Goal: Answer question/provide support: Share knowledge or assist other users

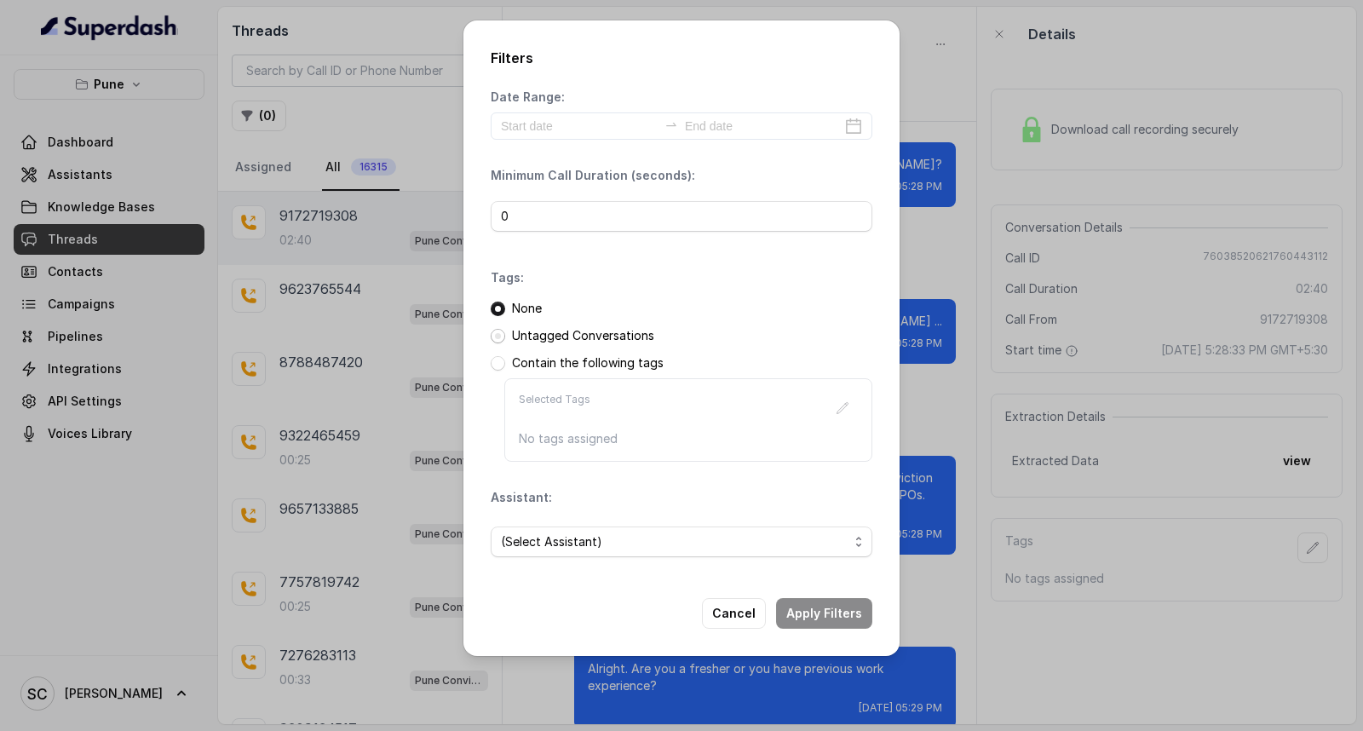
scroll to position [2360, 0]
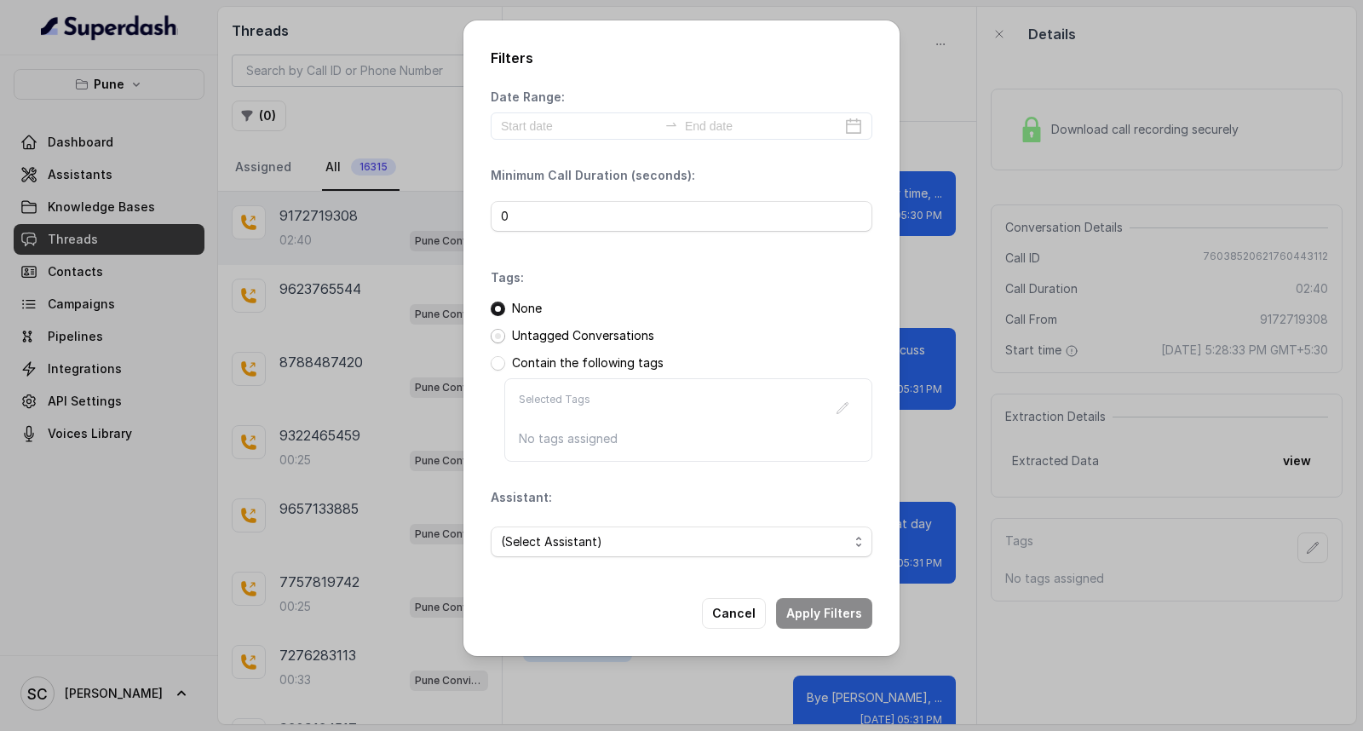
click at [491, 341] on span at bounding box center [498, 336] width 14 height 14
click at [611, 537] on span "(Select Assistant)" at bounding box center [675, 542] width 348 height 20
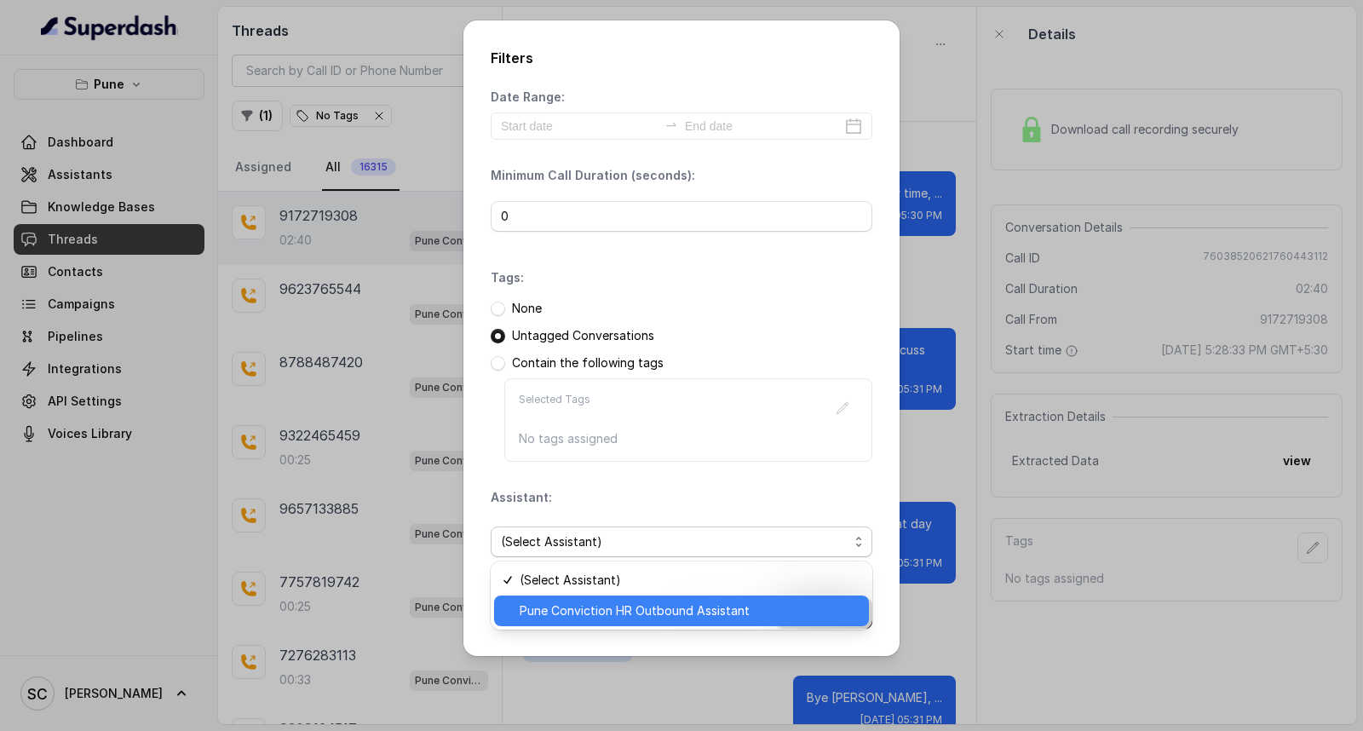
click at [595, 618] on span "Pune Conviction HR Outbound Assistant" at bounding box center [689, 611] width 339 height 20
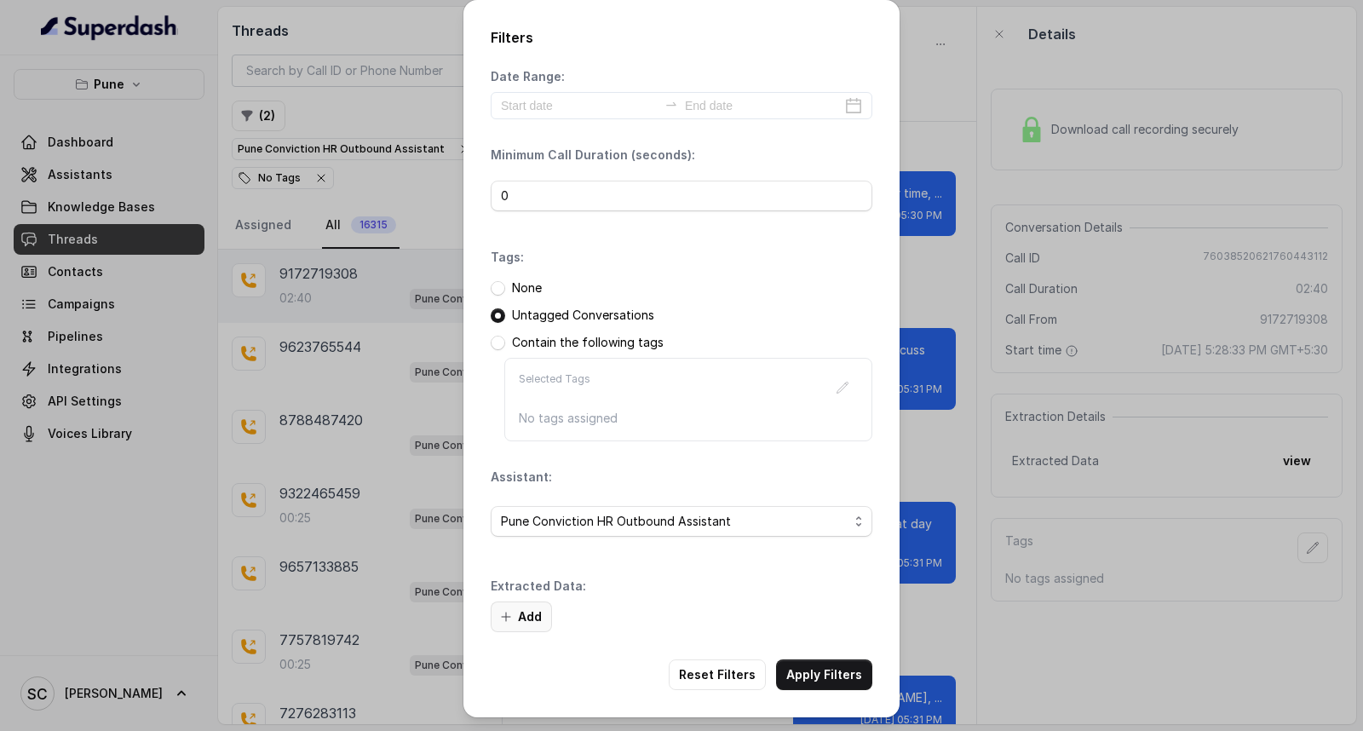
click at [526, 610] on button "Add" at bounding box center [521, 616] width 61 height 31
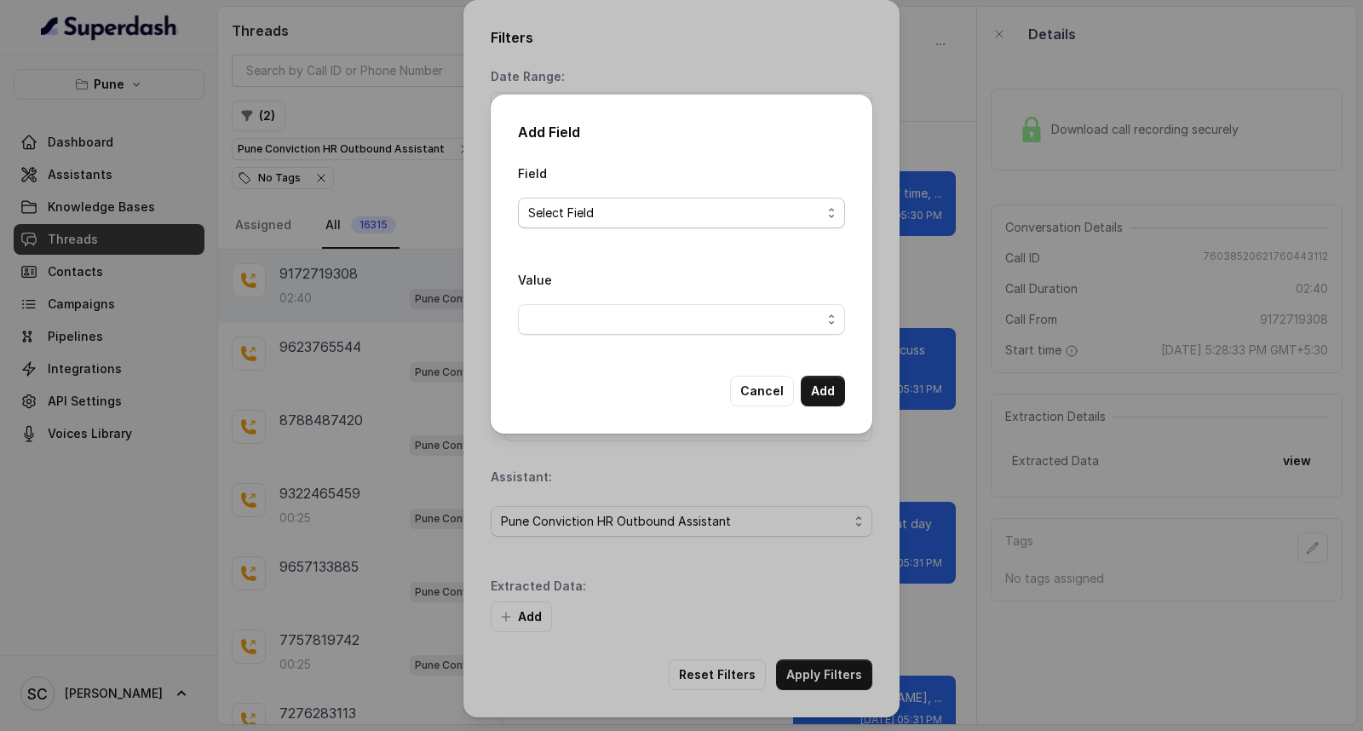
click at [613, 214] on span "Select Field" at bounding box center [674, 213] width 293 height 20
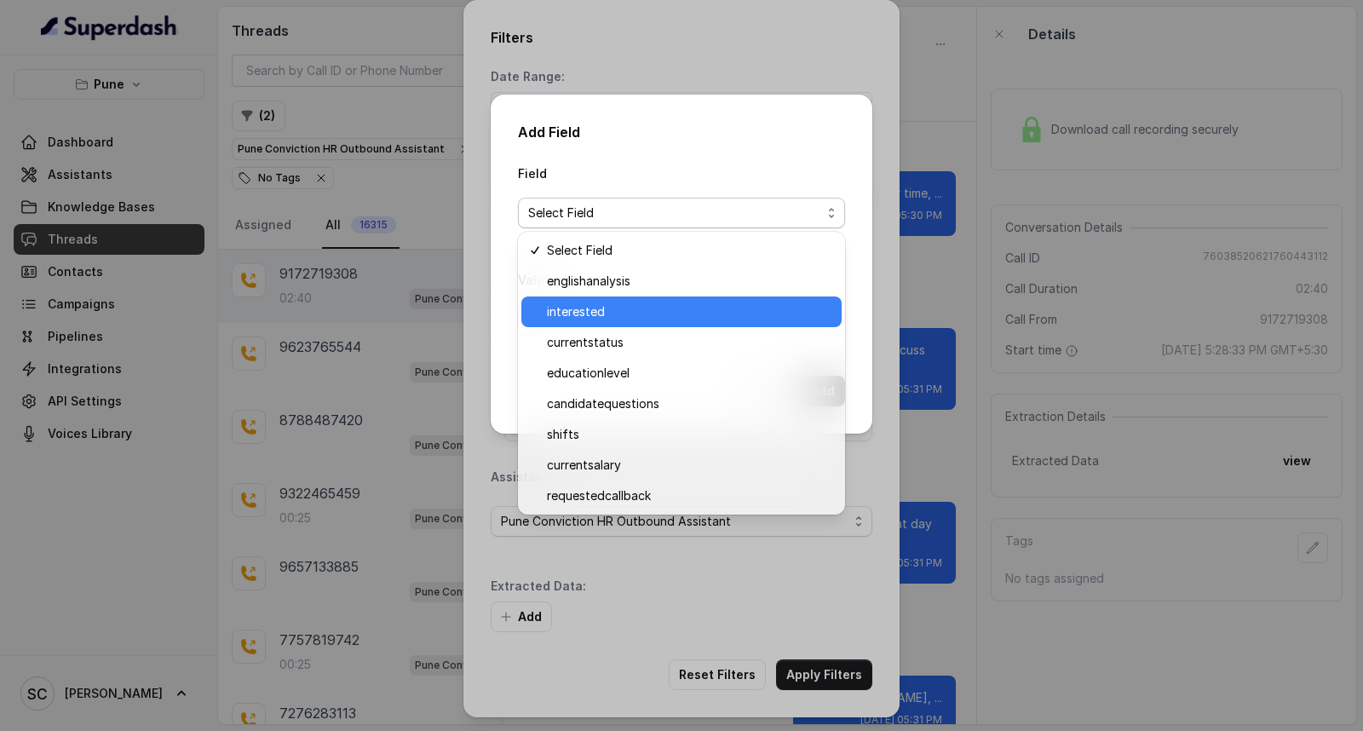
click at [598, 308] on span "interested" at bounding box center [689, 312] width 285 height 20
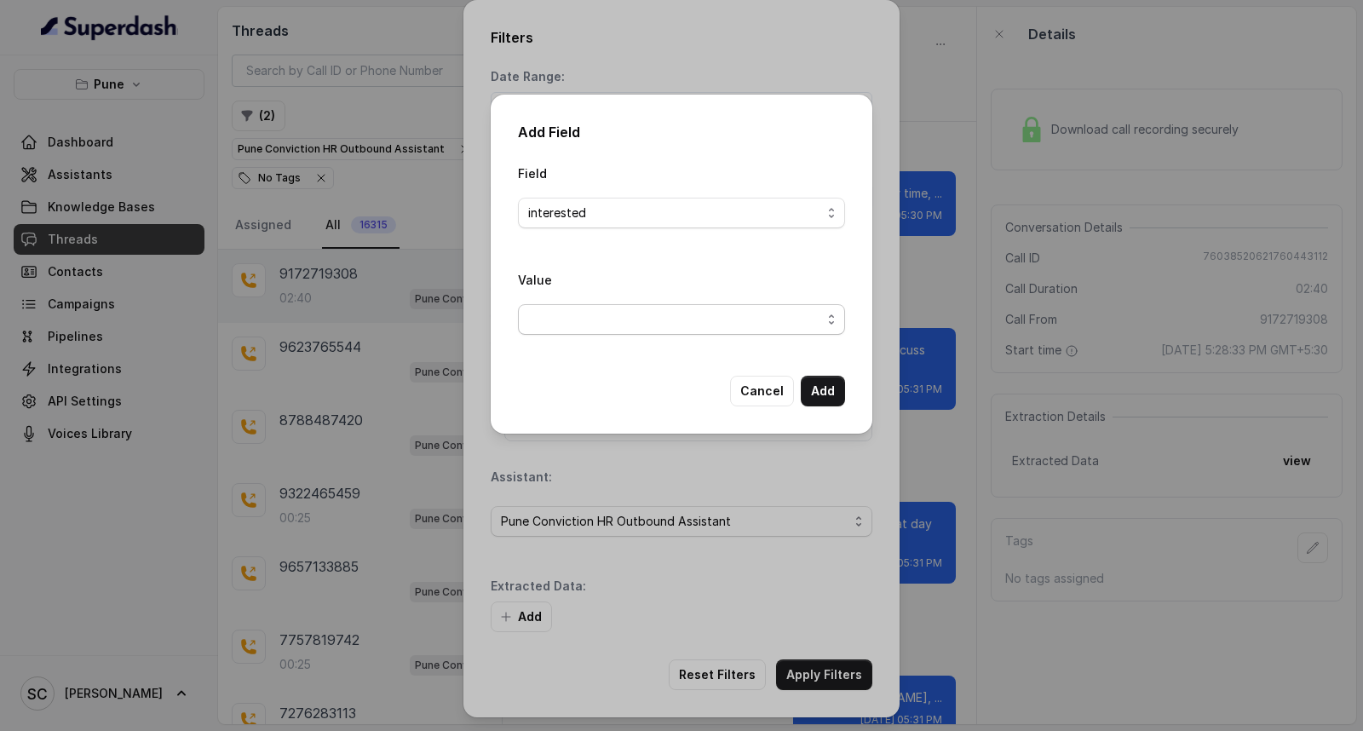
click at [599, 326] on span "button" at bounding box center [681, 319] width 327 height 31
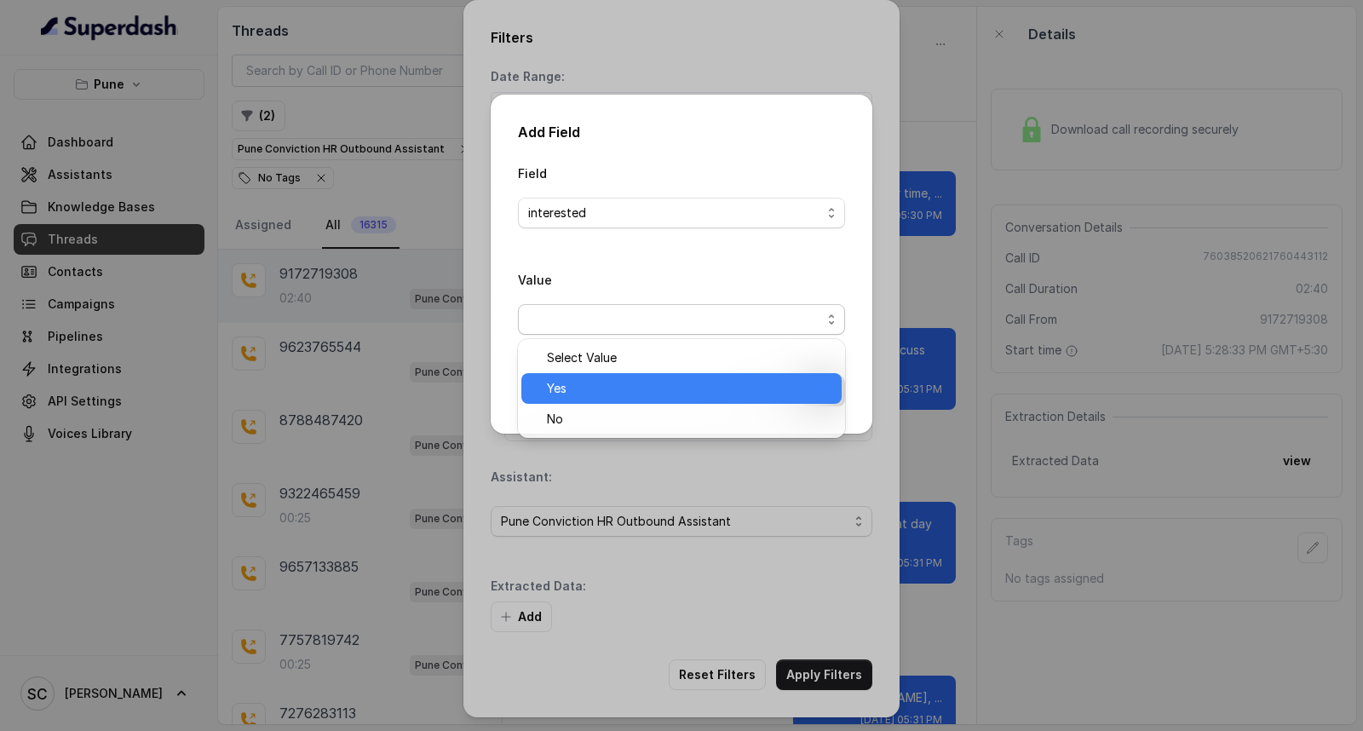
click at [589, 381] on span "Yes" at bounding box center [689, 388] width 285 height 20
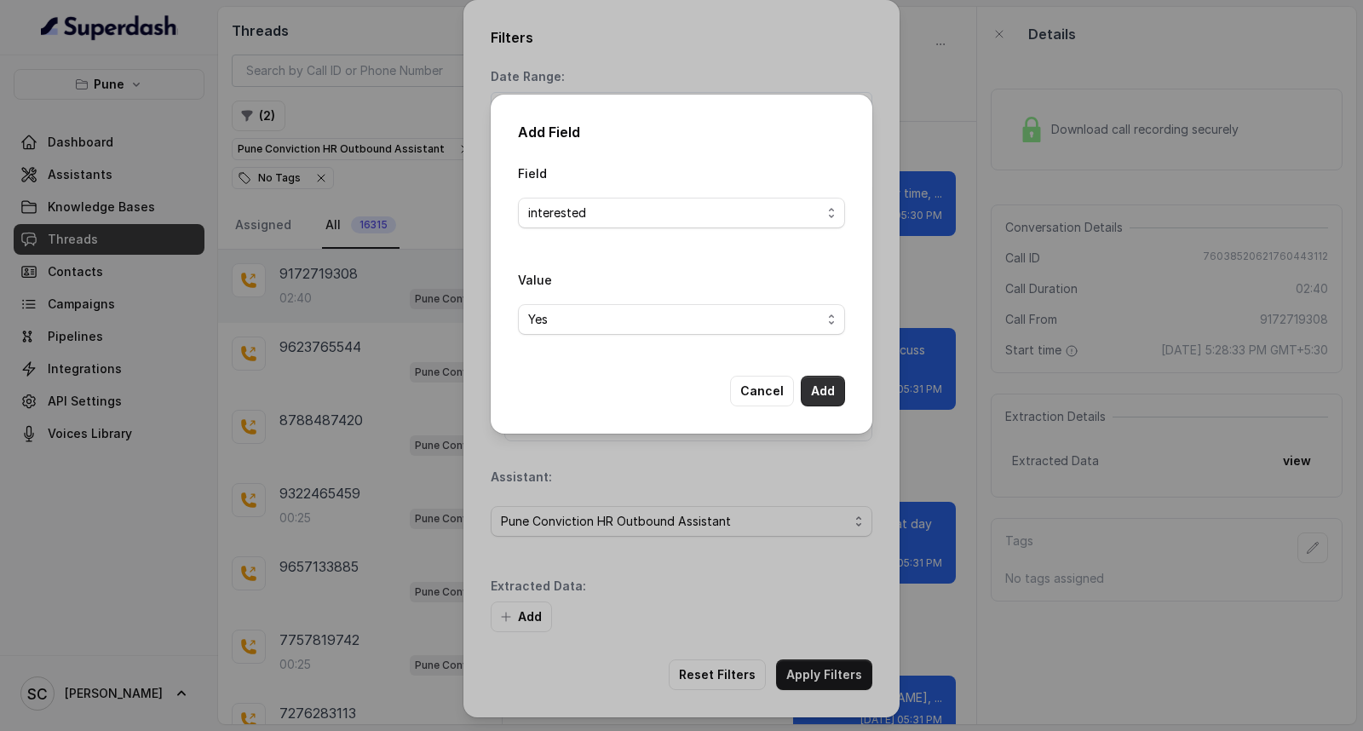
click at [837, 387] on button "Add" at bounding box center [823, 391] width 44 height 31
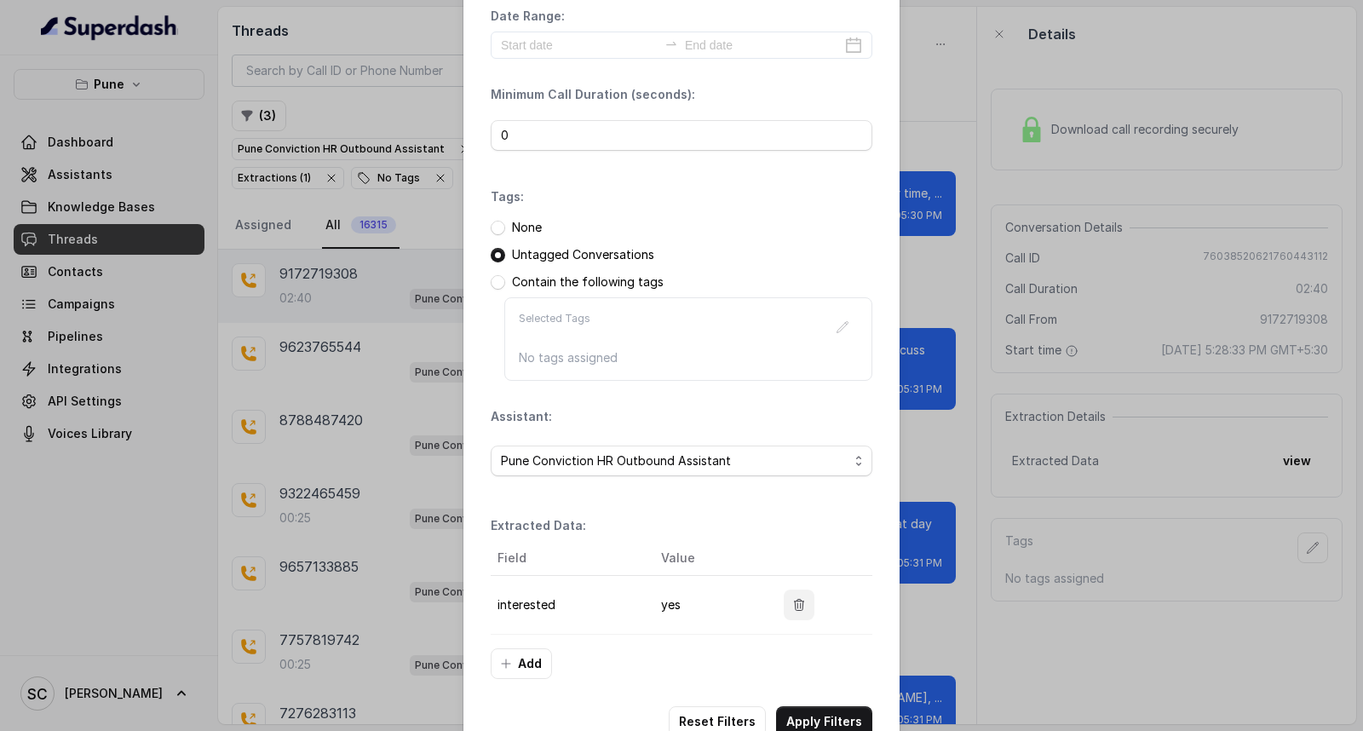
scroll to position [107, 0]
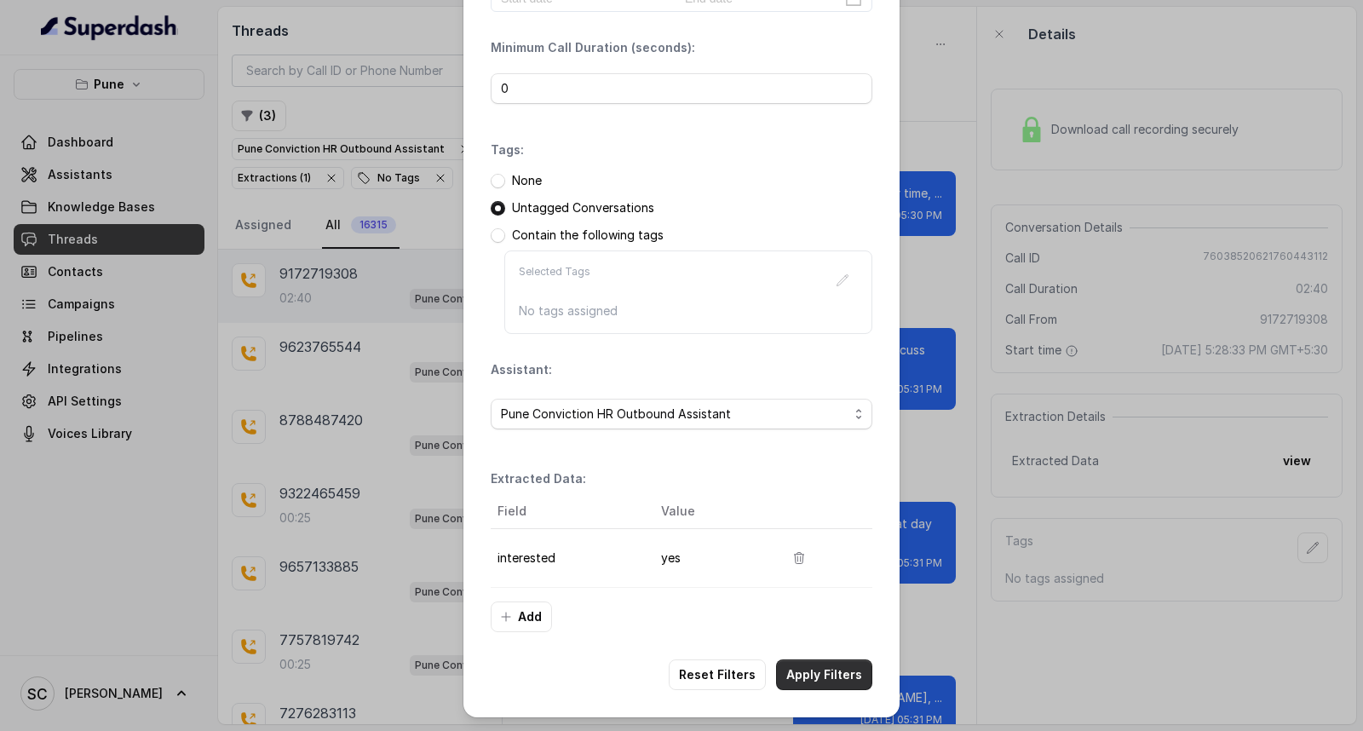
click at [814, 675] on button "Apply Filters" at bounding box center [824, 674] width 96 height 31
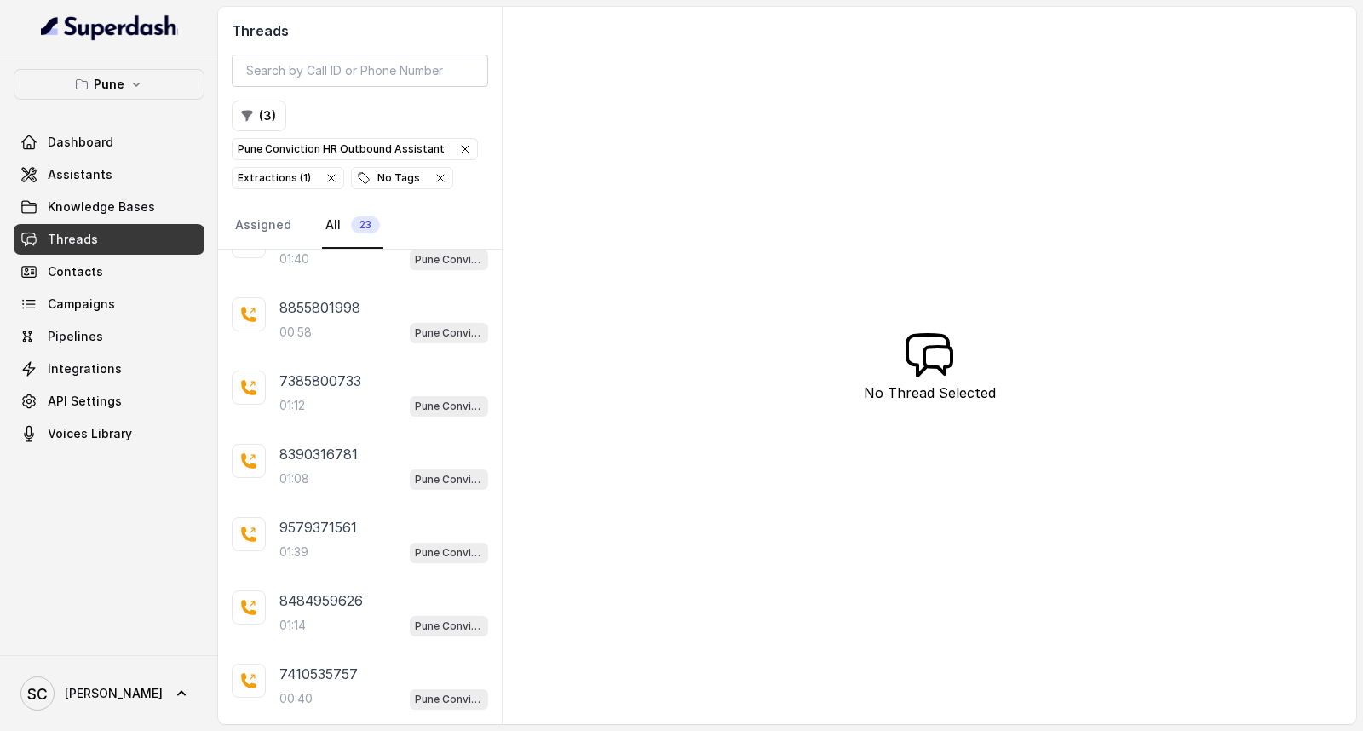
scroll to position [1217, 0]
click at [325, 542] on div "00:40 Pune Conviction HR Outbound Assistant" at bounding box center [383, 553] width 209 height 22
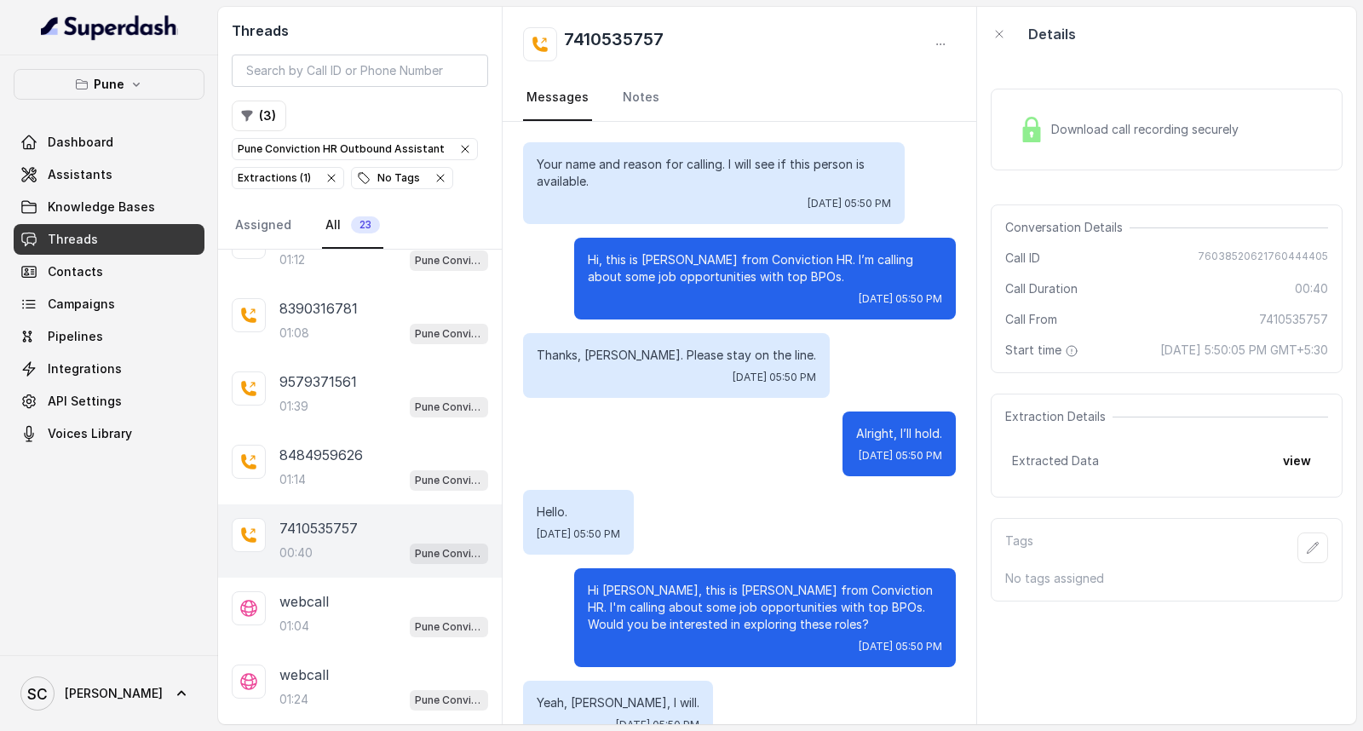
scroll to position [39, 0]
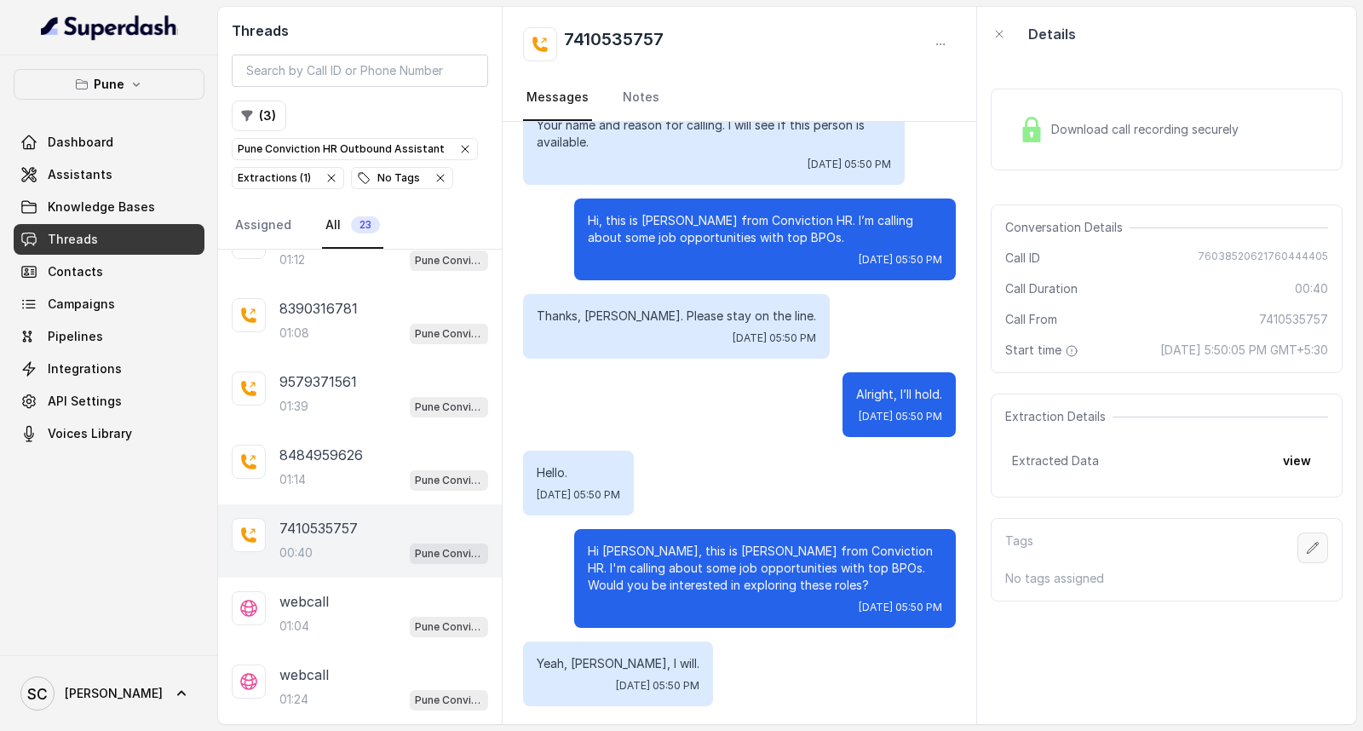
click at [1308, 551] on icon "button" at bounding box center [1313, 547] width 11 height 11
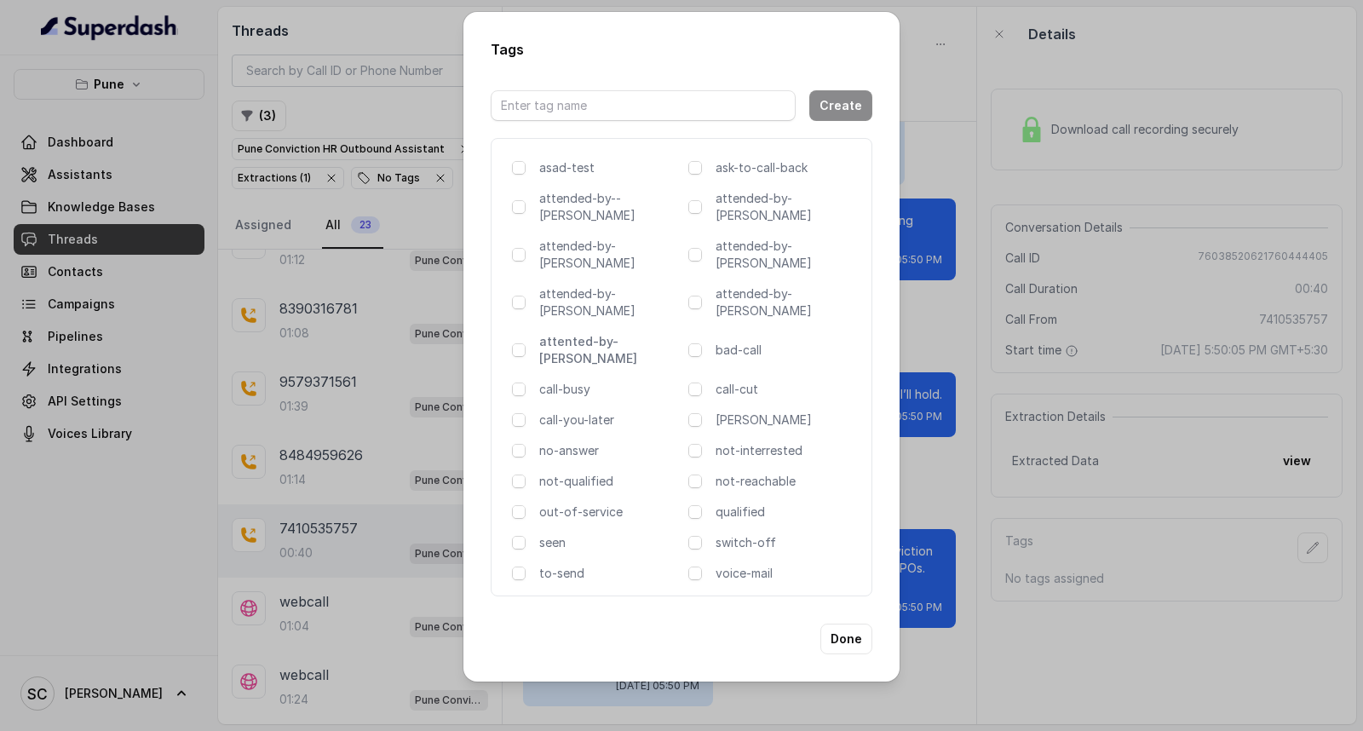
click at [576, 333] on p "attented-by-[PERSON_NAME]" at bounding box center [610, 350] width 142 height 34
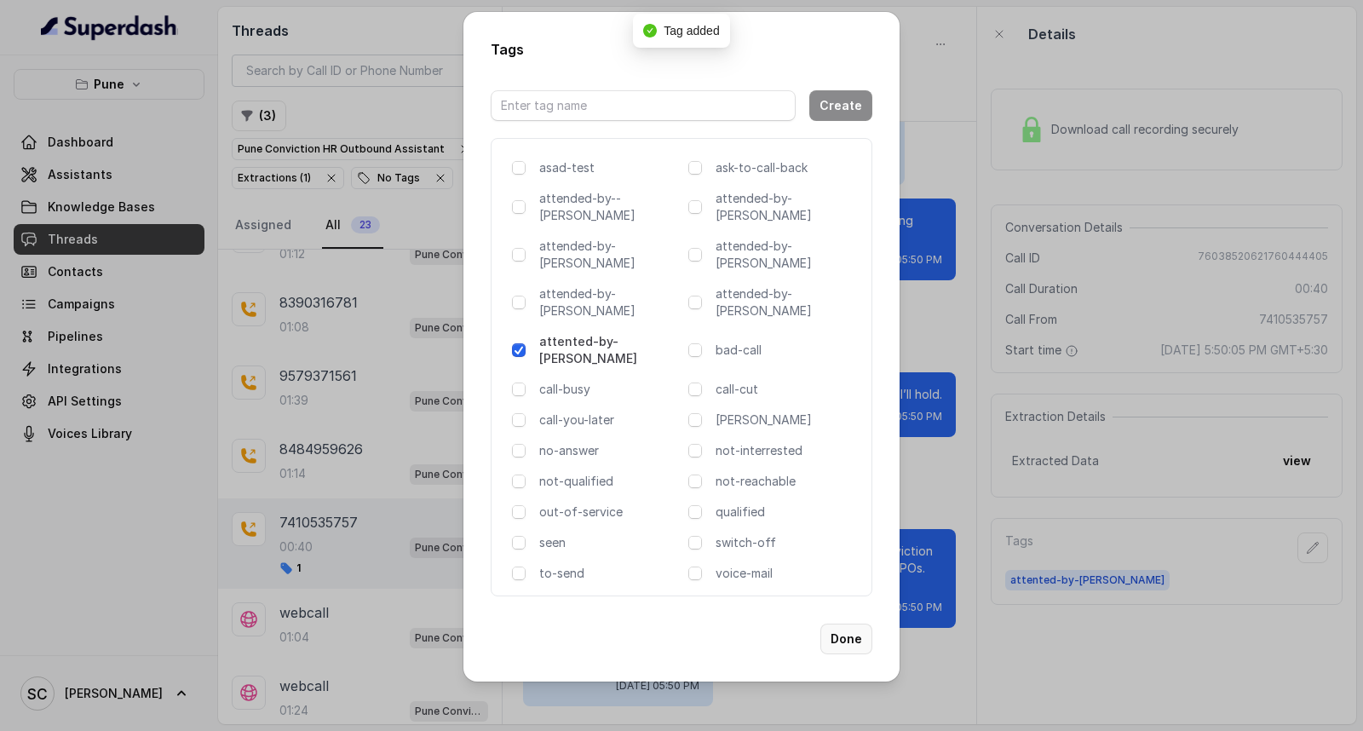
click at [848, 624] on button "Done" at bounding box center [846, 639] width 52 height 31
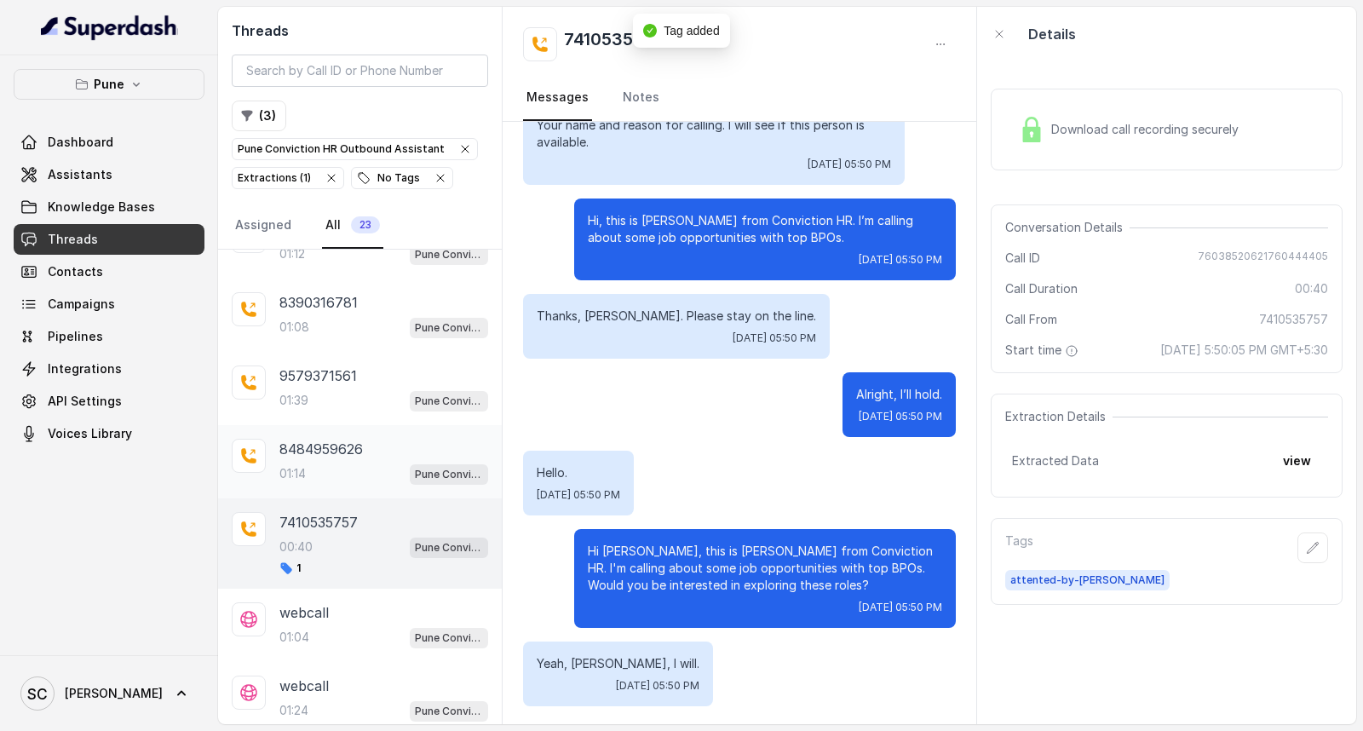
click at [333, 485] on div "01:14 Pune Conviction HR Outbound Assistant" at bounding box center [383, 474] width 209 height 22
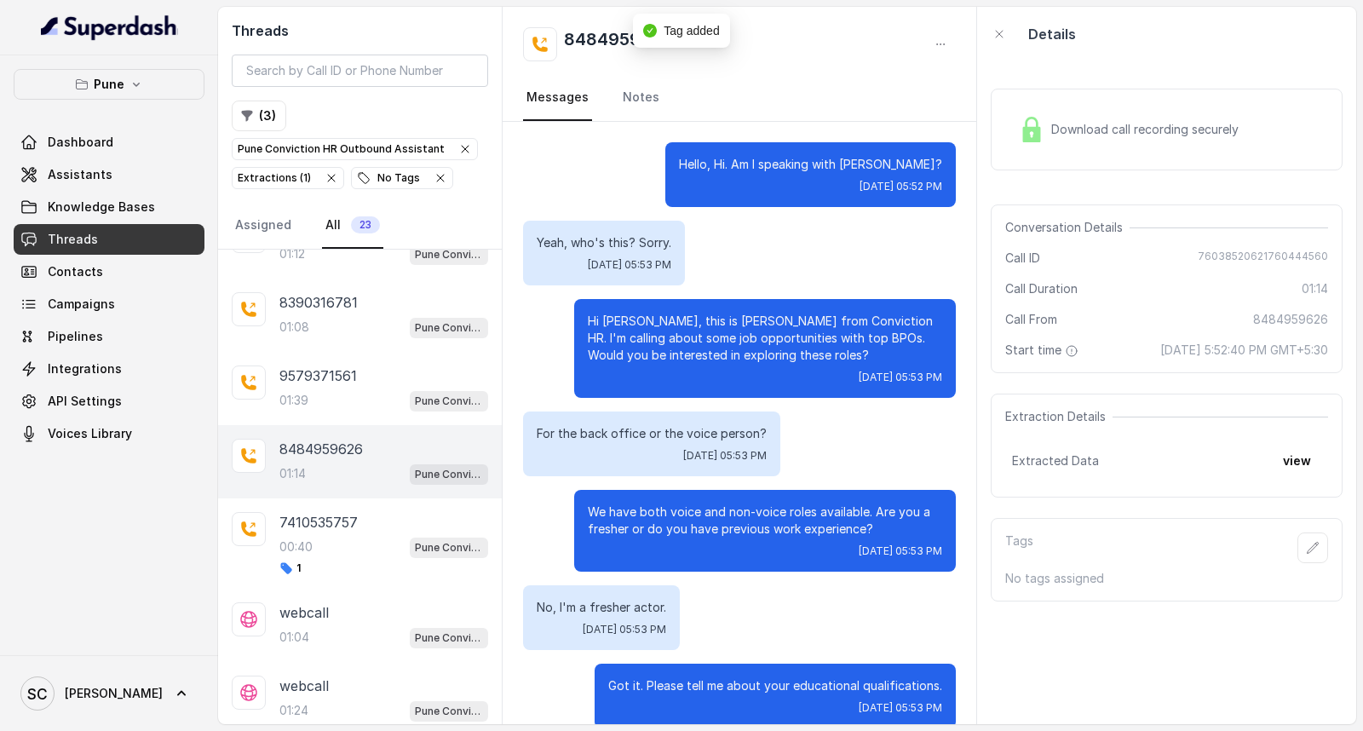
scroll to position [857, 0]
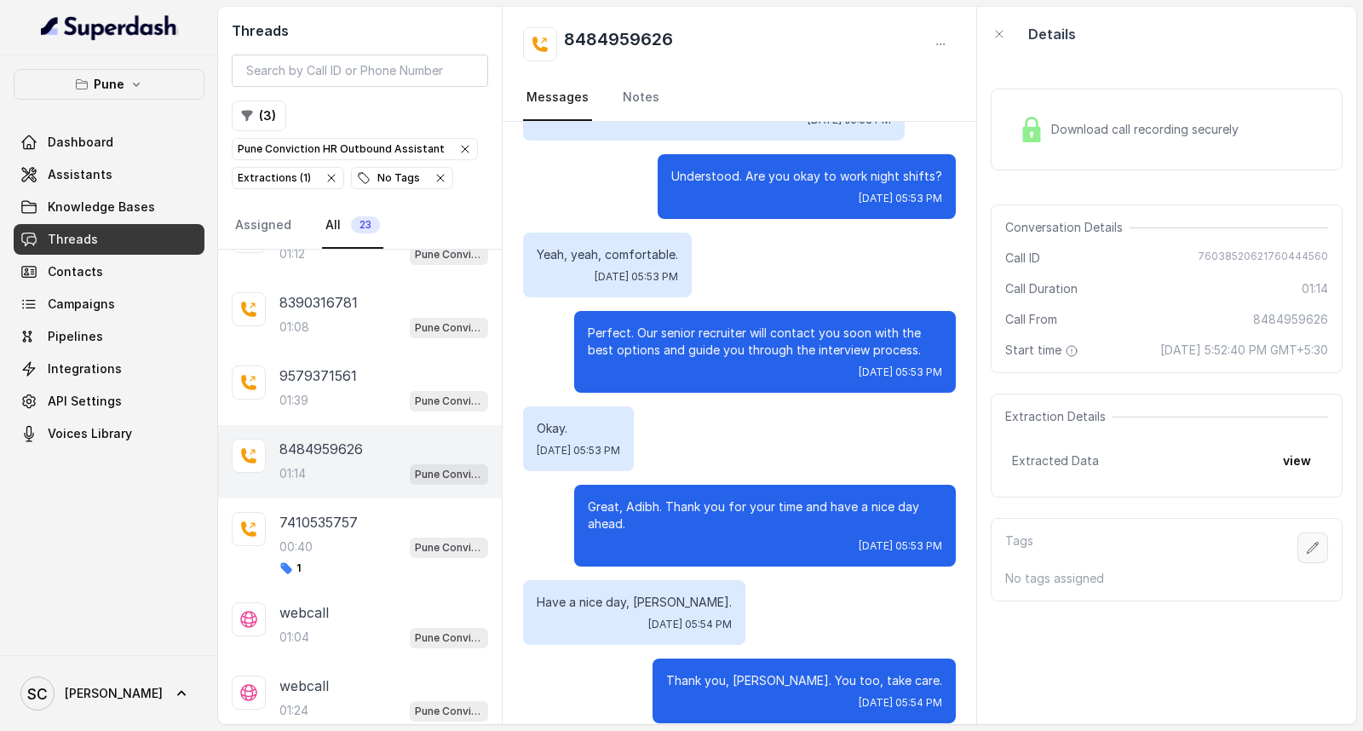
click at [1306, 544] on icon "button" at bounding box center [1313, 548] width 14 height 14
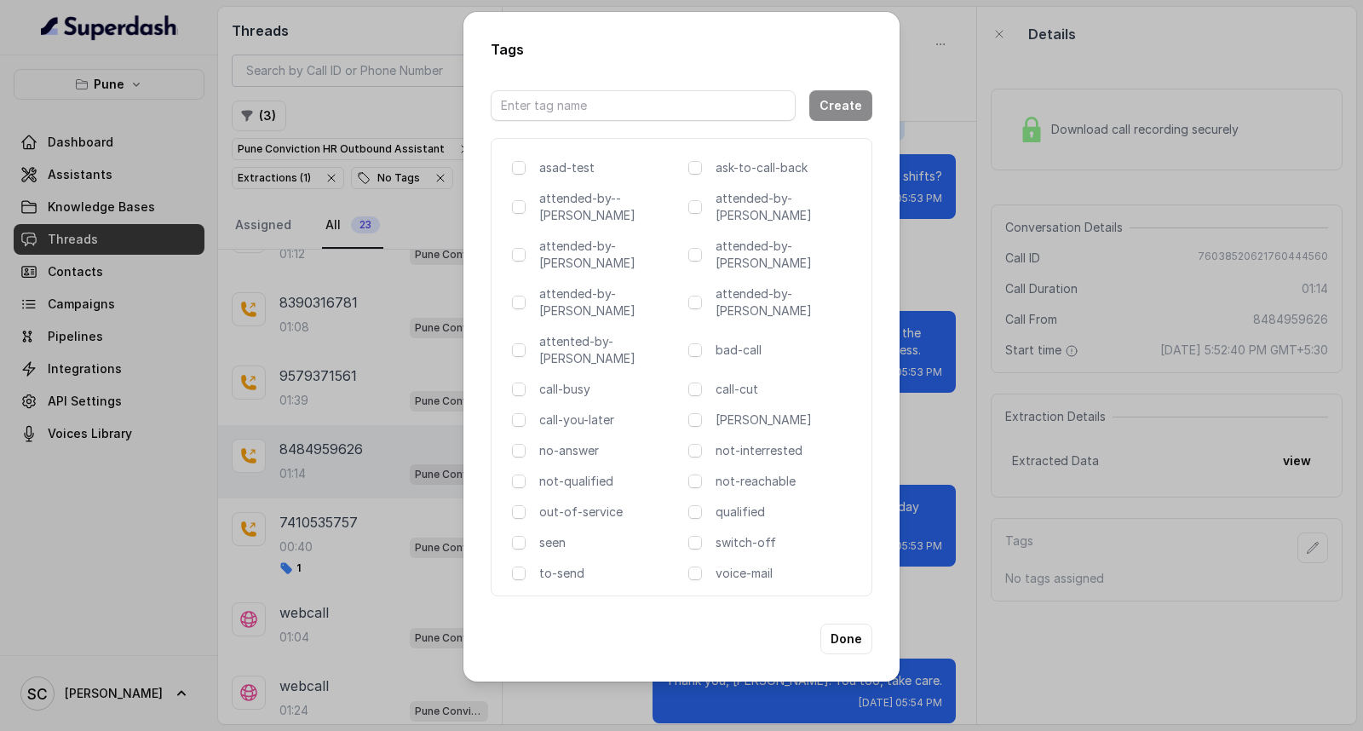
click at [597, 317] on div "asad-test ask-to-call-back attended-by--[PERSON_NAME] attended-by-[PERSON_NAME]…" at bounding box center [682, 367] width 382 height 458
click at [624, 333] on p "attented-by-[PERSON_NAME]" at bounding box center [610, 350] width 142 height 34
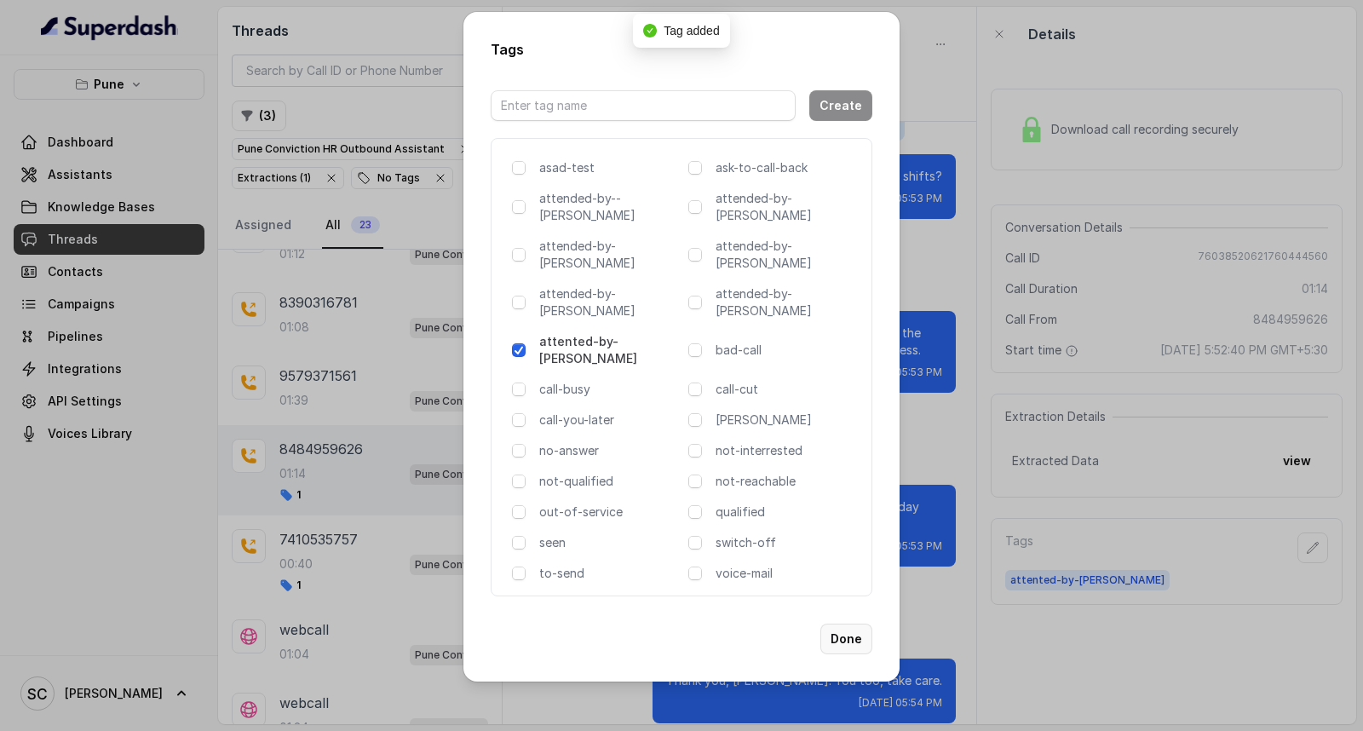
click at [854, 624] on button "Done" at bounding box center [846, 639] width 52 height 31
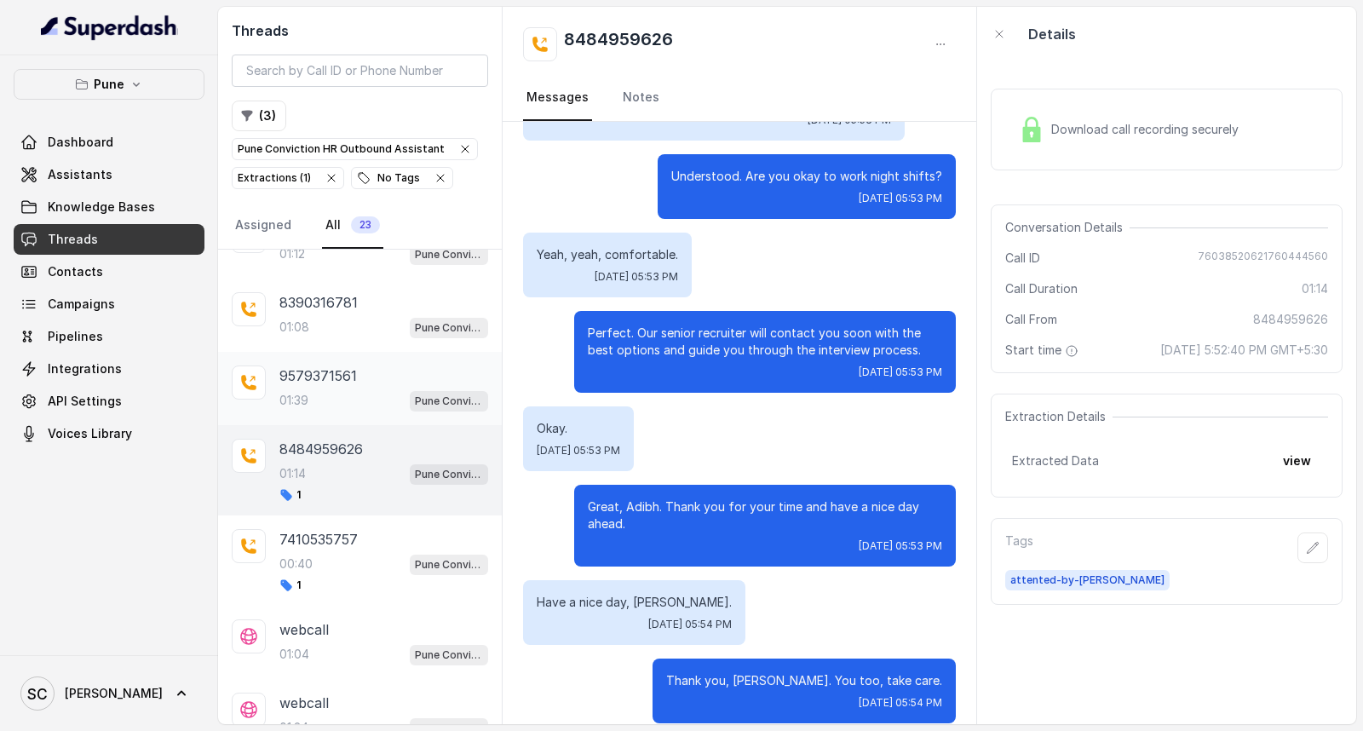
click at [294, 401] on p "01:39" at bounding box center [293, 400] width 29 height 17
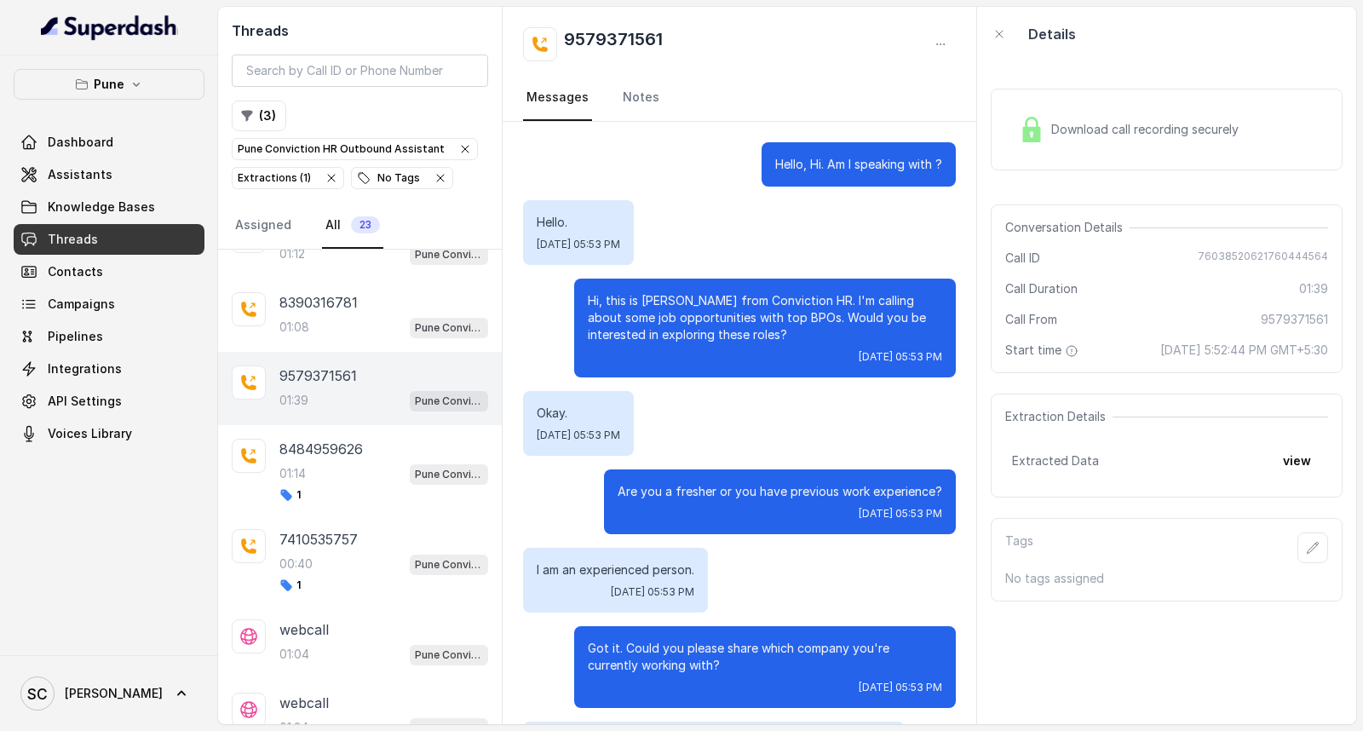
scroll to position [1358, 0]
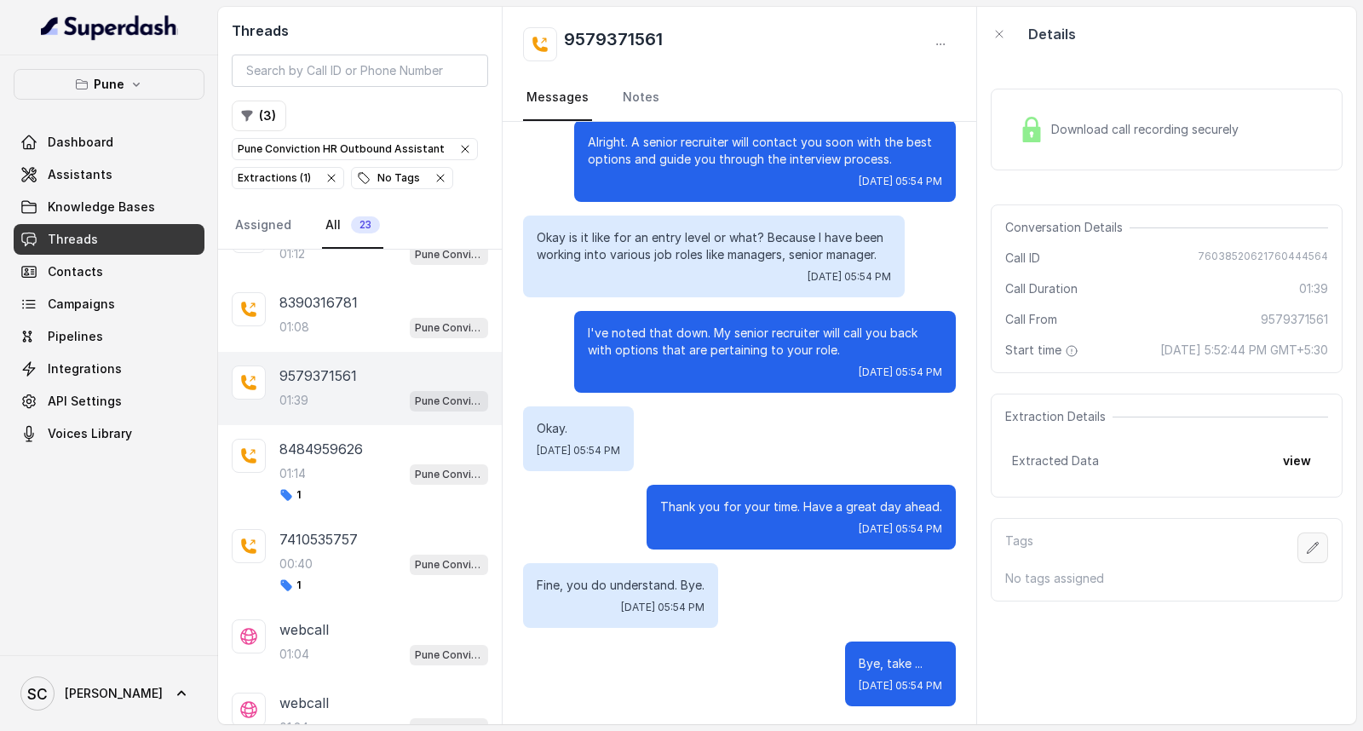
click at [1306, 546] on icon "button" at bounding box center [1313, 548] width 14 height 14
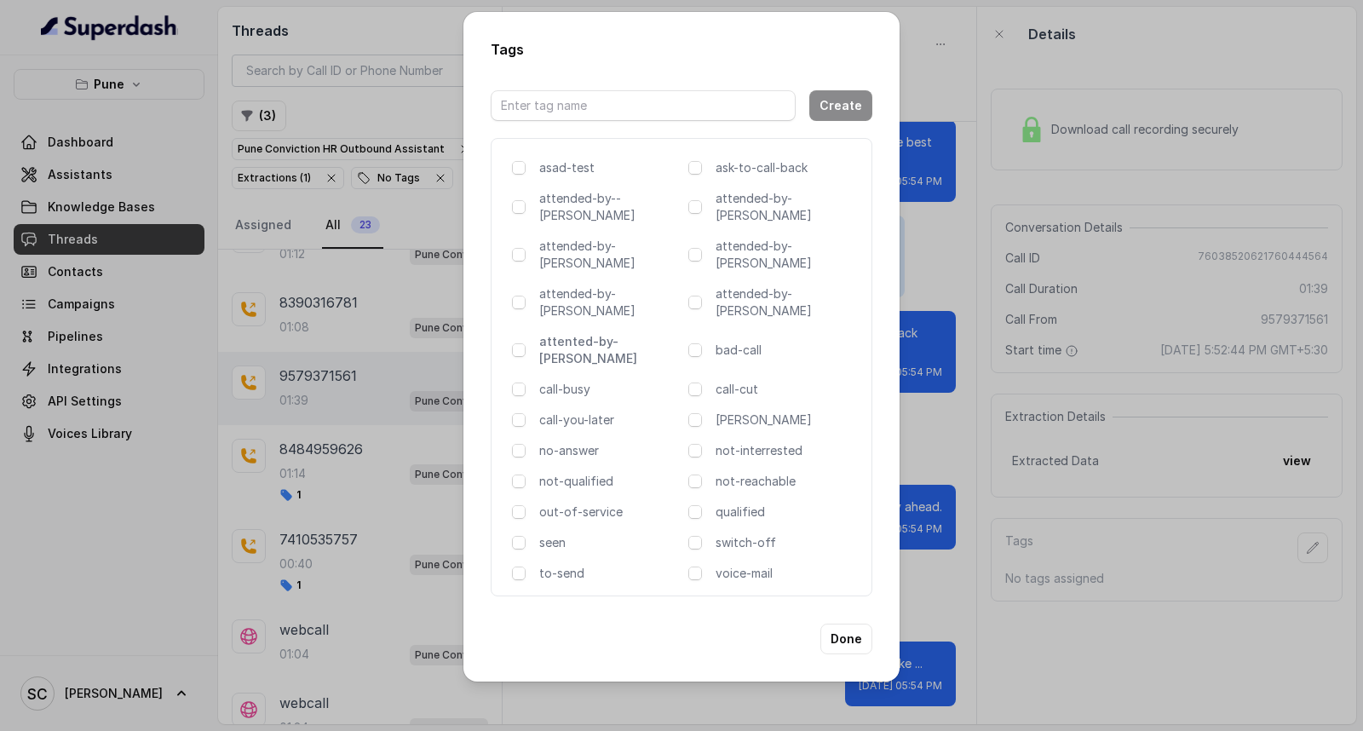
click at [565, 333] on p "attented-by-[PERSON_NAME]" at bounding box center [610, 350] width 142 height 34
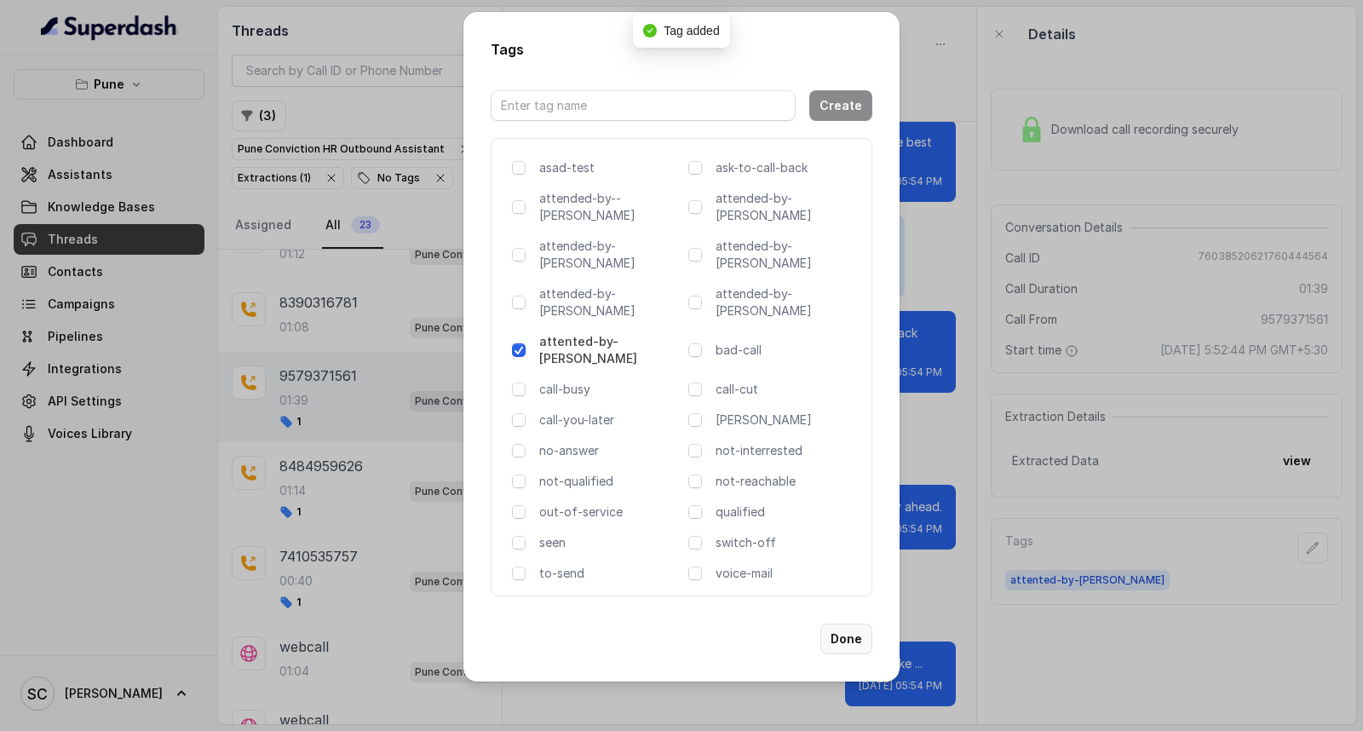
click at [854, 624] on button "Done" at bounding box center [846, 639] width 52 height 31
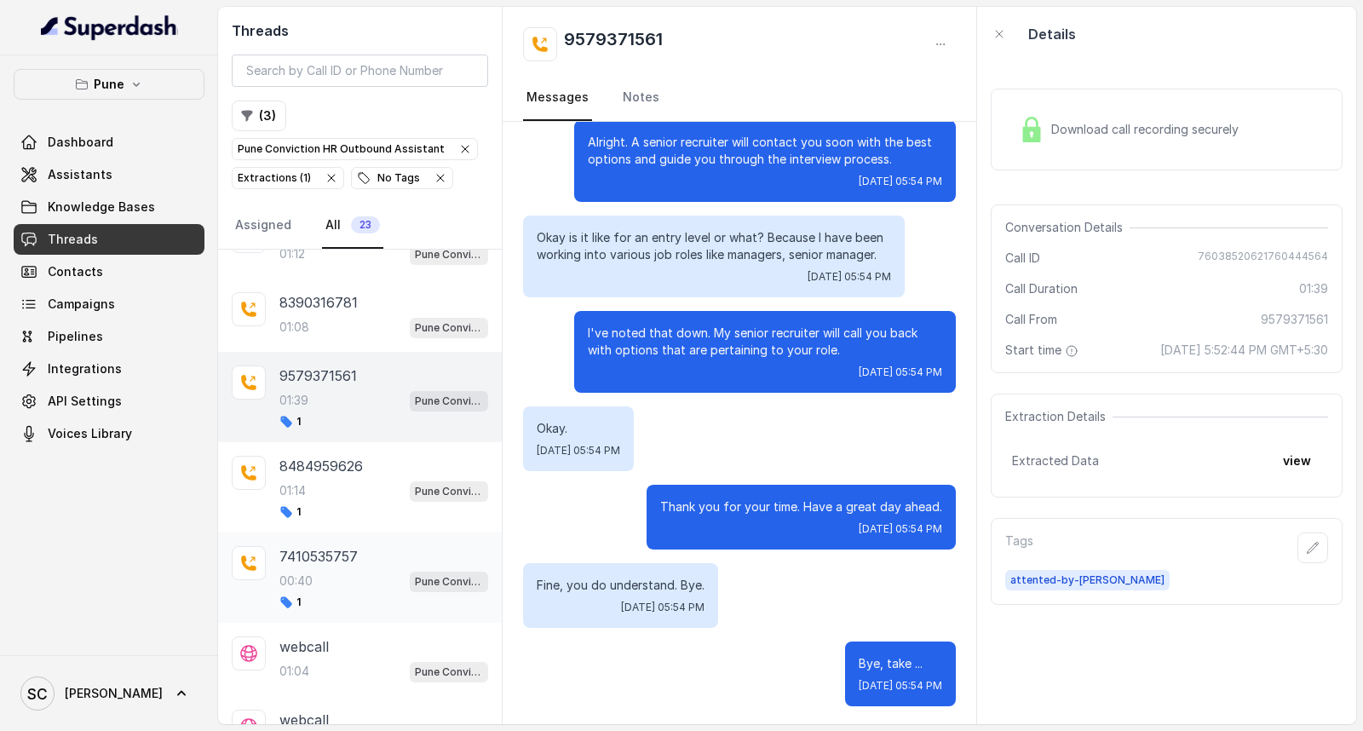
click at [277, 600] on div "7410535757 00:40 Pune Conviction HR Outbound Assistant 1" at bounding box center [360, 577] width 284 height 90
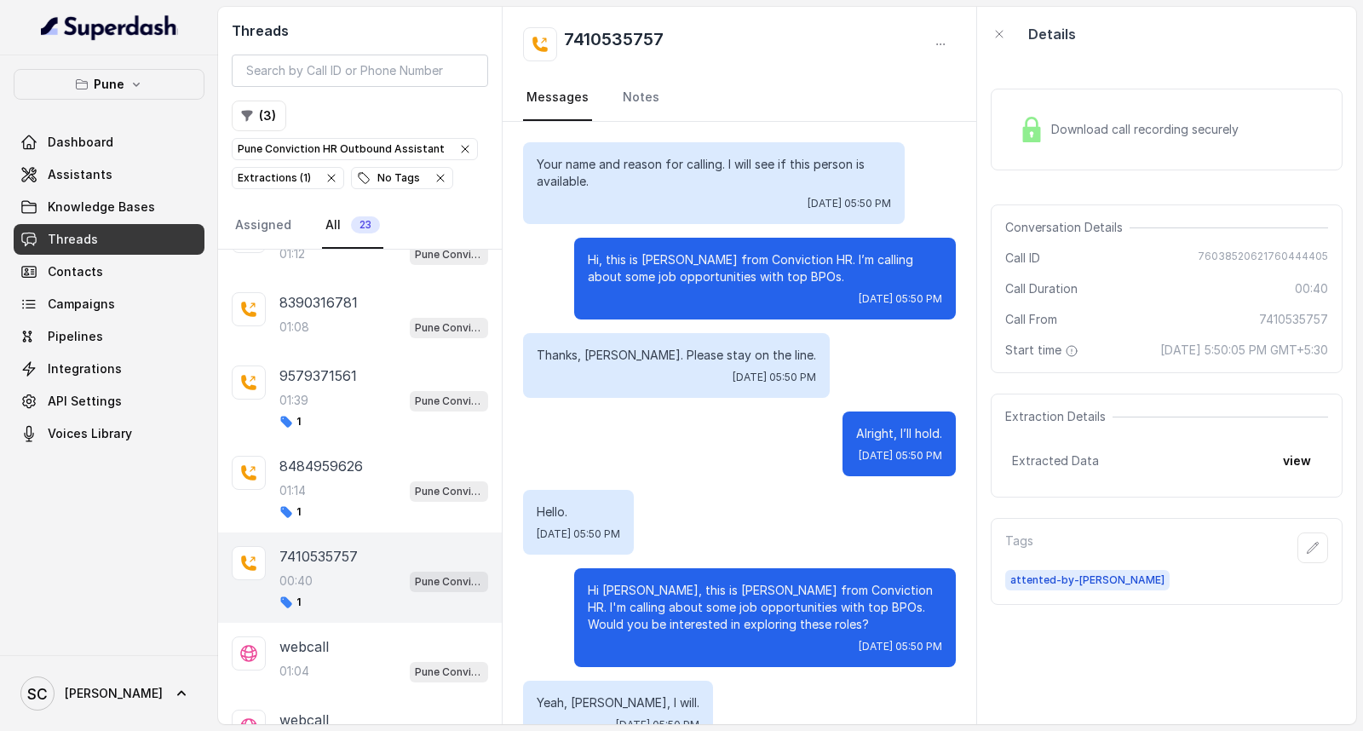
scroll to position [39, 0]
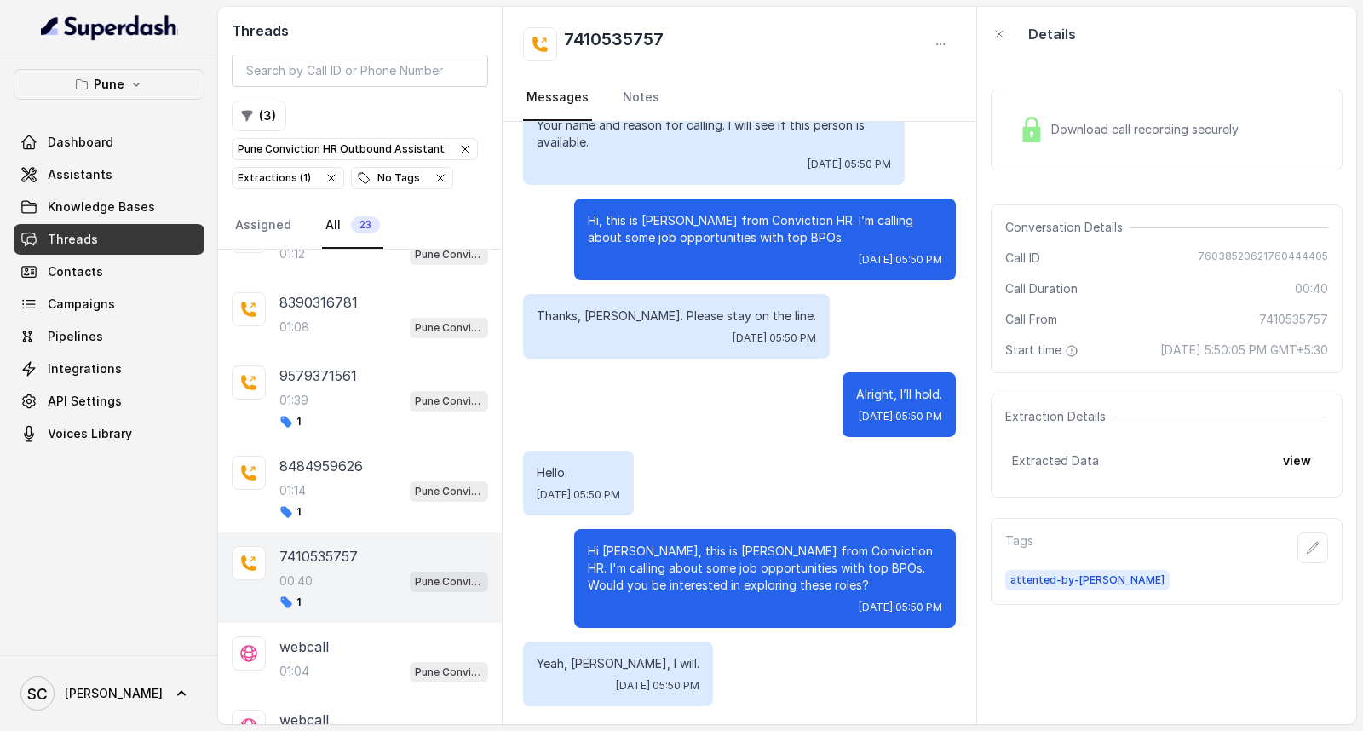
click at [594, 37] on h2 "7410535757" at bounding box center [614, 44] width 100 height 34
copy h2 "7410535757"
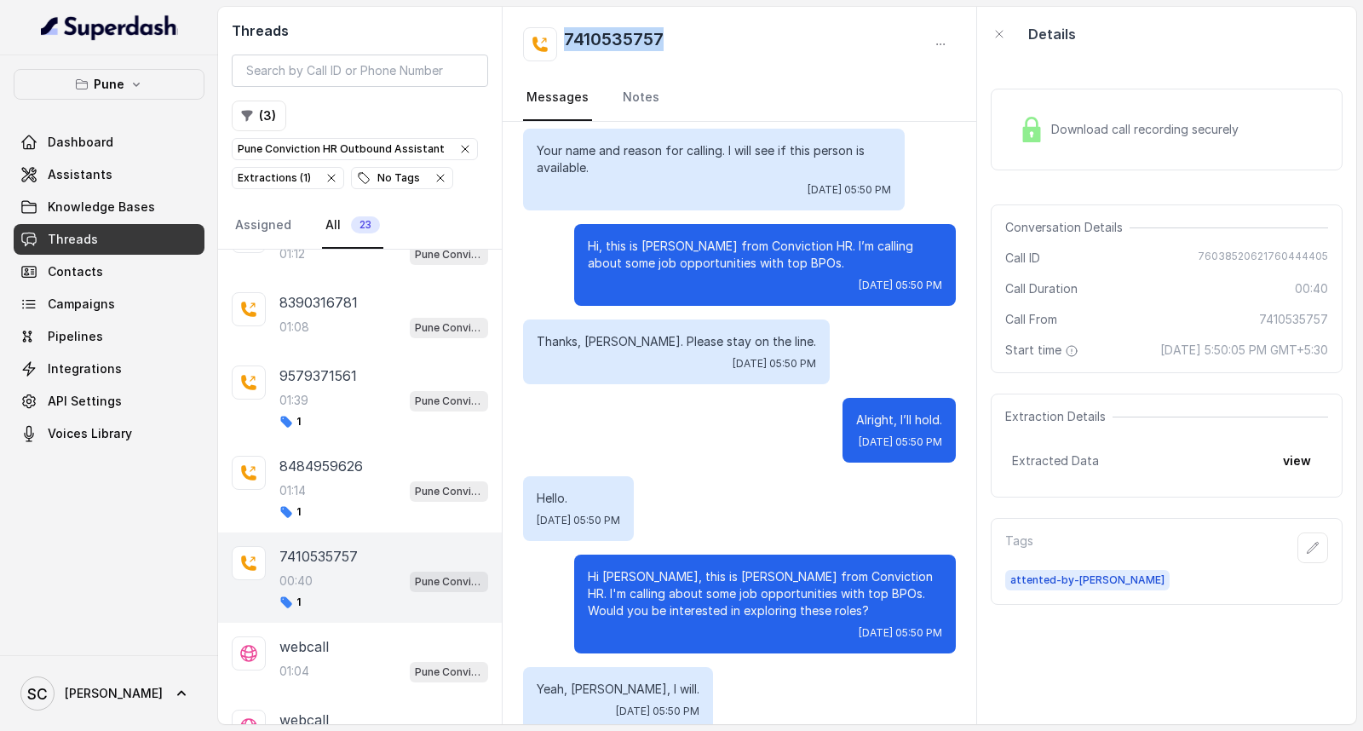
scroll to position [0, 0]
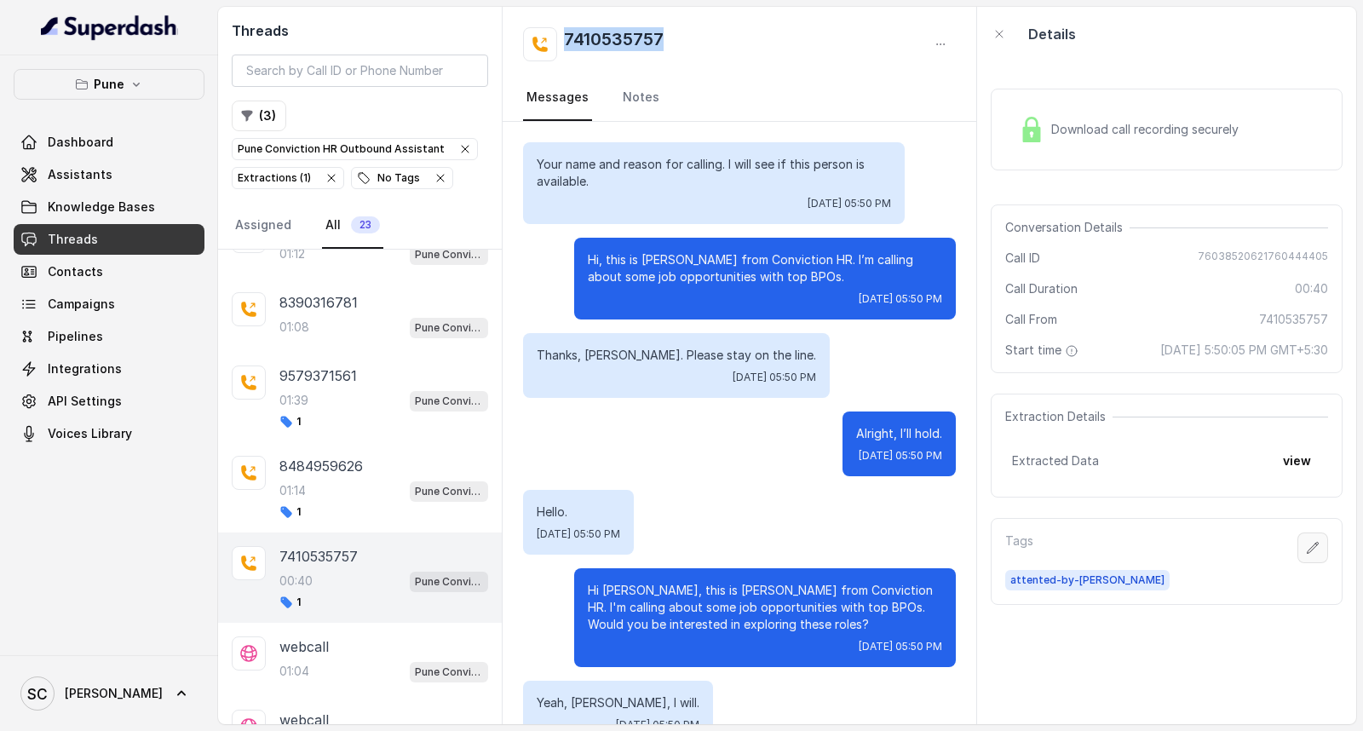
click at [1306, 545] on icon "button" at bounding box center [1313, 548] width 14 height 14
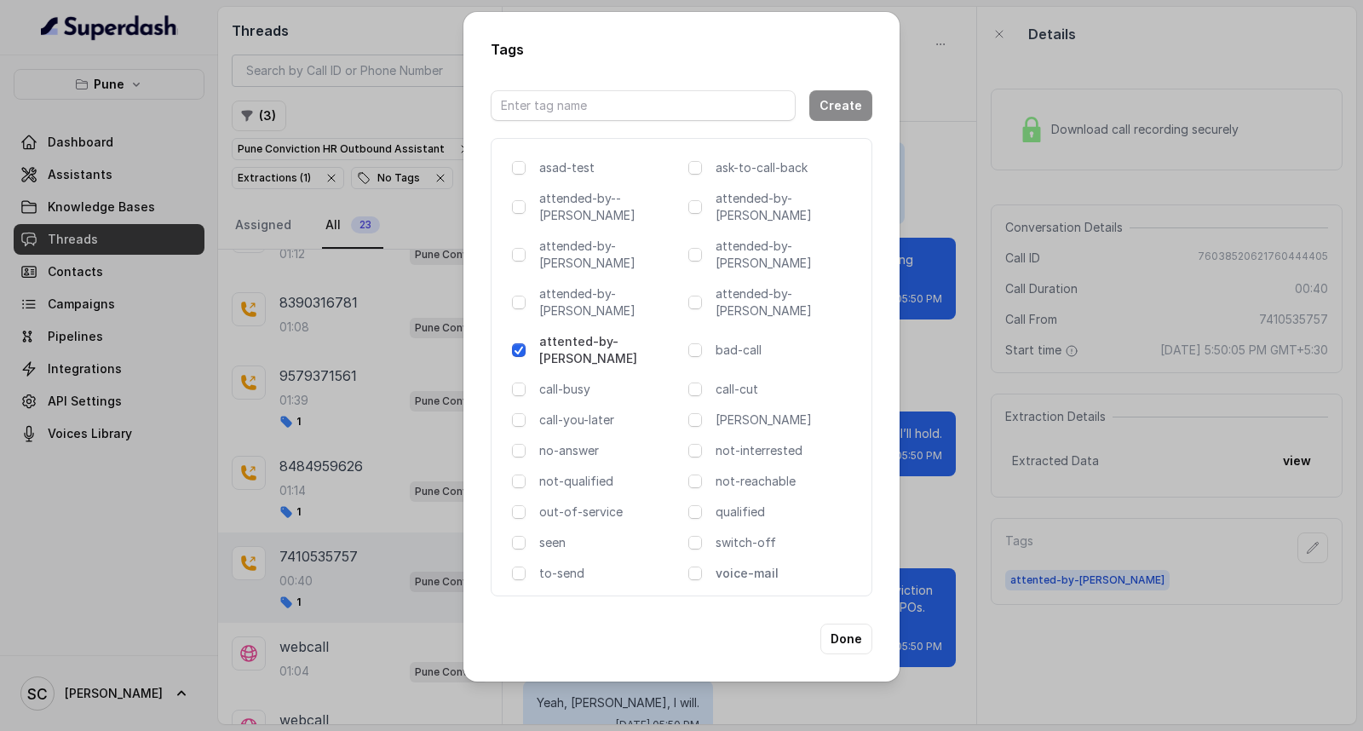
click at [756, 565] on p "voice-mail" at bounding box center [787, 573] width 142 height 17
click at [839, 624] on button "Done" at bounding box center [846, 639] width 52 height 31
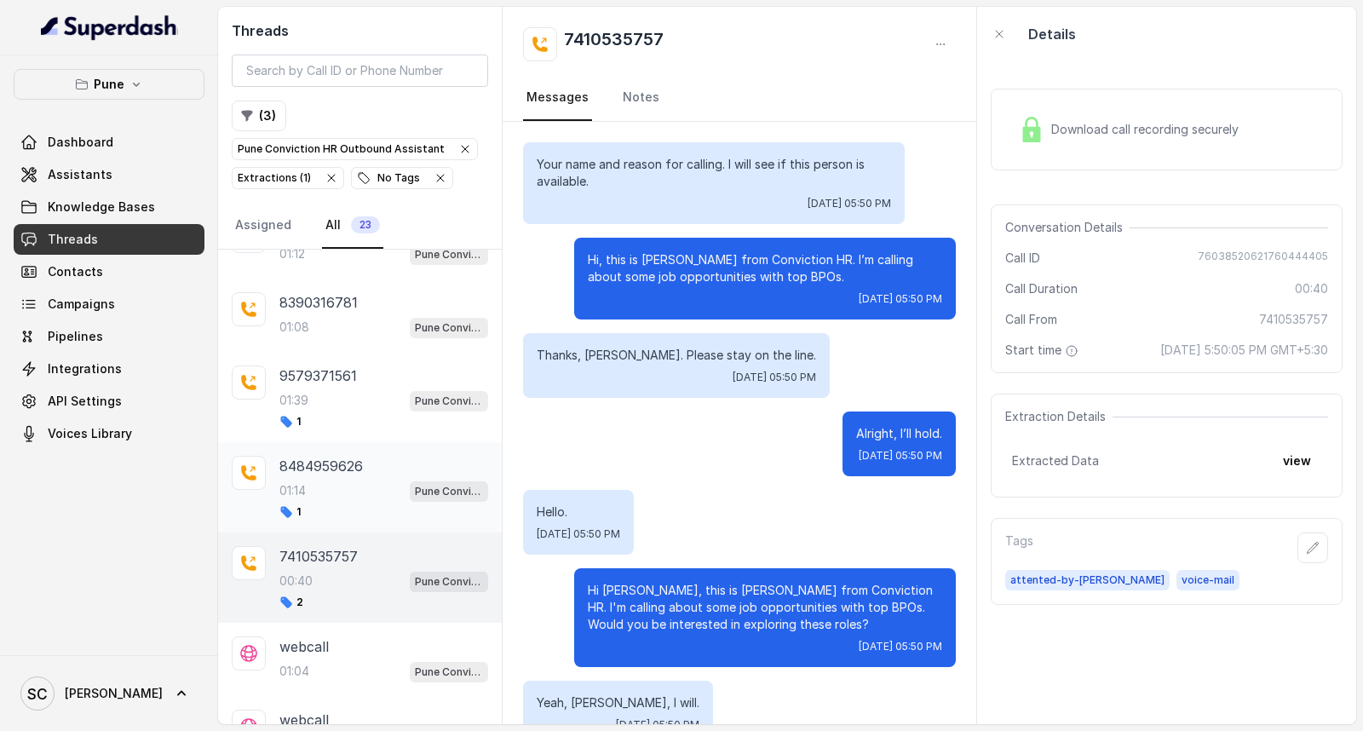
click at [331, 502] on div "01:14 Pune Conviction HR Outbound Assistant" at bounding box center [383, 491] width 209 height 22
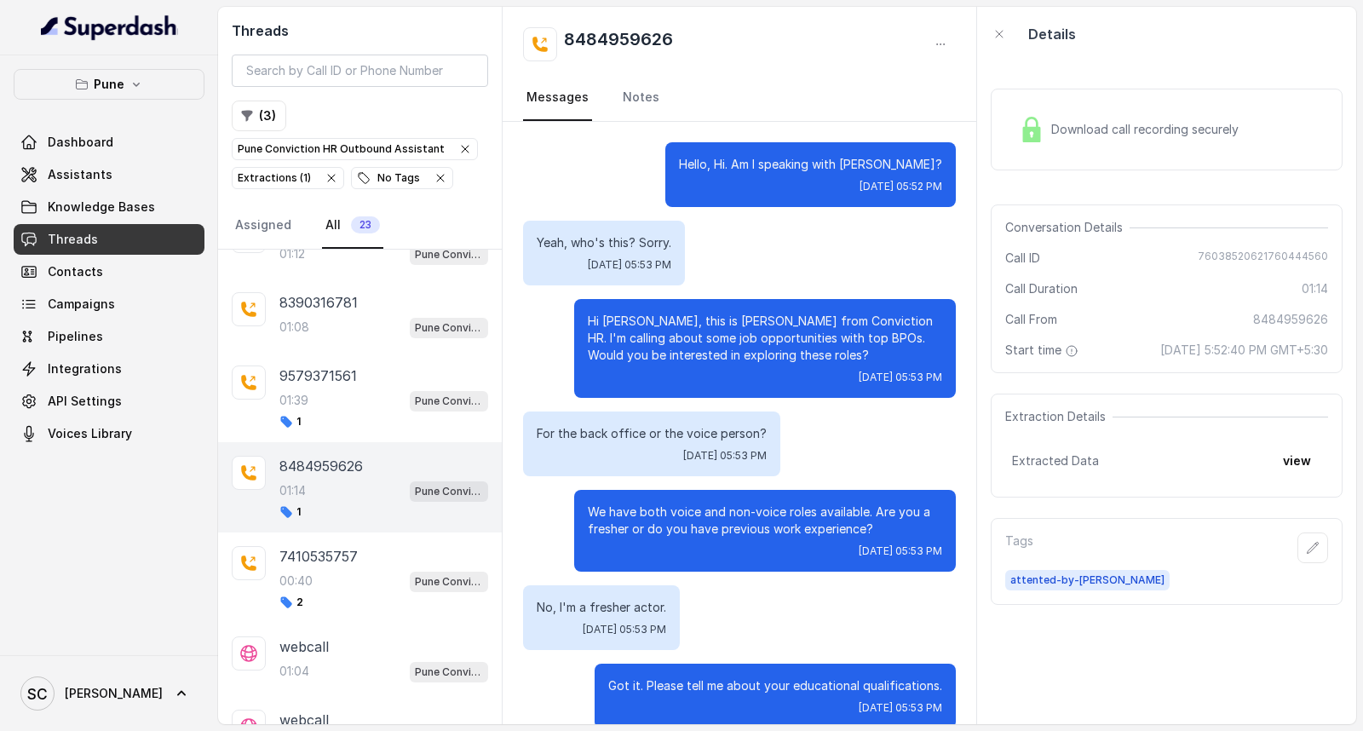
click at [632, 32] on h2 "8484959626" at bounding box center [618, 44] width 109 height 34
copy h2 "8484959626"
click at [337, 578] on div "00:40 Pune Conviction HR Outbound Assistant" at bounding box center [383, 581] width 209 height 22
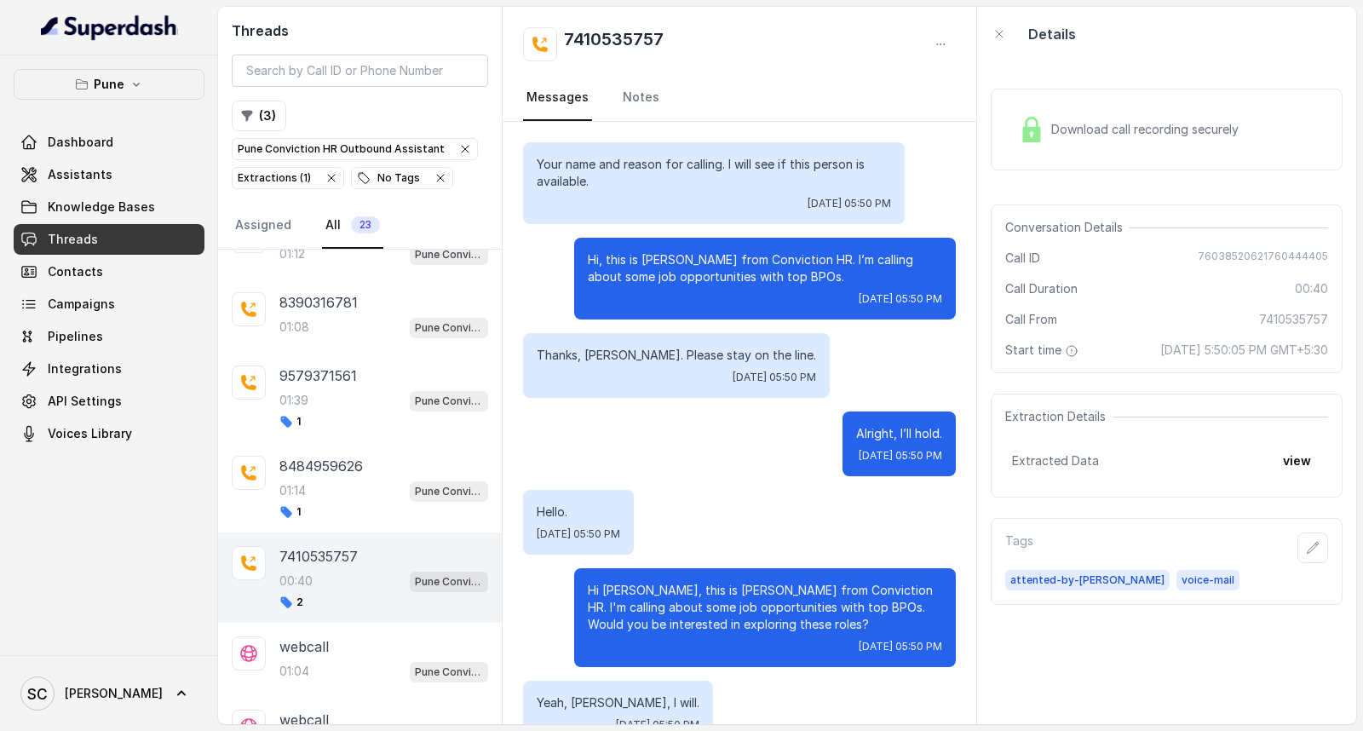
scroll to position [39, 0]
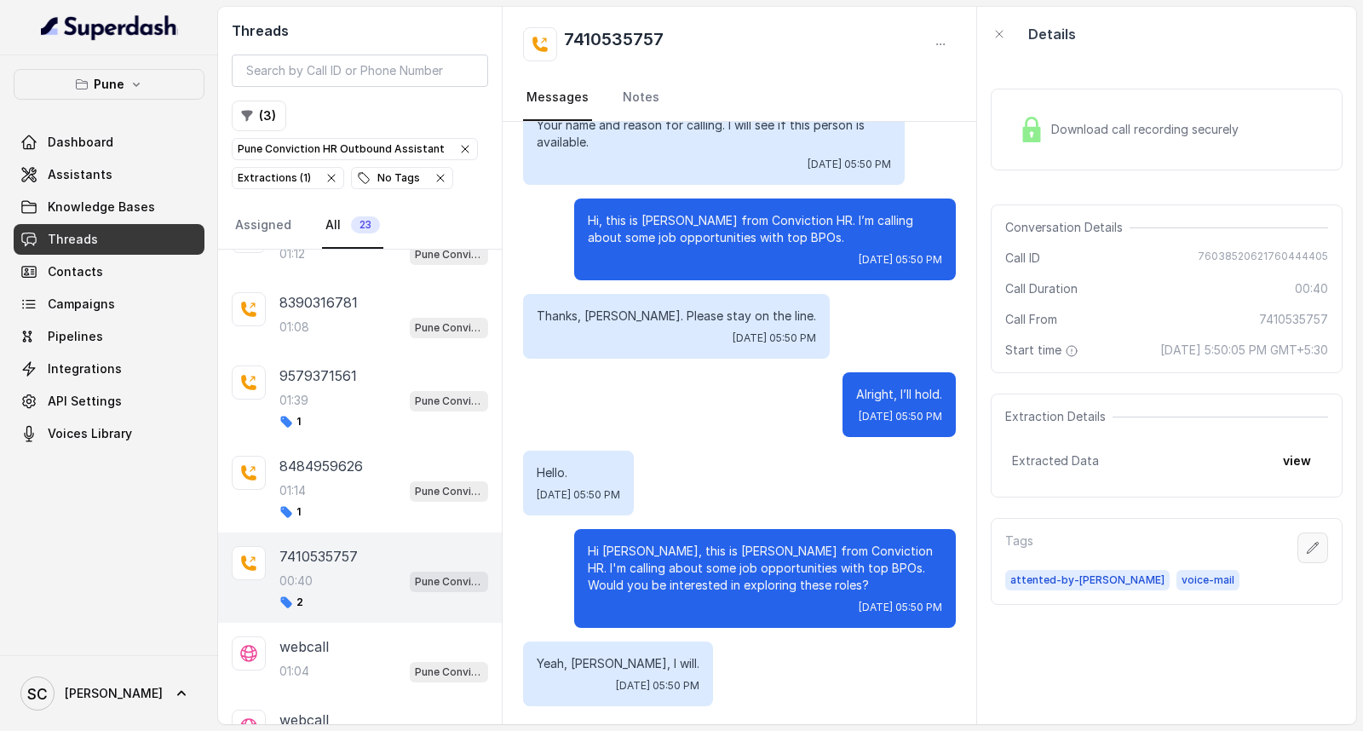
click at [1306, 548] on button "button" at bounding box center [1313, 547] width 31 height 31
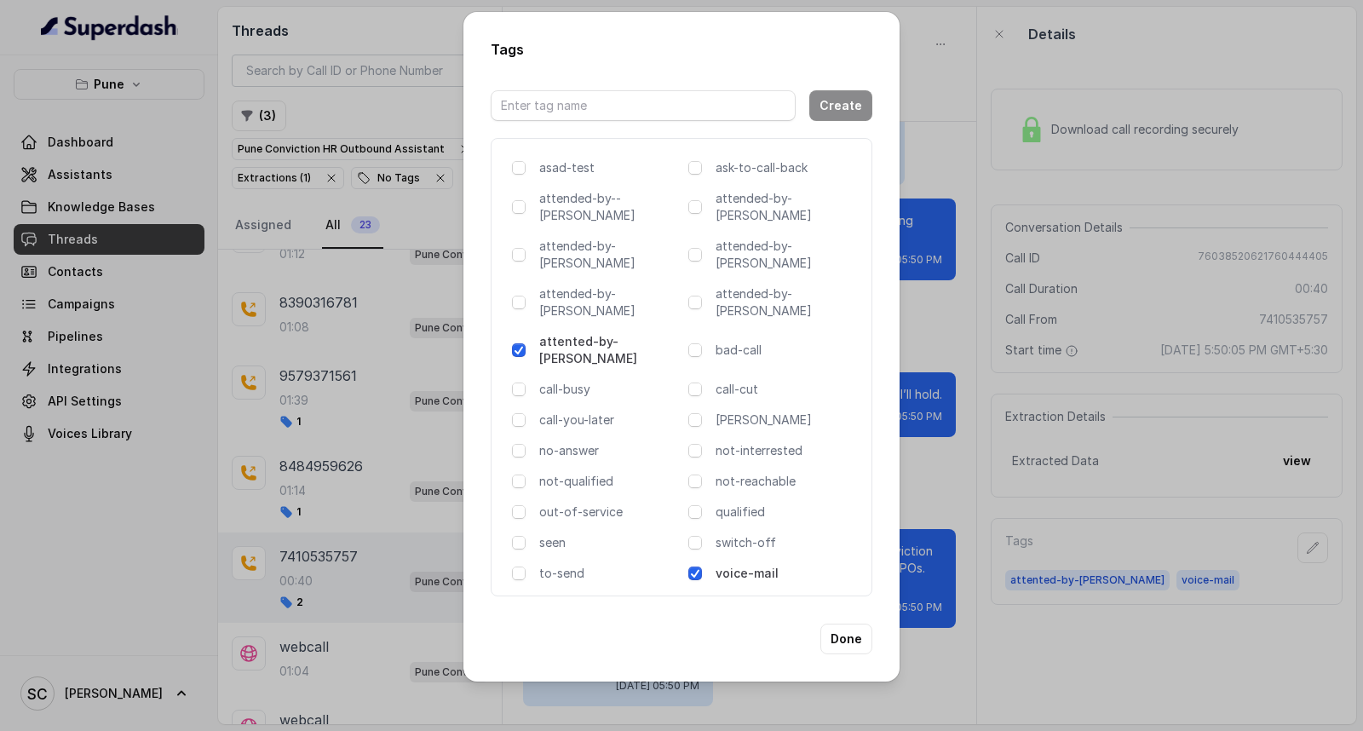
click at [691, 567] on span at bounding box center [695, 574] width 14 height 14
click at [572, 473] on p "not-qualified" at bounding box center [610, 481] width 142 height 17
click at [859, 624] on button "Done" at bounding box center [846, 639] width 52 height 31
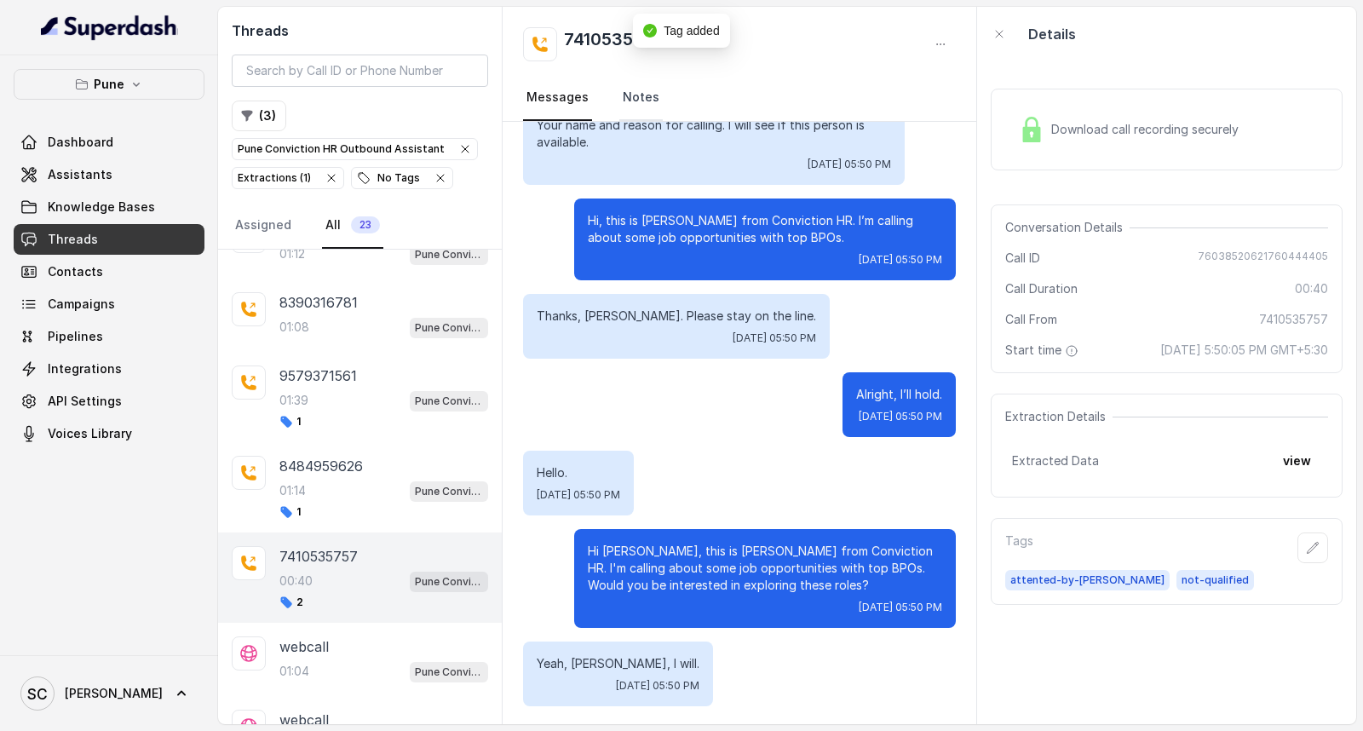
click at [627, 98] on link "Notes" at bounding box center [640, 98] width 43 height 46
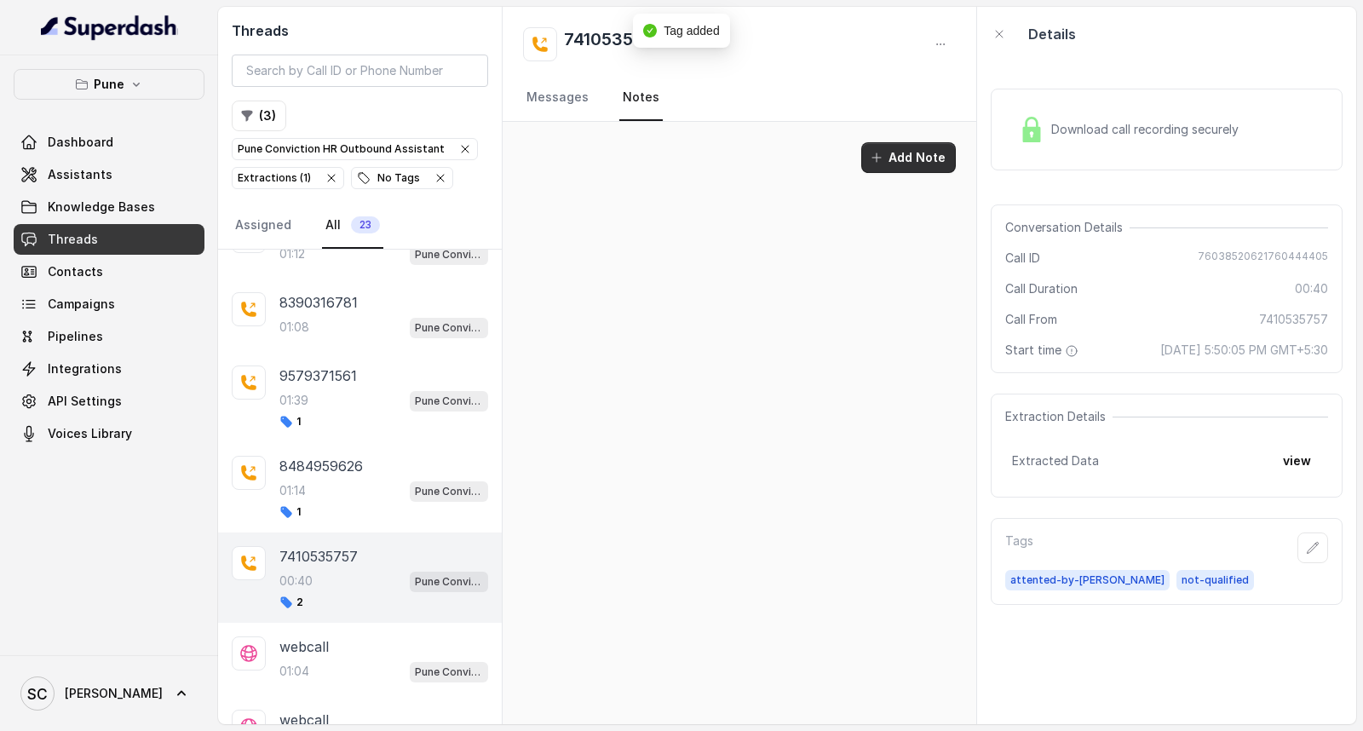
click at [929, 158] on button "Add Note" at bounding box center [908, 157] width 95 height 31
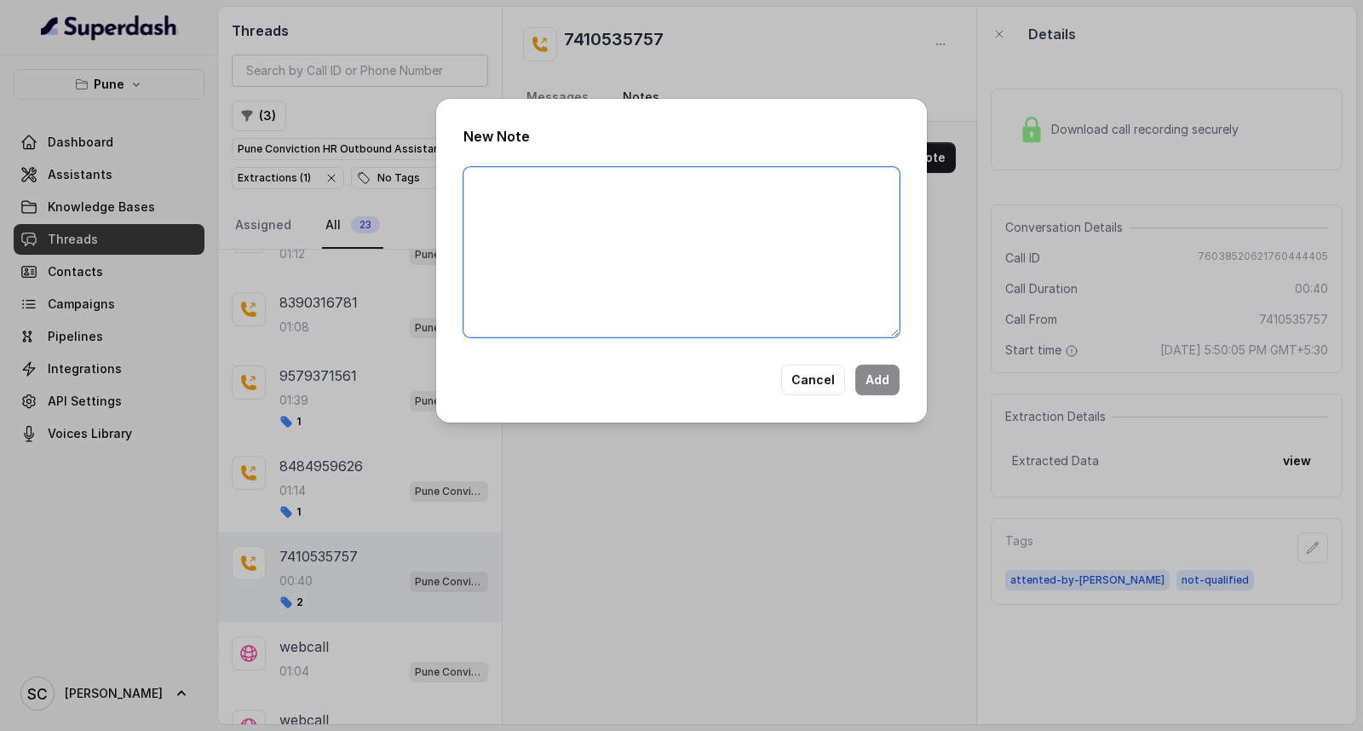
click at [611, 233] on textarea at bounding box center [681, 252] width 436 height 170
paste textarea "Name Number Recruiter Name of attender Comments AI Improvement"
click at [556, 179] on textarea "Name Number Recruiter Name of attender Comments AI Improvement" at bounding box center [681, 252] width 436 height 170
click at [555, 204] on textarea "Name Mohit Number Recruiter Name of attender Comments AI Improvement" at bounding box center [681, 252] width 436 height 170
click at [566, 203] on textarea "Name Mohit Number Recruiter Name of attender Comments AI Improvement" at bounding box center [681, 252] width 436 height 170
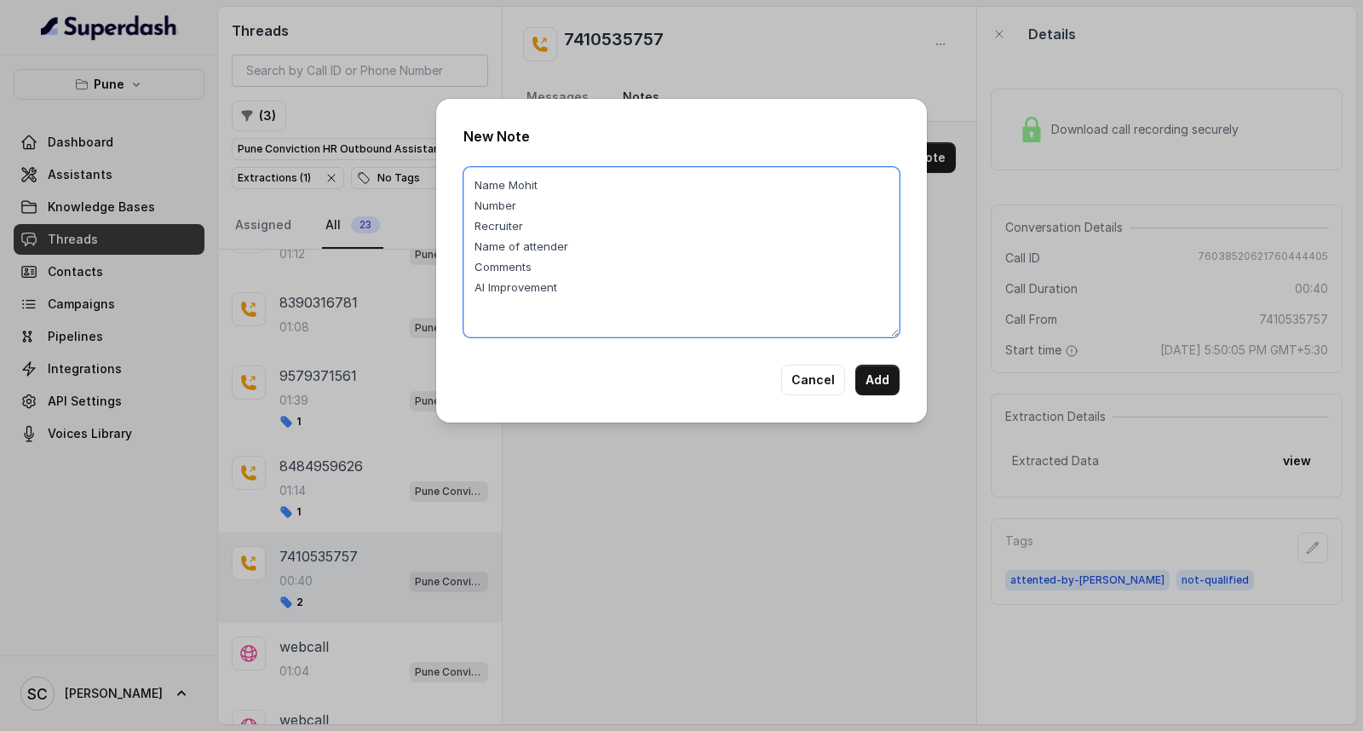
paste textarea "7410535757"
click at [557, 215] on textarea "Name Mohit Number 7410535757 Recruiter Name of attender Comments AI Improvement" at bounding box center [681, 252] width 436 height 170
click at [545, 248] on textarea "Name Mohit Number 7410535757 Recruiter Name of attender Comments AI Improvement" at bounding box center [681, 252] width 436 height 170
click at [537, 224] on textarea "Name Mohit Number 7410535757 Recruiter Name of attender Comments AI Improvement" at bounding box center [681, 252] width 436 height 170
click at [538, 224] on textarea "Name Mohit Number 7410535757 Recruiter Name of attender Comments AI Improvement" at bounding box center [681, 252] width 436 height 170
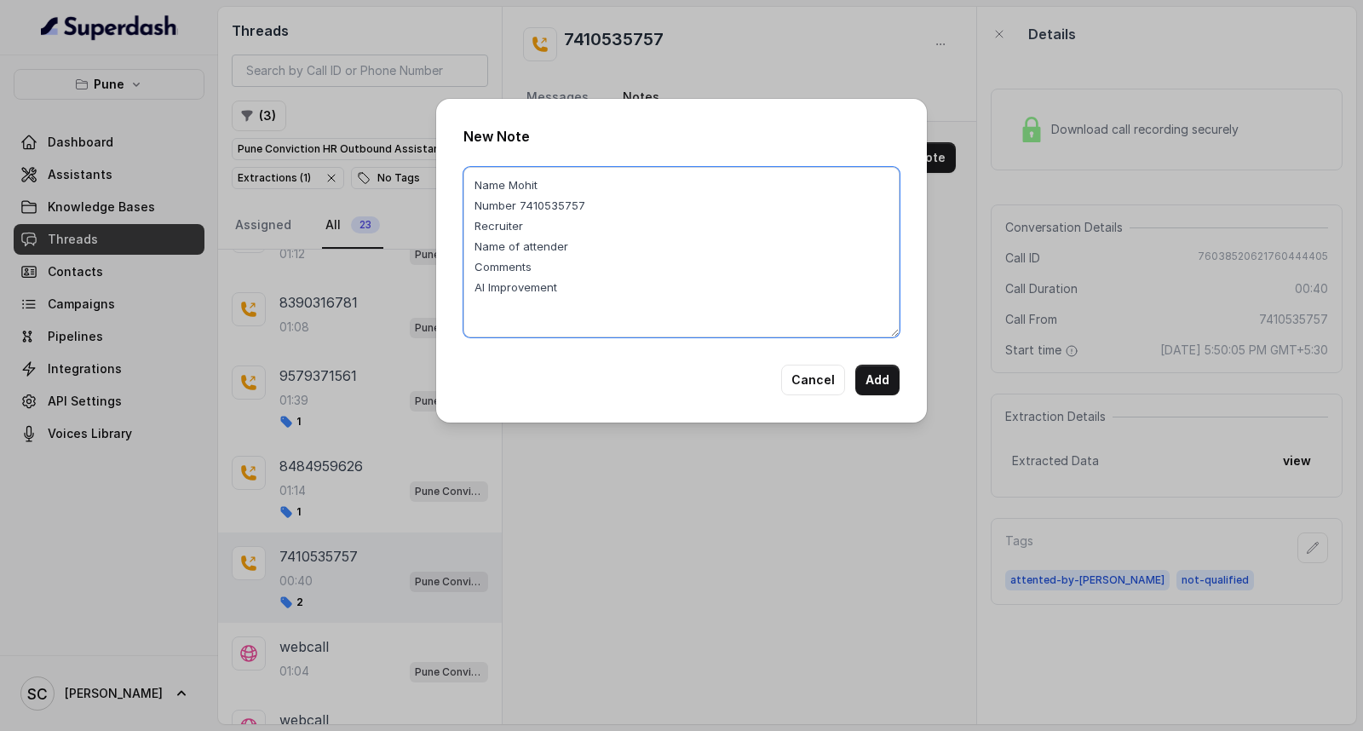
paste textarea "[PERSON_NAME]"
click at [588, 248] on textarea "Name Mohit Number 7410535757 Recruiter [PERSON_NAME] Name of attender Comments …" at bounding box center [681, 252] width 436 height 170
paste textarea "[PERSON_NAME]"
click at [579, 268] on textarea "Name Mohit Number 7410535757 Recruiter [PERSON_NAME] Name of attender [PERSON_N…" at bounding box center [681, 252] width 436 height 170
paste textarea "looking job in Technical, 3M notice"
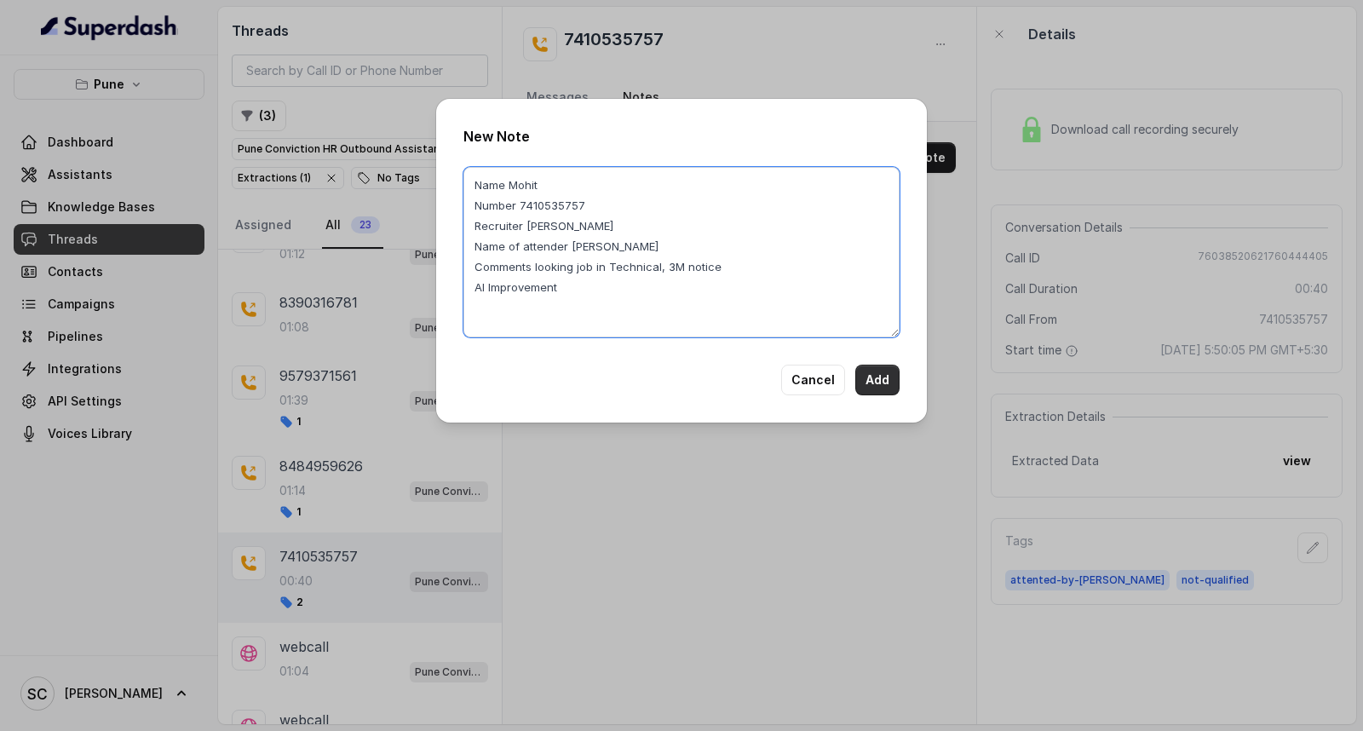
type textarea "Name Mohit Number 7410535757 Recruiter [PERSON_NAME] Name of attender [PERSON_N…"
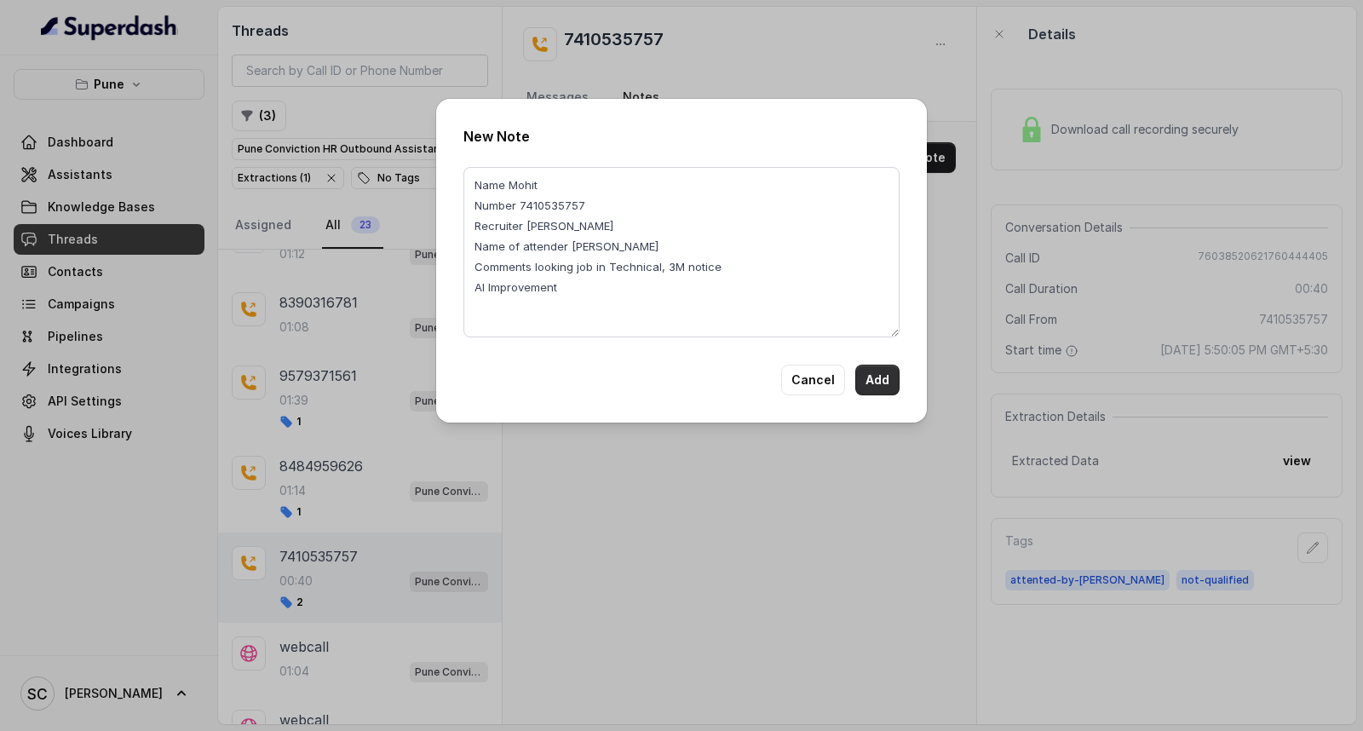
click at [870, 378] on button "Add" at bounding box center [877, 380] width 44 height 31
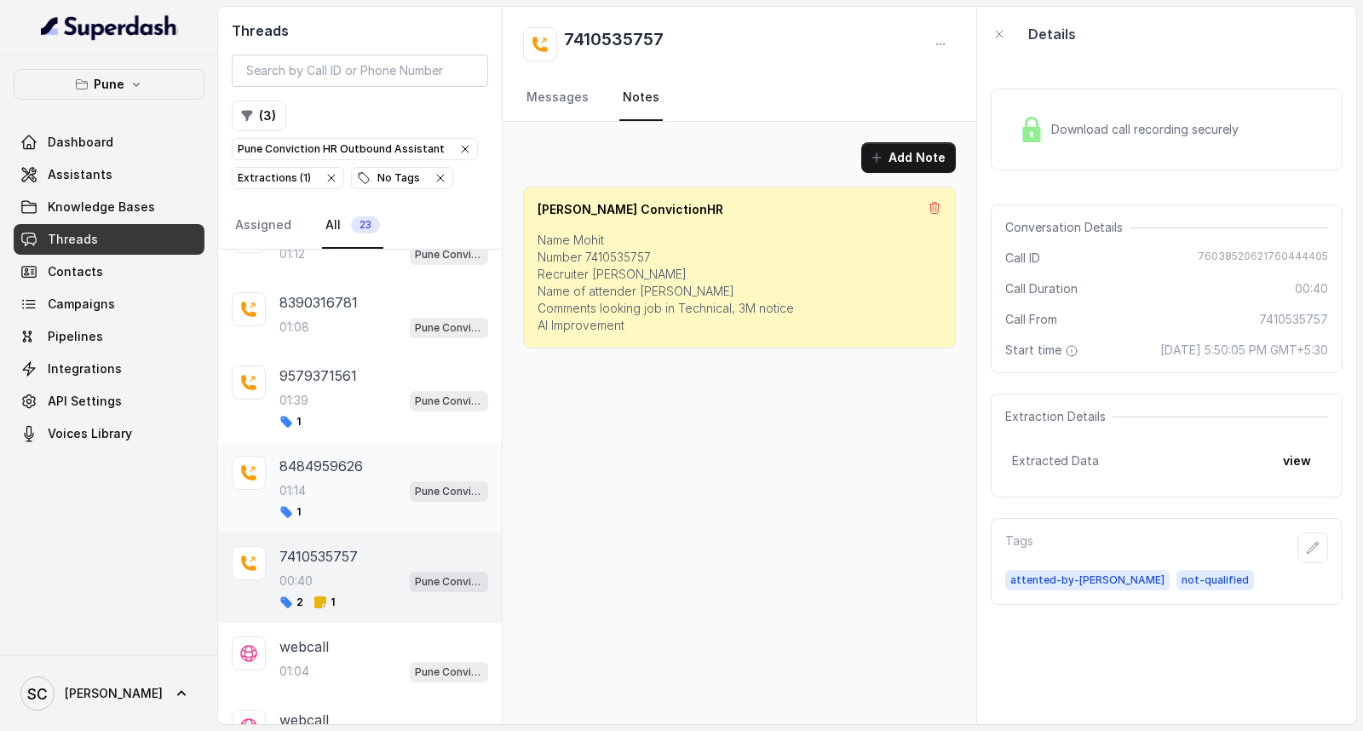
click at [298, 496] on p "01:14" at bounding box center [292, 490] width 26 height 17
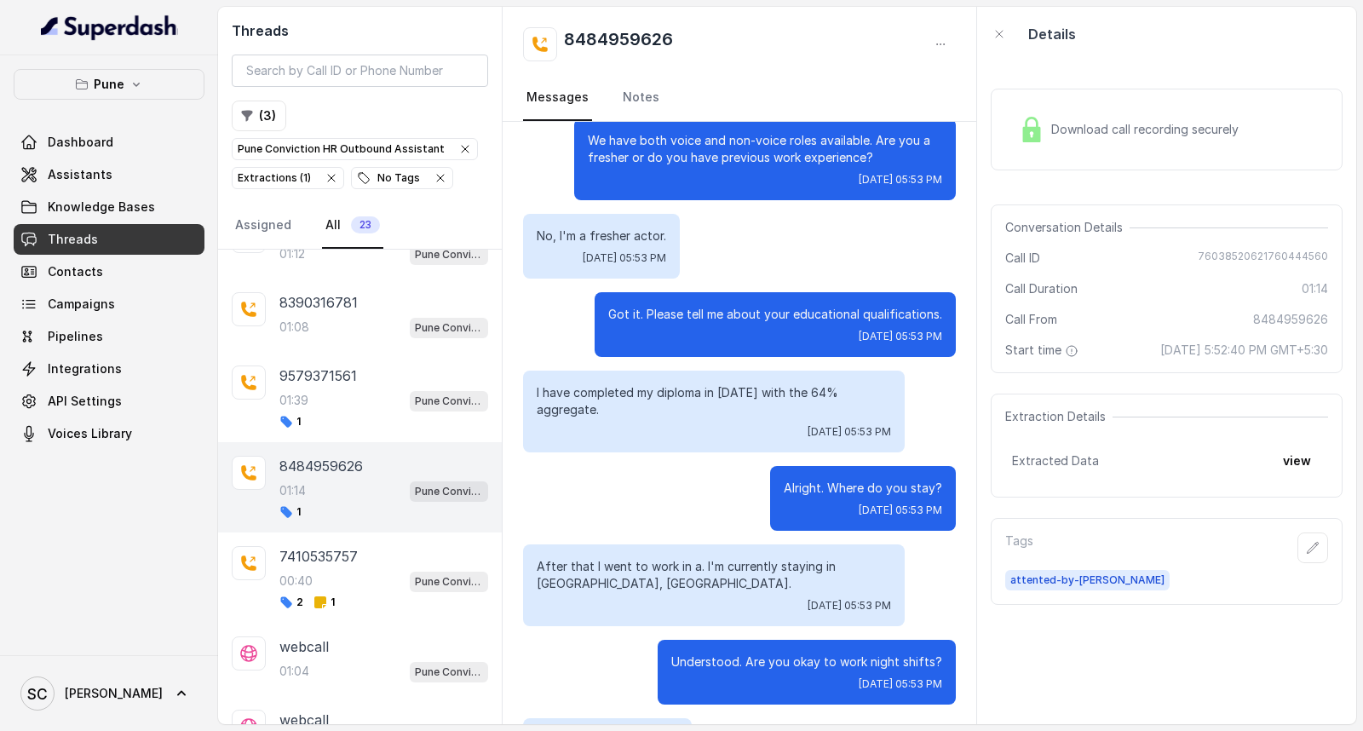
scroll to position [377, 0]
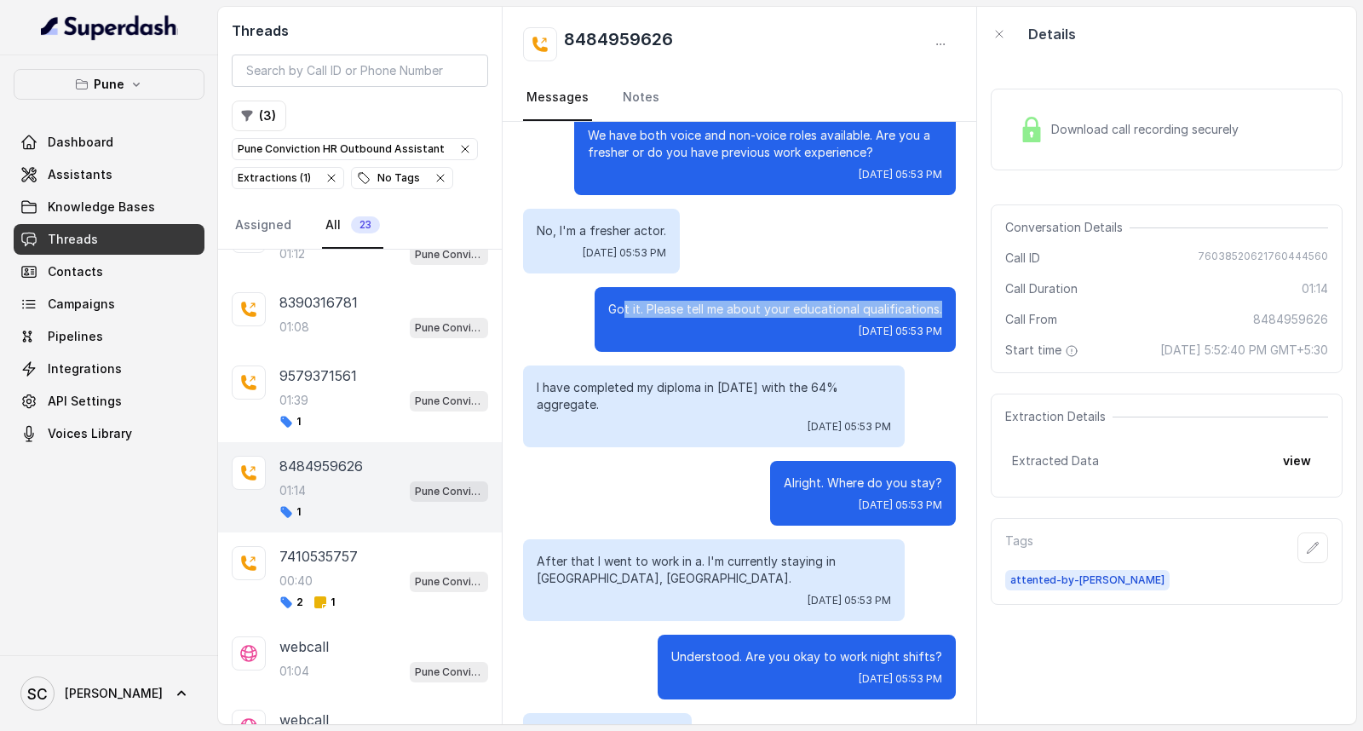
drag, startPoint x: 933, startPoint y: 304, endPoint x: 613, endPoint y: 315, distance: 319.7
click at [613, 315] on div "Got it. Please tell me about your educational qualifications. [DATE] 05:53 PM" at bounding box center [775, 319] width 361 height 65
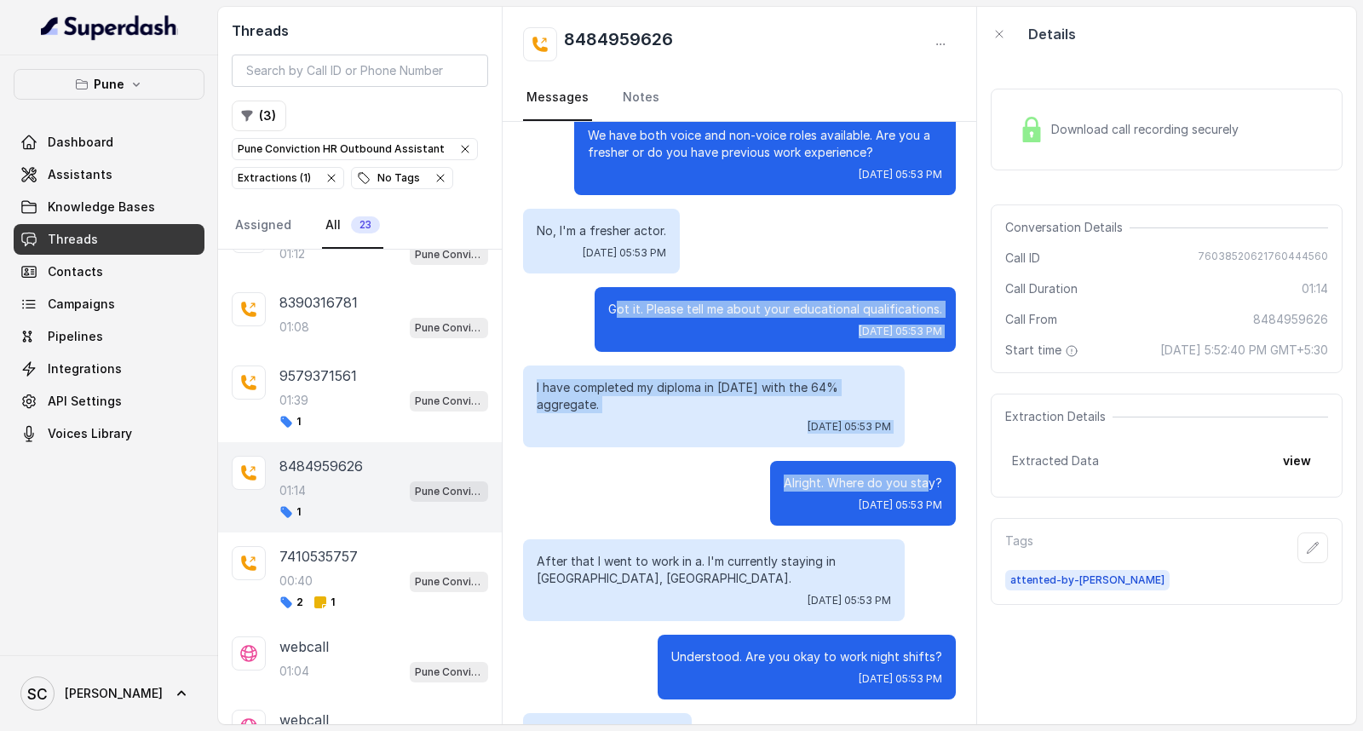
drag, startPoint x: 605, startPoint y: 310, endPoint x: 912, endPoint y: 449, distance: 337.4
click at [912, 449] on div "Hello, Hi. Am I speaking with [PERSON_NAME]? [DATE] 05:52 PM Yeah, who's this? …" at bounding box center [740, 484] width 474 height 1479
click at [768, 395] on div "I have completed my diploma in [DATE] with the 64% aggregate. [DATE] 05:53 PM" at bounding box center [714, 406] width 382 height 82
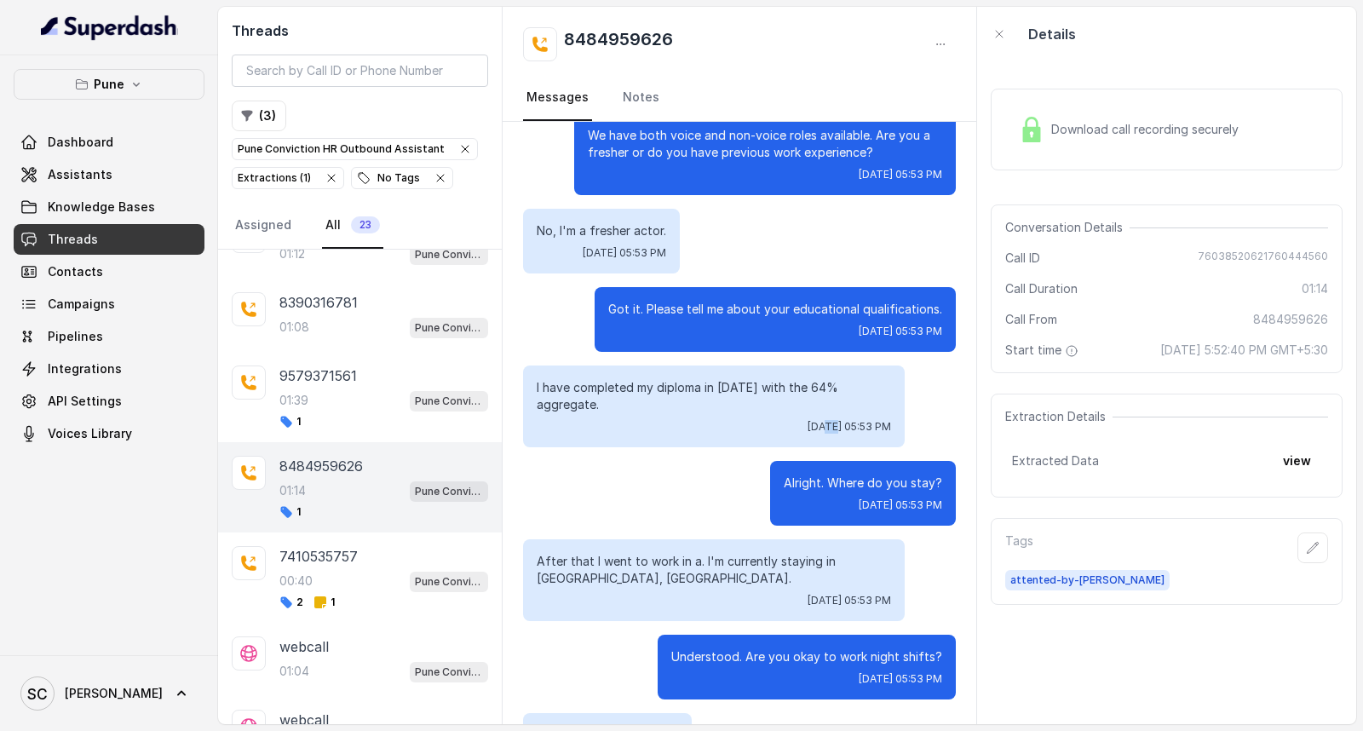
click at [768, 395] on div "I have completed my diploma in [DATE] with the 64% aggregate. [DATE] 05:53 PM" at bounding box center [714, 406] width 382 height 82
drag, startPoint x: 731, startPoint y: 376, endPoint x: 755, endPoint y: 435, distance: 64.2
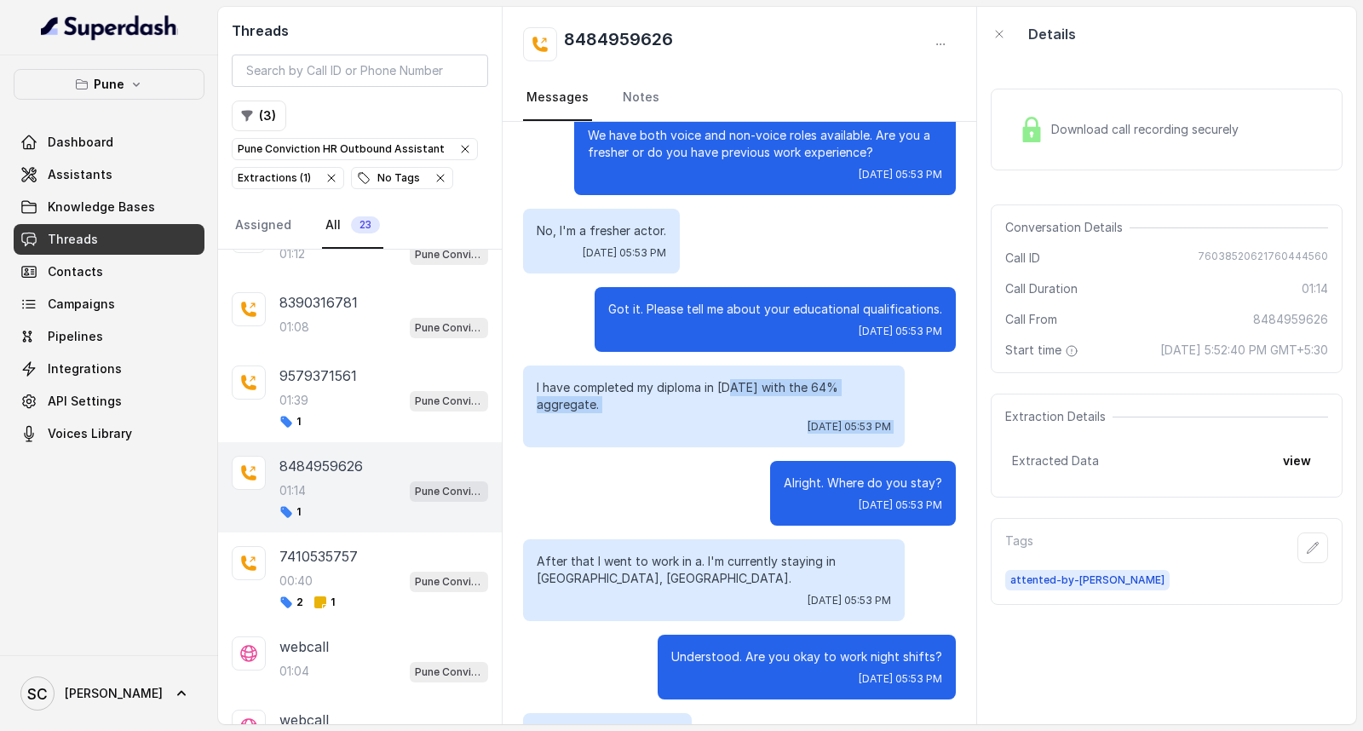
click at [755, 435] on div "Hello, Hi. Am I speaking with [PERSON_NAME]? [DATE] 05:52 PM Yeah, who's this? …" at bounding box center [740, 484] width 474 height 1479
click at [581, 224] on p "No, I'm a fresher actor." at bounding box center [601, 230] width 129 height 17
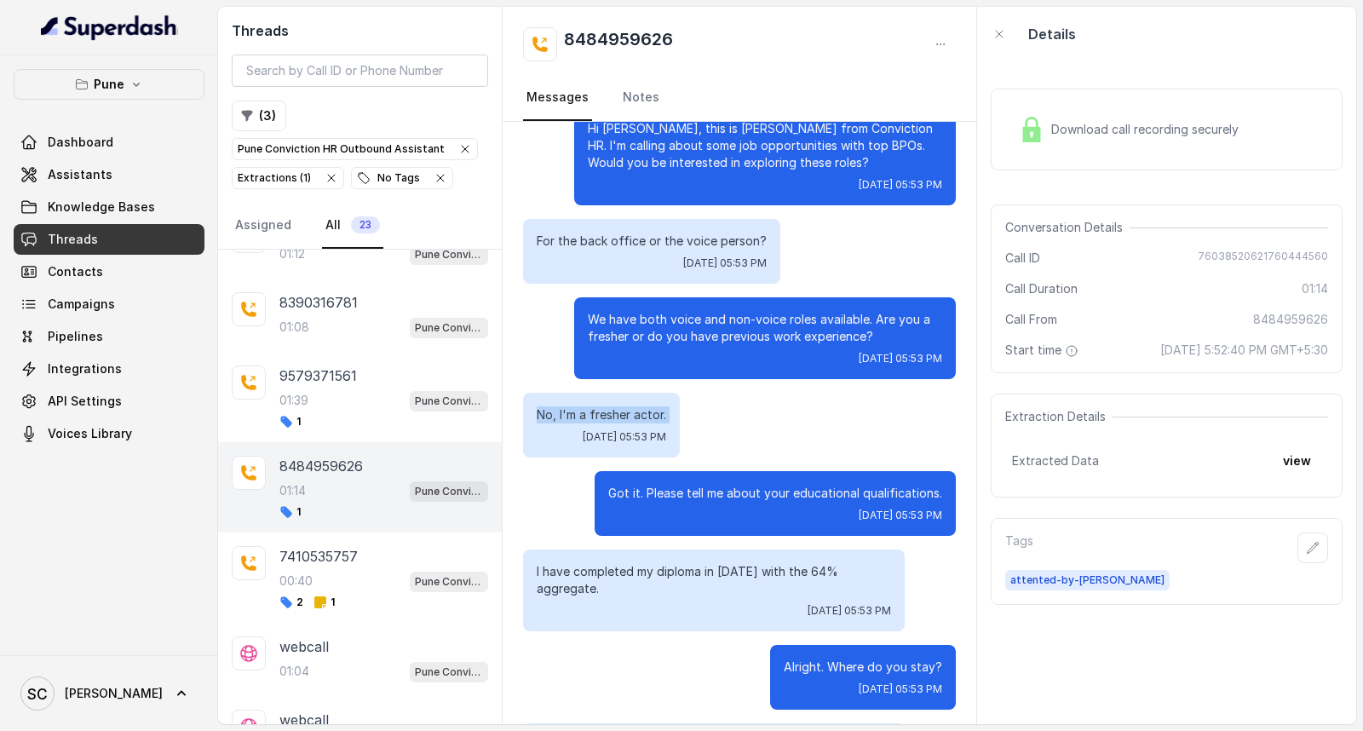
scroll to position [0, 0]
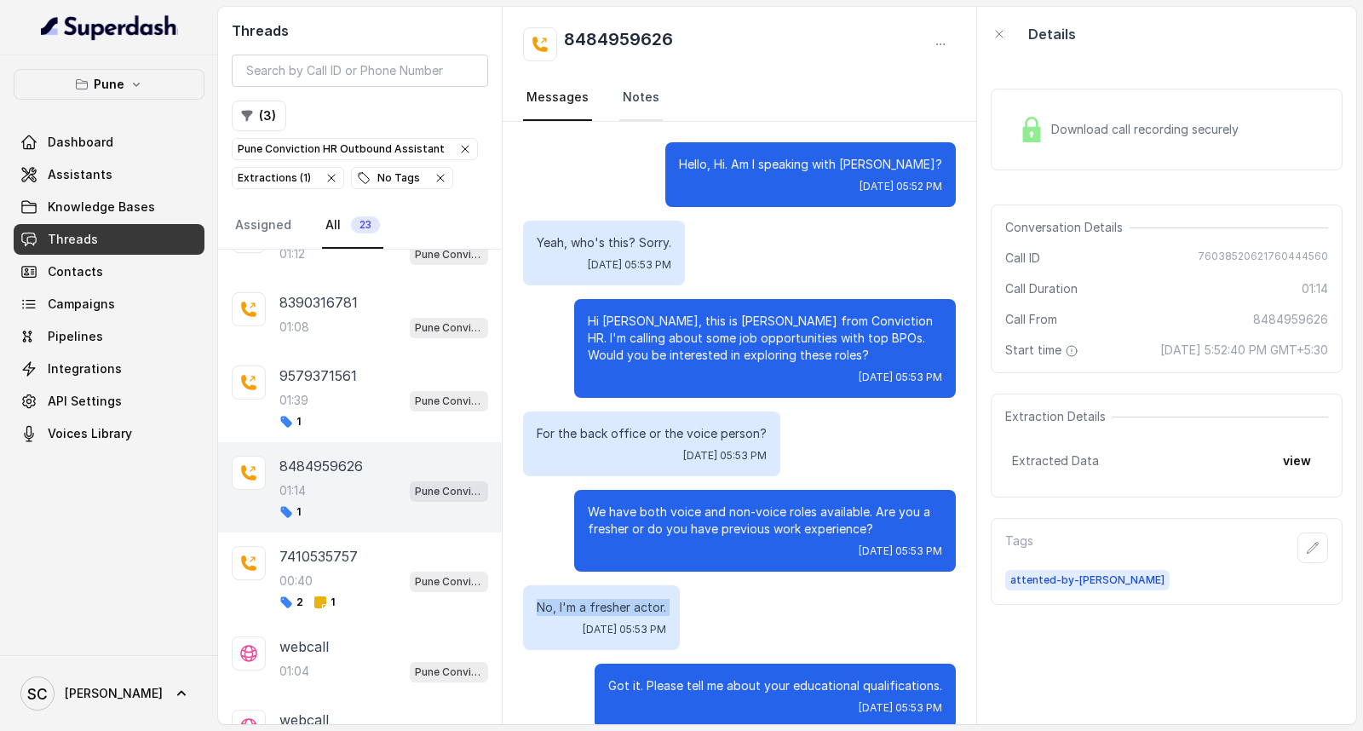
click at [636, 99] on link "Notes" at bounding box center [640, 98] width 43 height 46
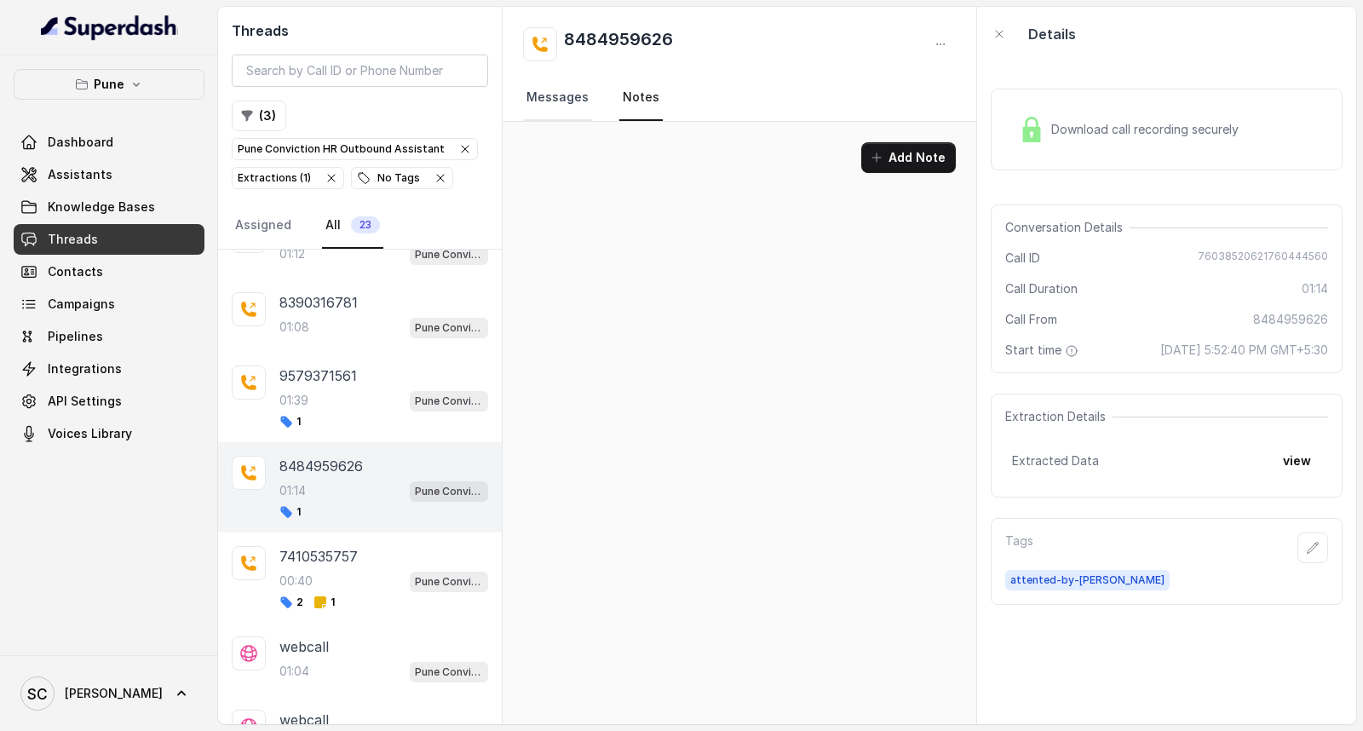
click at [569, 100] on link "Messages" at bounding box center [557, 98] width 69 height 46
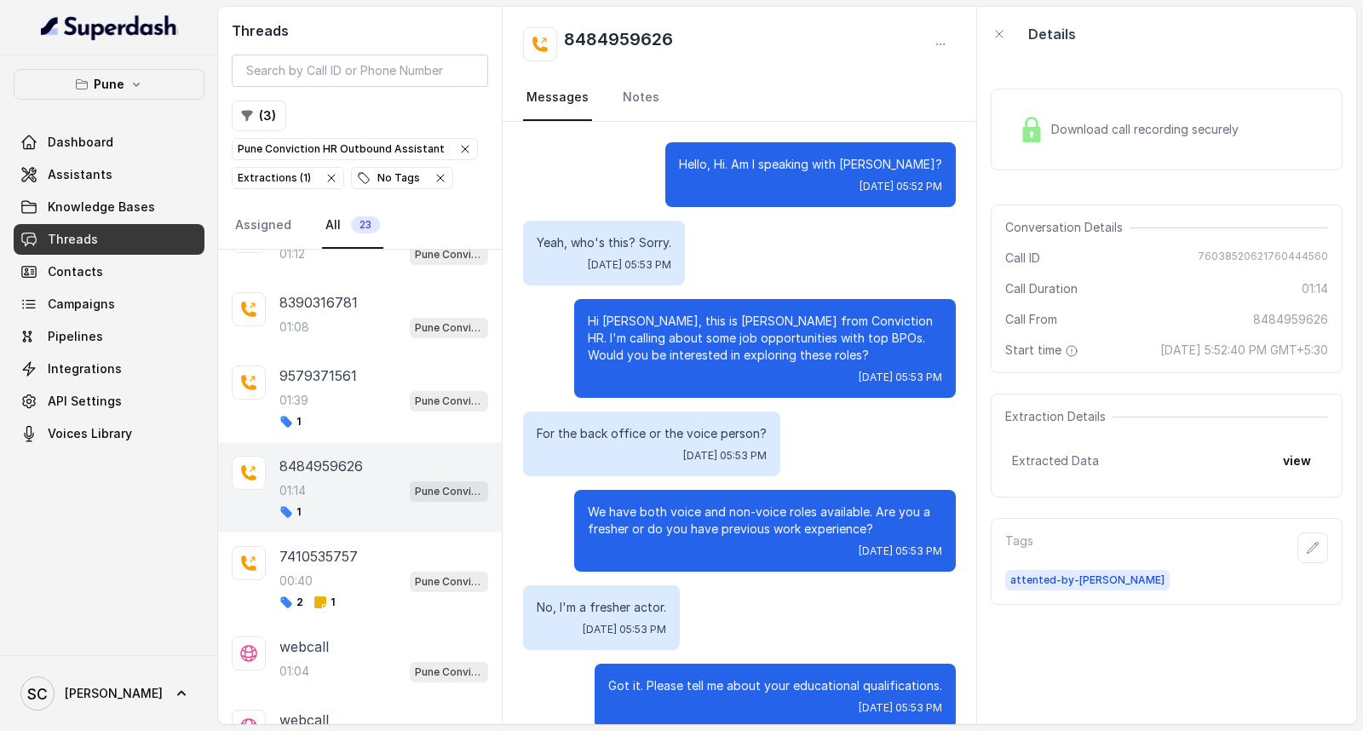
click at [657, 32] on h2 "8484959626" at bounding box center [618, 44] width 109 height 34
copy h2 "8484959626"
click at [1306, 542] on icon "button" at bounding box center [1313, 548] width 14 height 14
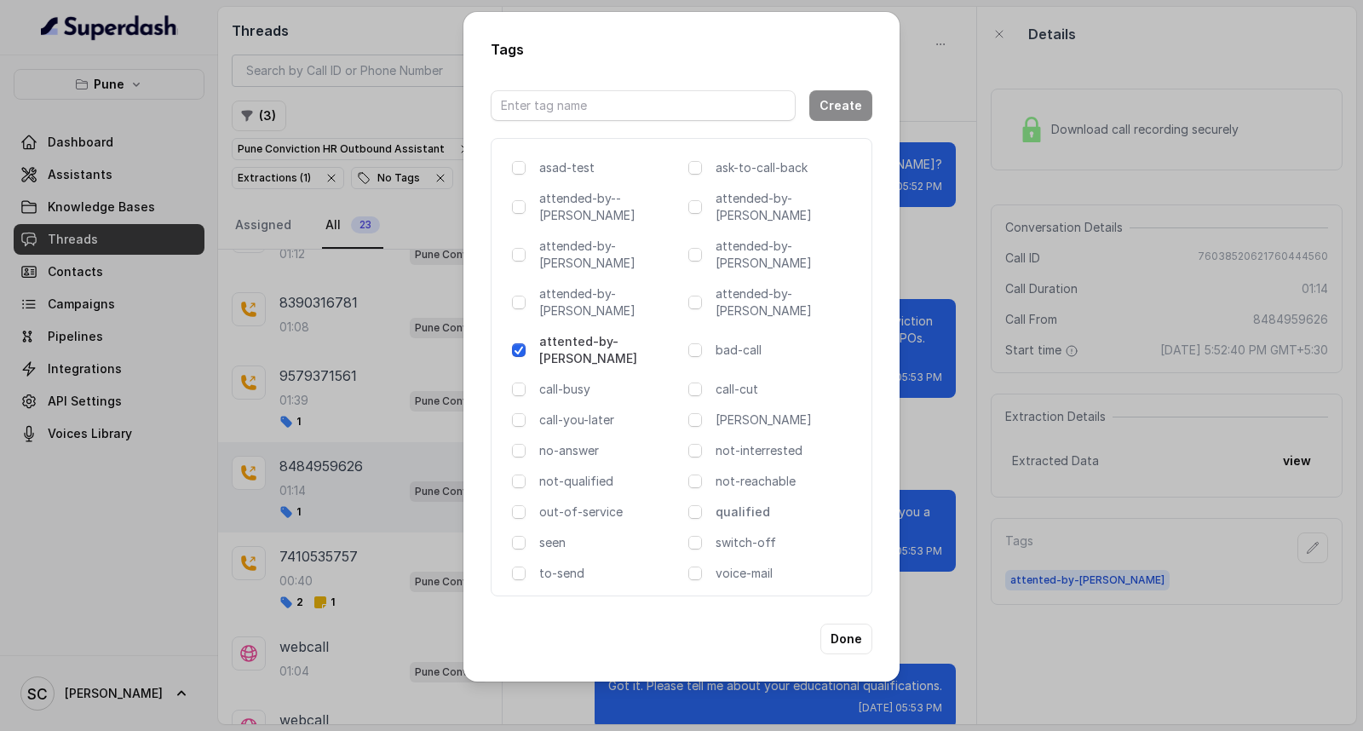
click at [755, 503] on p "qualified" at bounding box center [787, 511] width 142 height 17
click at [846, 624] on button "Done" at bounding box center [846, 639] width 52 height 31
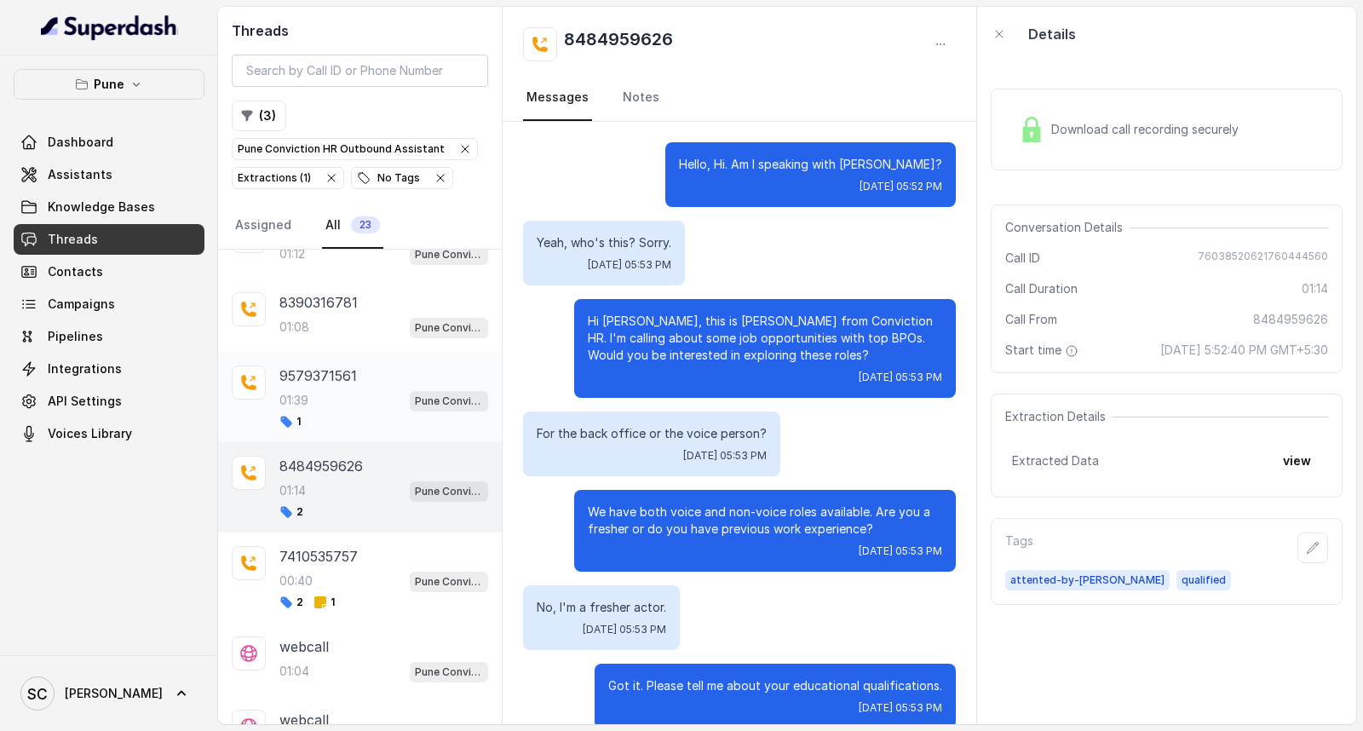
click at [333, 394] on div "9579371561 01:39 Pune Conviction HR Outbound Assistant 1" at bounding box center [383, 396] width 209 height 63
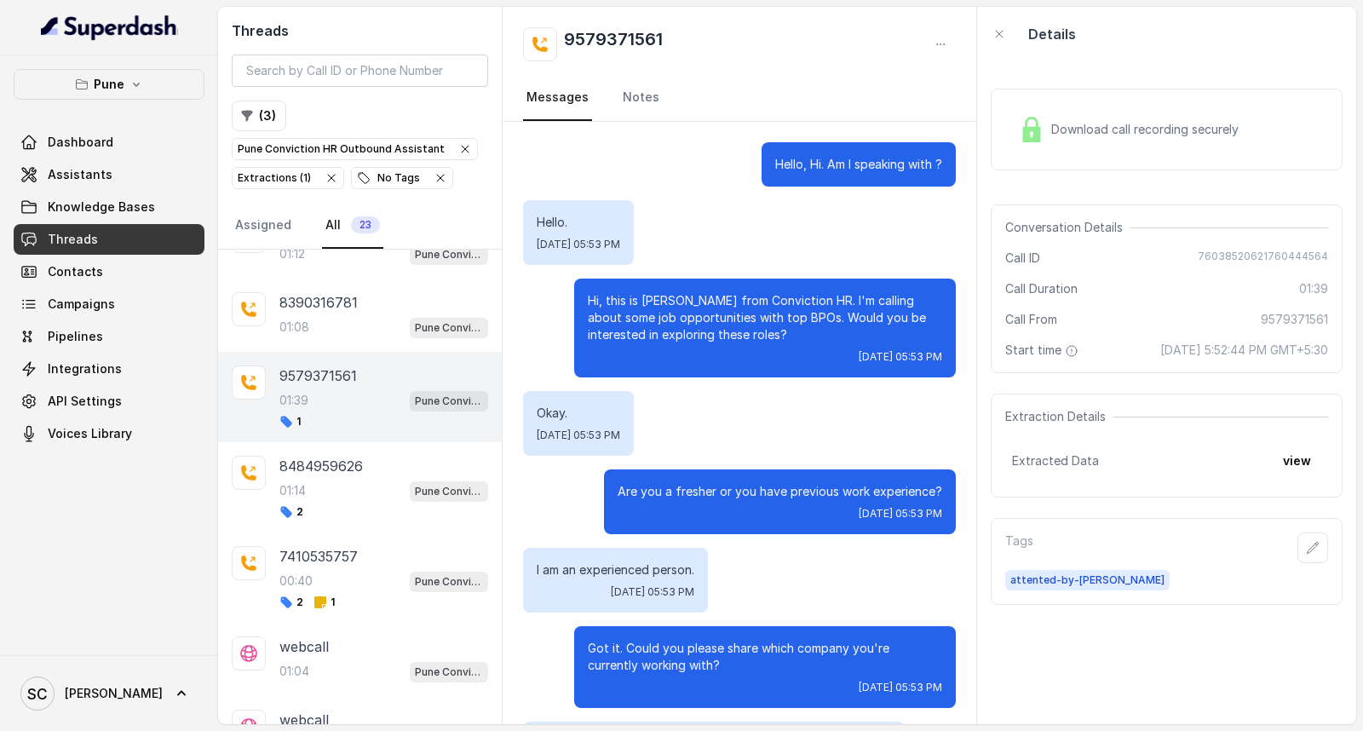
click at [591, 41] on h2 "9579371561" at bounding box center [613, 44] width 99 height 34
copy div "9579371561"
click at [634, 86] on link "Notes" at bounding box center [640, 98] width 43 height 46
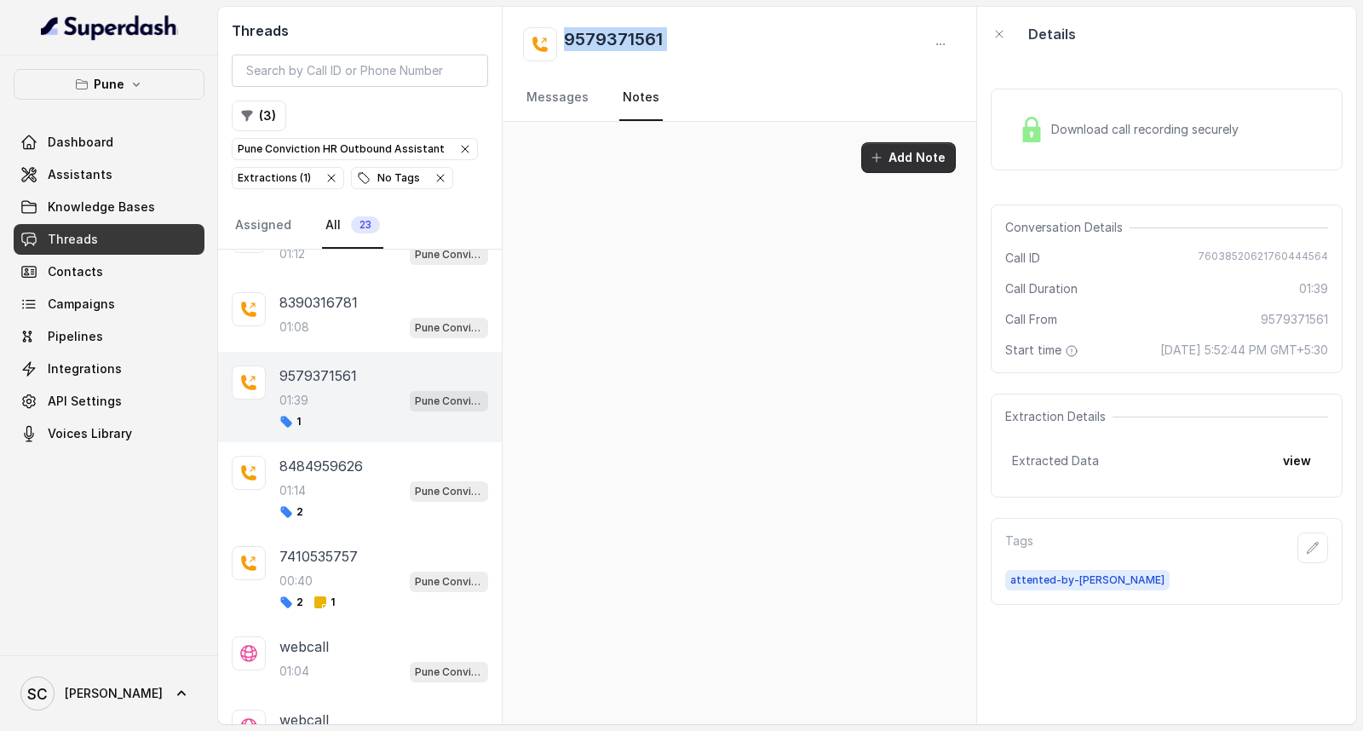
click at [881, 157] on icon "button" at bounding box center [876, 157] width 9 height 9
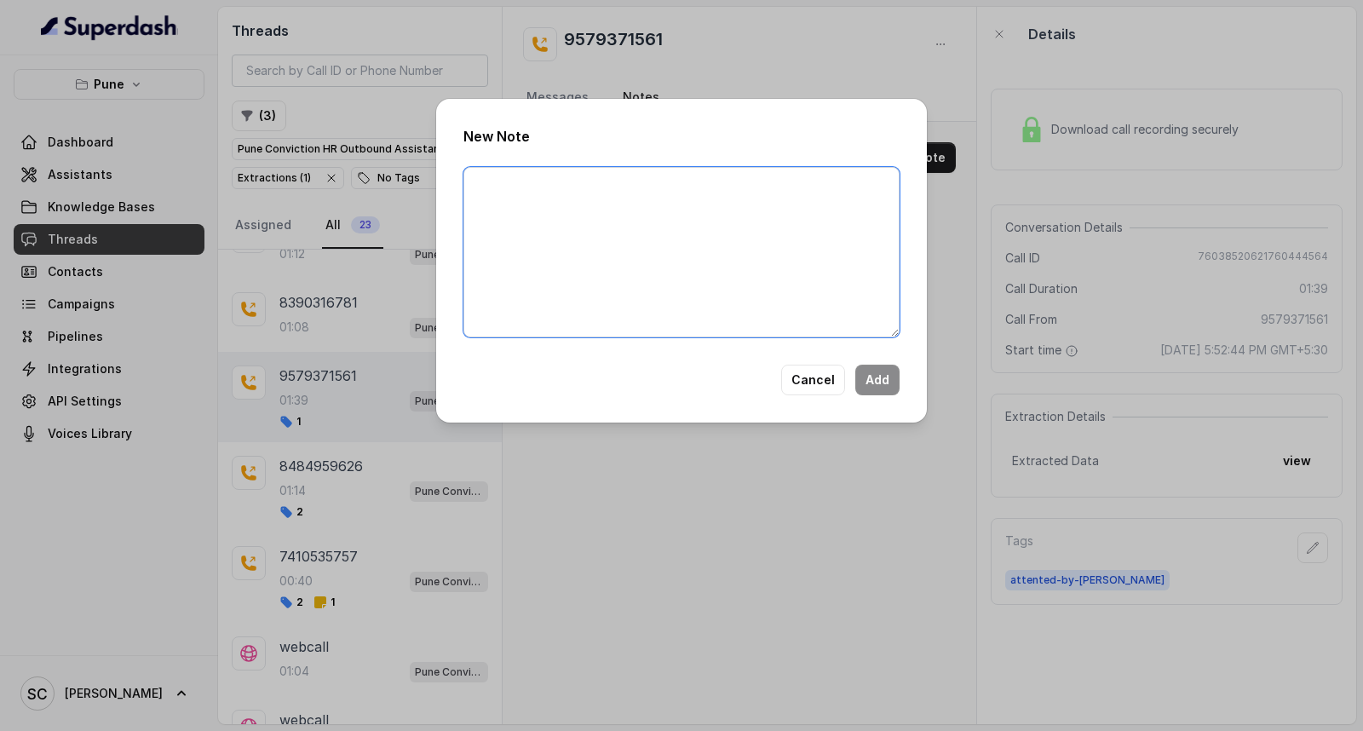
click at [762, 251] on textarea at bounding box center [681, 252] width 436 height 170
paste textarea "Name Number Recruiter Name of attender Comments AI Improvement"
click at [550, 185] on textarea "Name Number Recruiter Name of attender Comments AI Improvement" at bounding box center [681, 252] width 436 height 170
paste textarea "Vinay"
click at [533, 203] on textarea "Name [PERSON_NAME] Number Recruiter Name of attender Comments AI Improvement" at bounding box center [681, 252] width 436 height 170
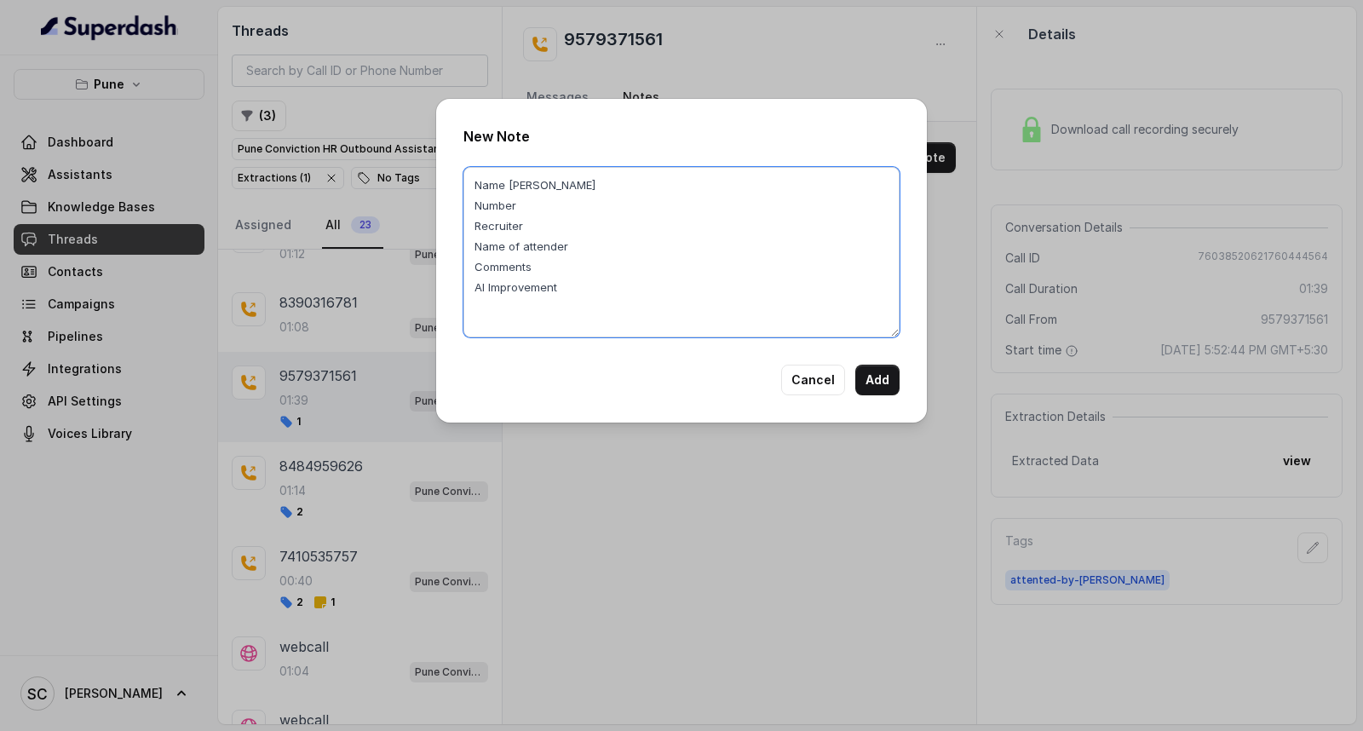
paste textarea "9579371561"
click at [529, 227] on textarea "Name Vinay Number 9579371561 Recruiter Name of attender Comments AI Improvement" at bounding box center [681, 252] width 436 height 170
paste textarea "[PERSON_NAME]"
click at [596, 249] on textarea "Name [PERSON_NAME] Number 9579371561 Recruiter [PERSON_NAME] Name of attender C…" at bounding box center [681, 252] width 436 height 170
paste textarea "[PERSON_NAME]"
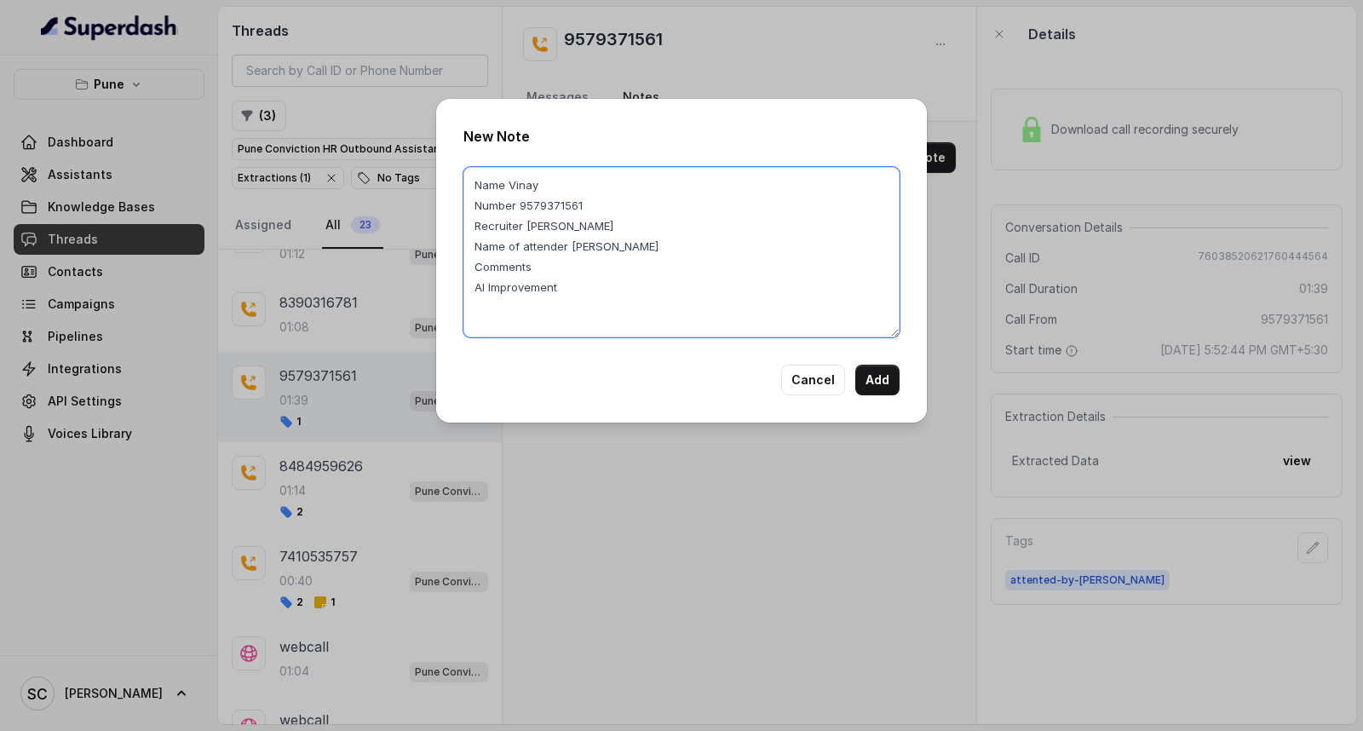
click at [591, 260] on textarea "Name Vinay Number 9579371561 Recruiter [PERSON_NAME] Name of attender [PERSON_N…" at bounding box center [681, 252] width 436 height 170
paste textarea "Candidate almost have 23 yrs Exp, with Manager role [PERSON_NAME], 12 Lpa"
type textarea "Name [PERSON_NAME] Number 9579371561 Recruiter [PERSON_NAME] Name of attender […"
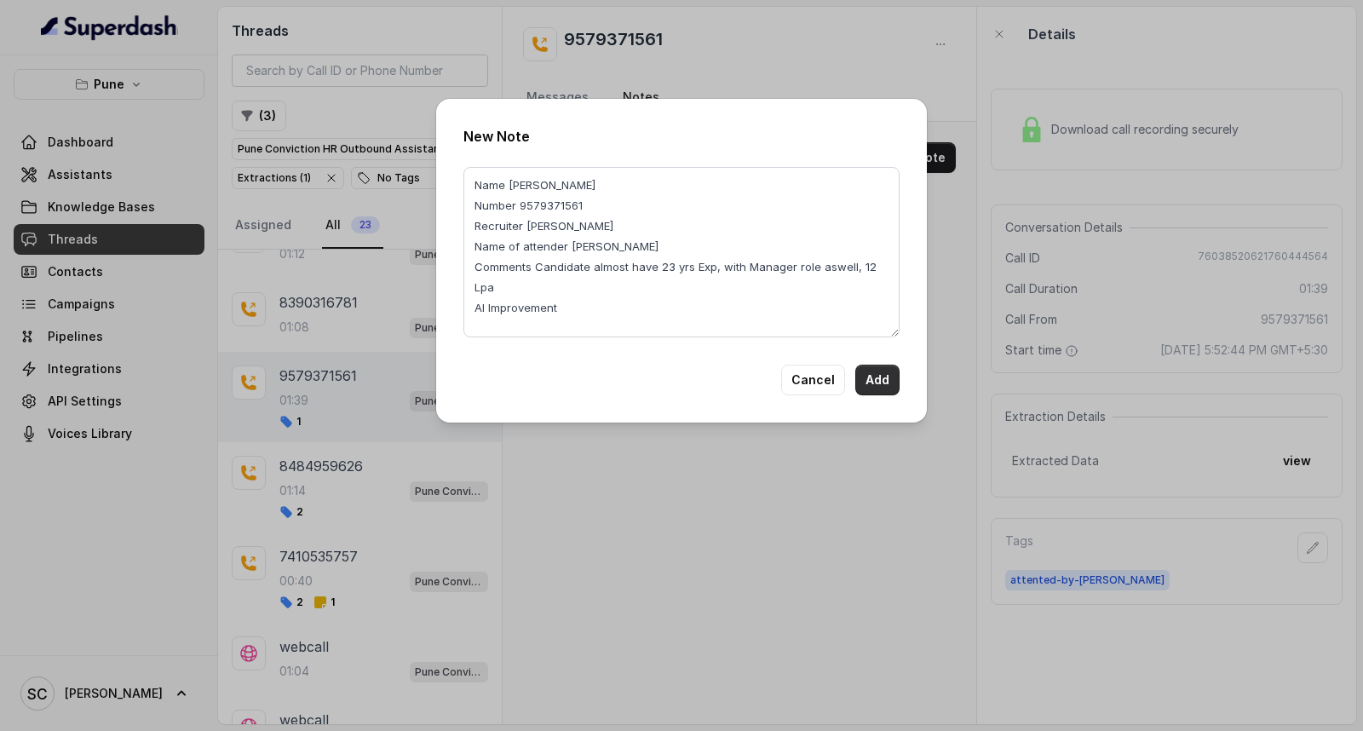
click at [889, 376] on button "Add" at bounding box center [877, 380] width 44 height 31
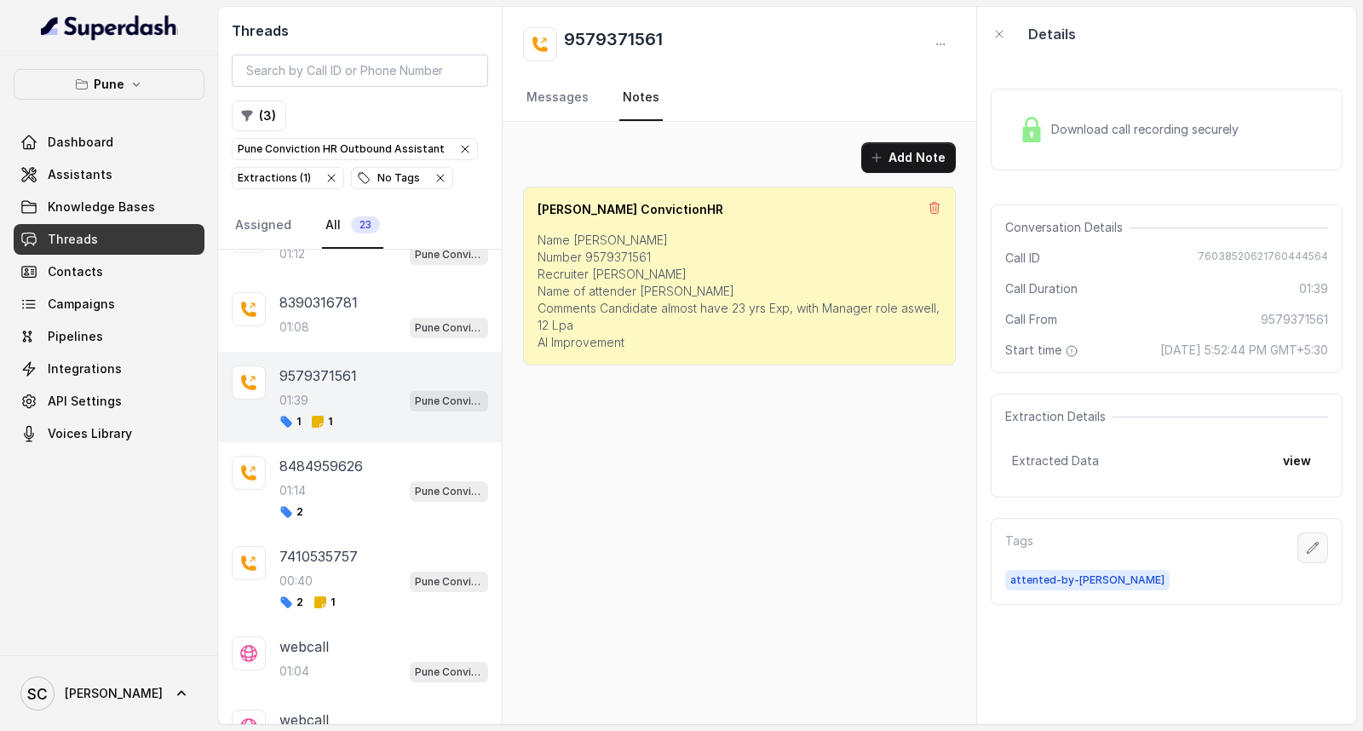
click at [1306, 554] on icon "button" at bounding box center [1313, 548] width 14 height 14
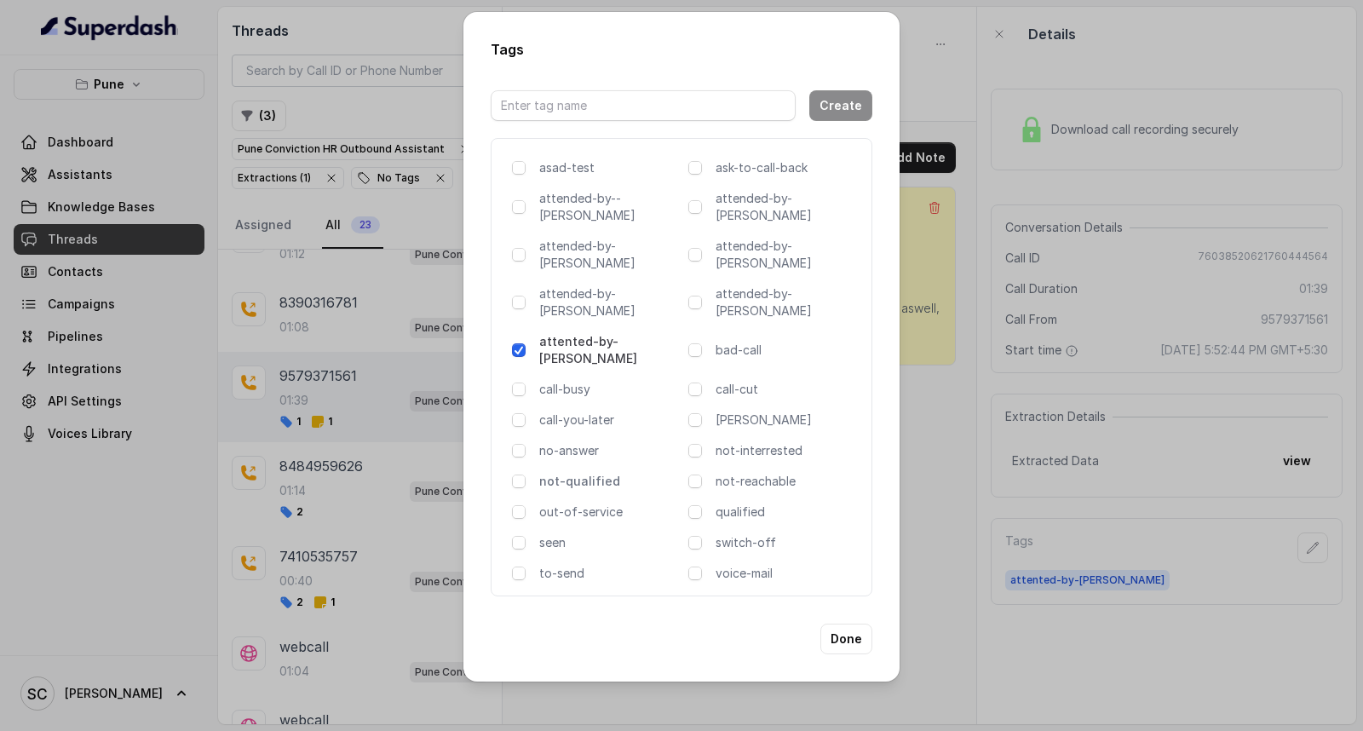
click at [584, 473] on p "not-qualified" at bounding box center [610, 481] width 142 height 17
click at [856, 624] on button "Done" at bounding box center [846, 639] width 52 height 31
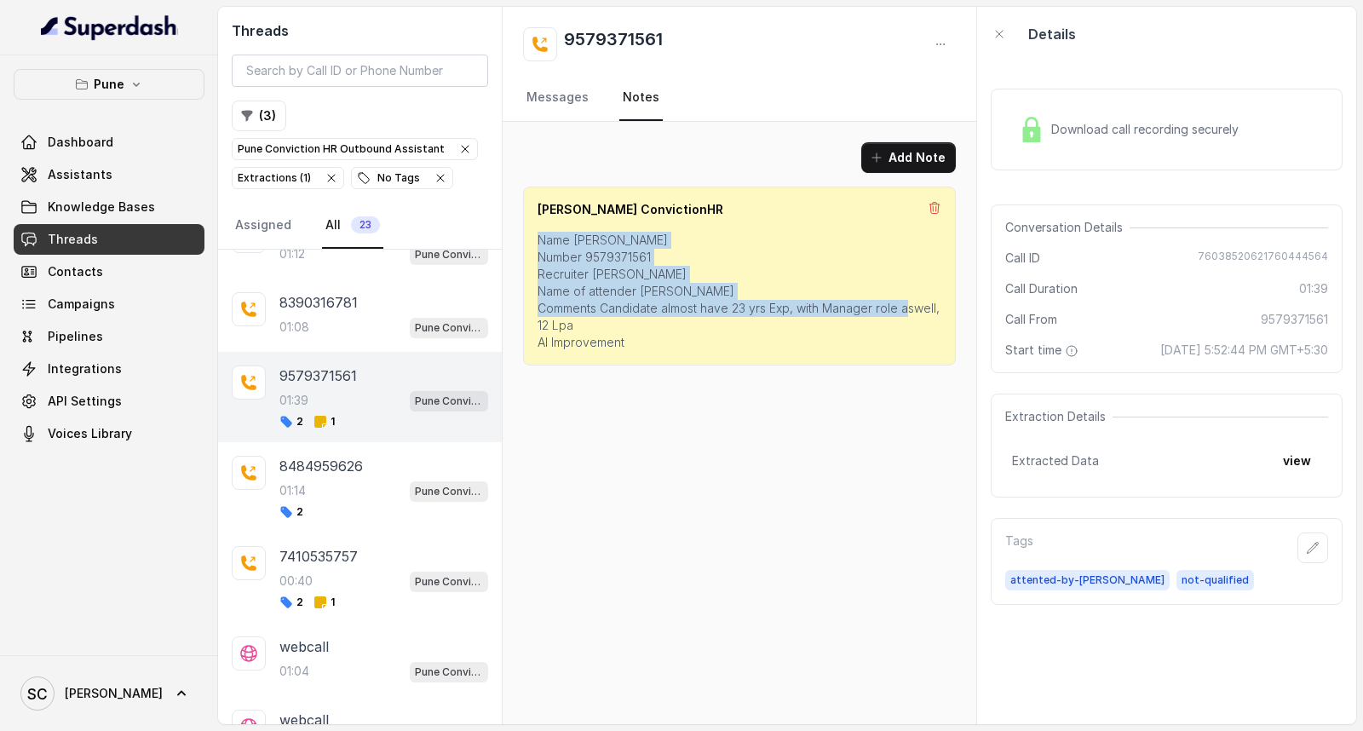
drag, startPoint x: 532, startPoint y: 237, endPoint x: 601, endPoint y: 377, distance: 155.8
click at [601, 377] on div "Add Note [PERSON_NAME] ConvictionHR Name Vinay Number 9579371561 Recruiter [PER…" at bounding box center [740, 254] width 474 height 264
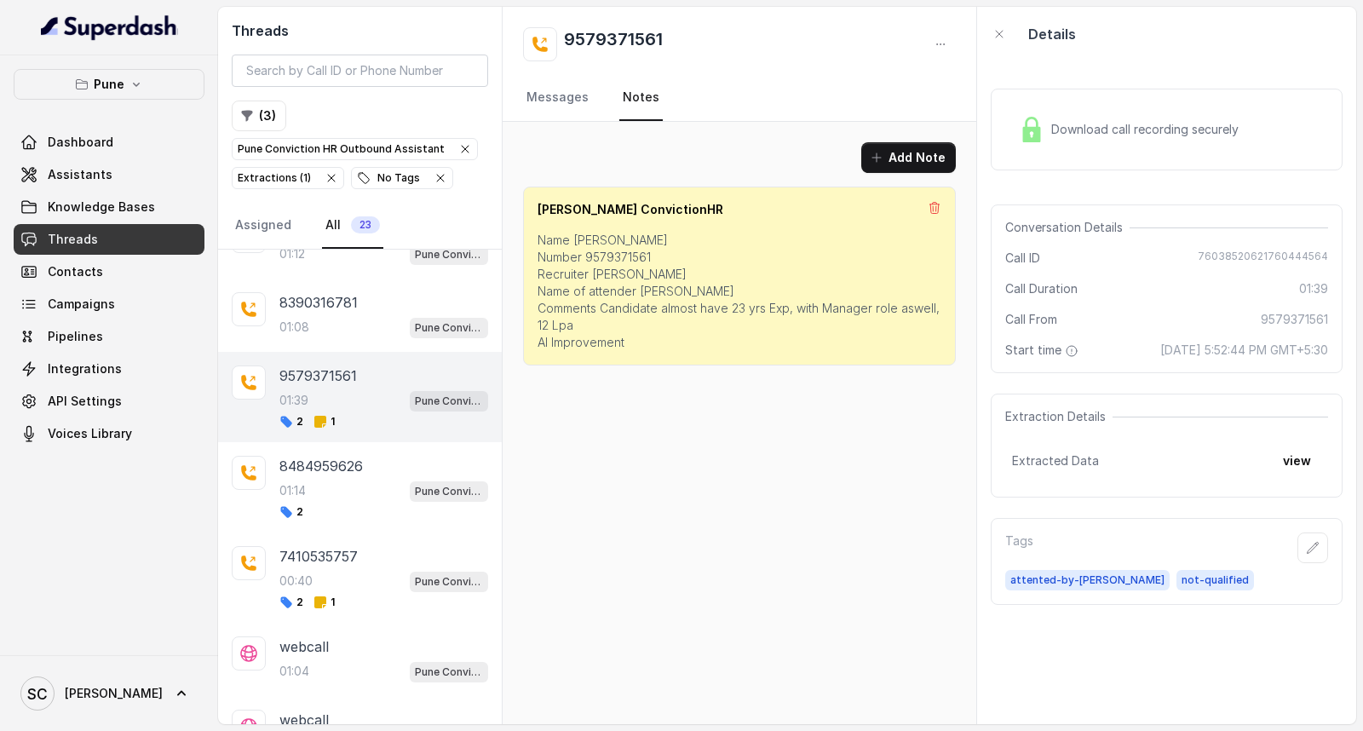
click at [642, 354] on div "[PERSON_NAME] ConvictionHR Name Vinay Number 9579371561 Recruiter [PERSON_NAME]…" at bounding box center [739, 276] width 433 height 179
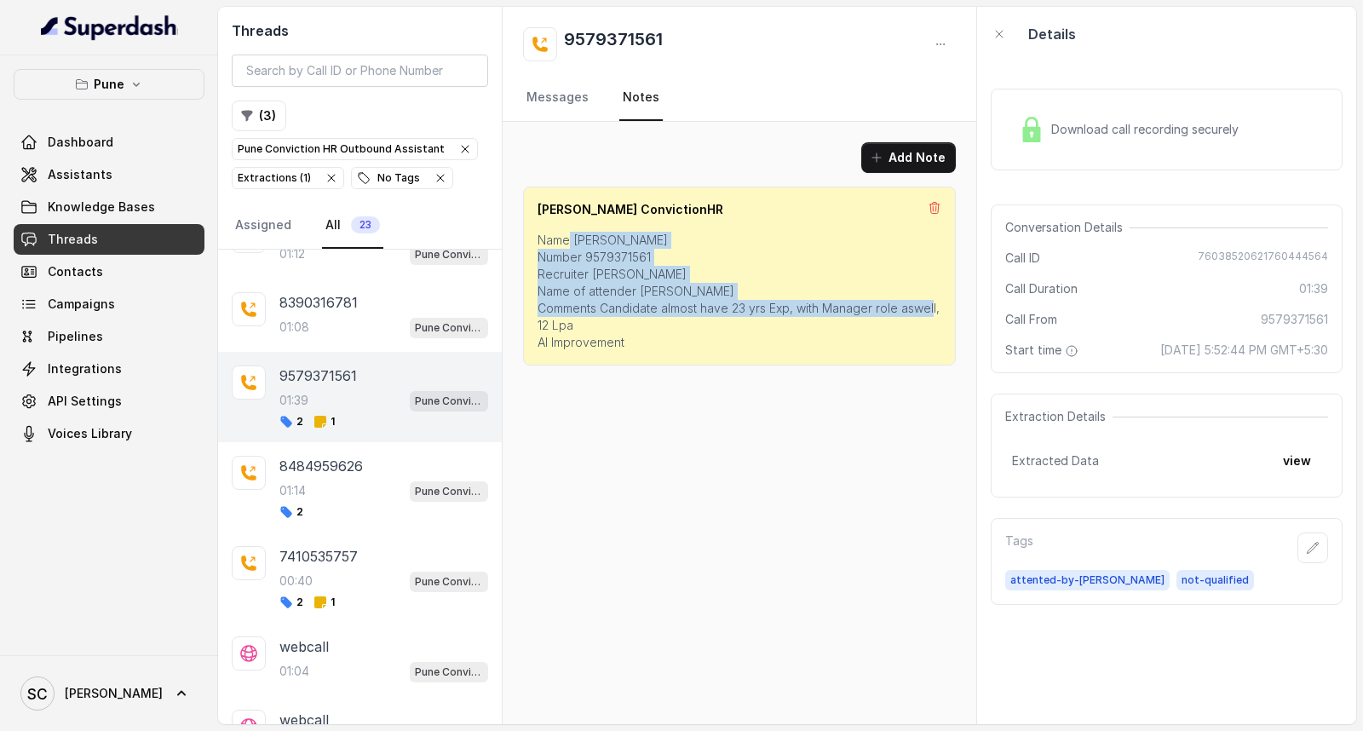
drag, startPoint x: 635, startPoint y: 348, endPoint x: 572, endPoint y: 235, distance: 128.9
click at [572, 235] on p "Name [PERSON_NAME] Number 9579371561 Recruiter [PERSON_NAME] Name of attender […" at bounding box center [740, 291] width 404 height 119
click at [589, 244] on p "Name [PERSON_NAME] Number 9579371561 Recruiter [PERSON_NAME] Name of attender […" at bounding box center [740, 291] width 404 height 119
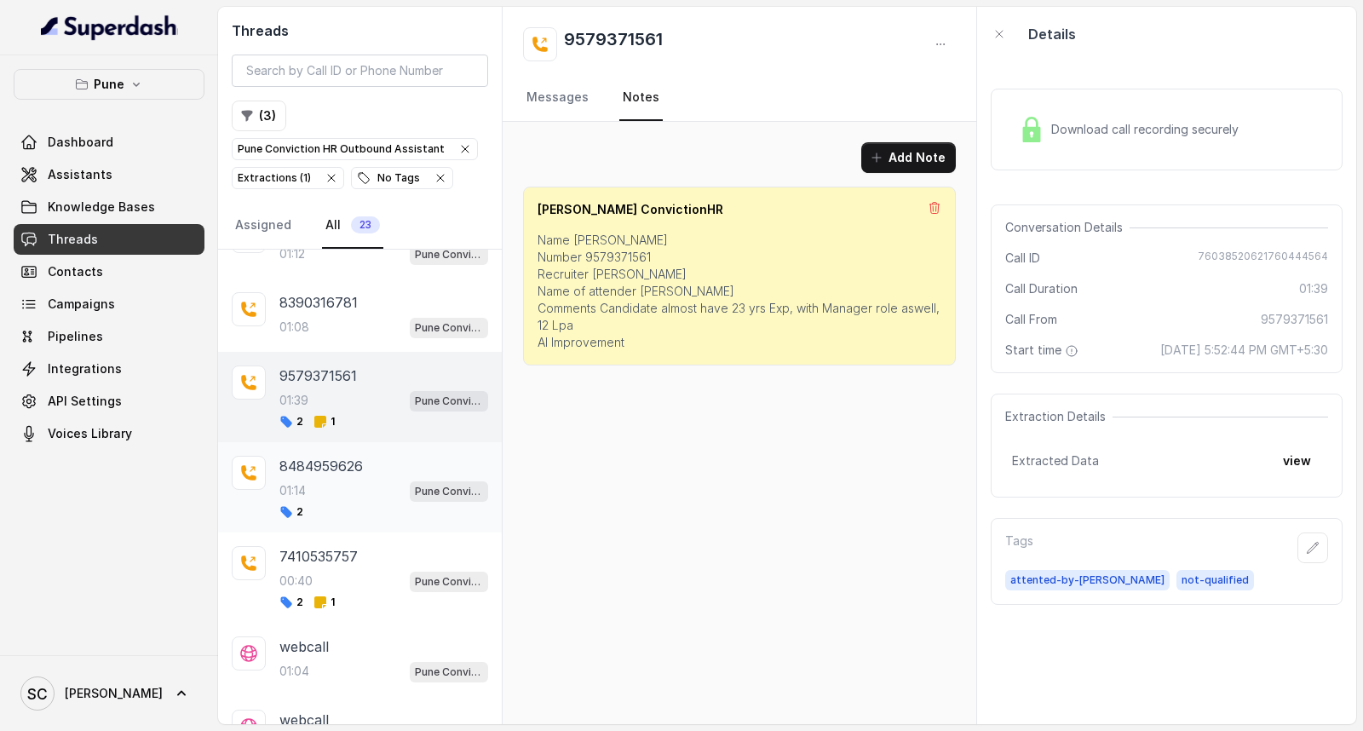
click at [358, 492] on div "01:14 Pune Conviction HR Outbound Assistant" at bounding box center [383, 491] width 209 height 22
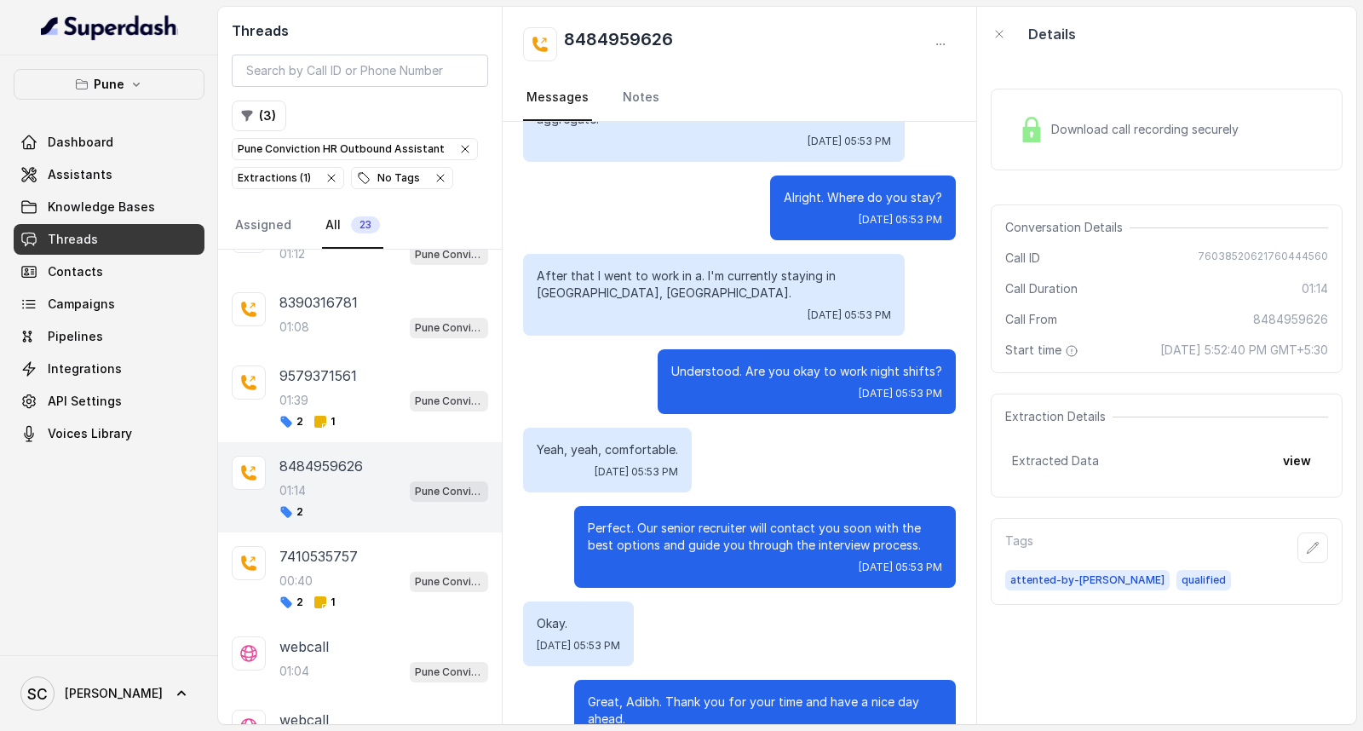
scroll to position [857, 0]
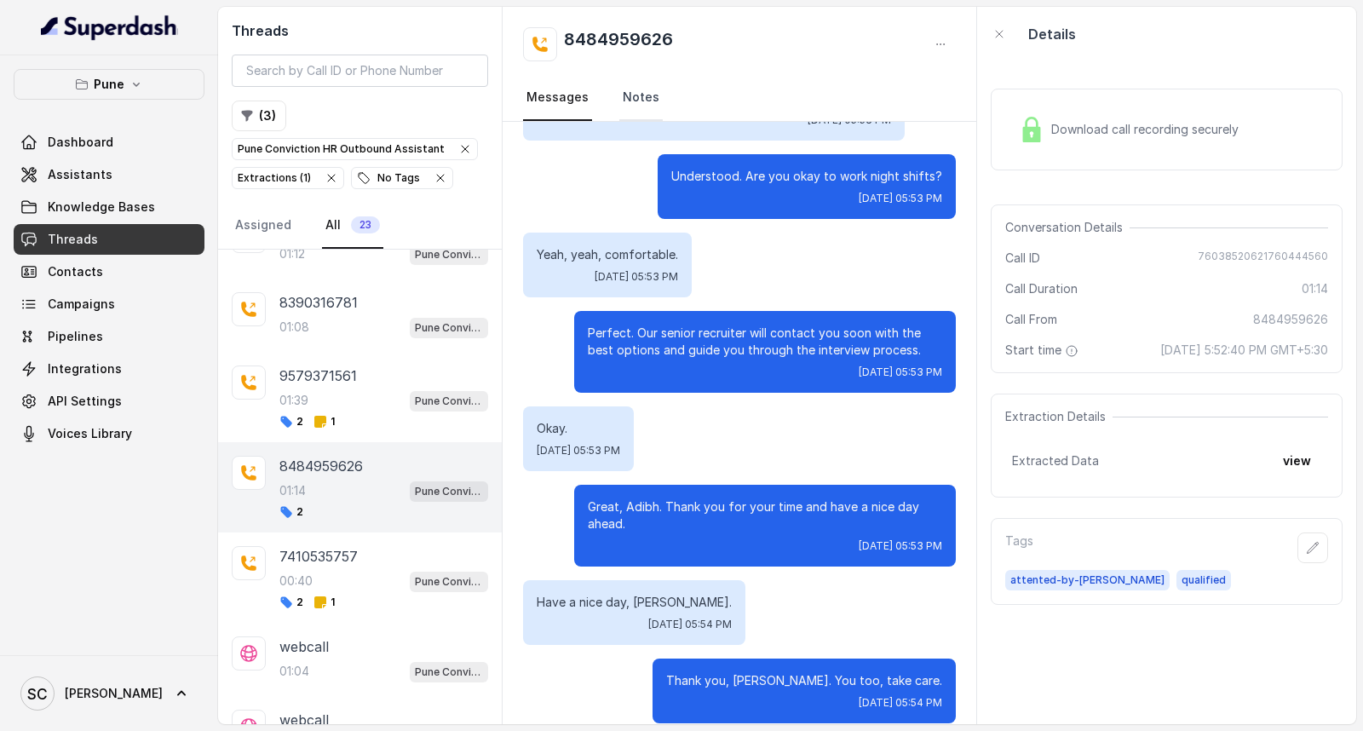
click at [641, 100] on link "Notes" at bounding box center [640, 98] width 43 height 46
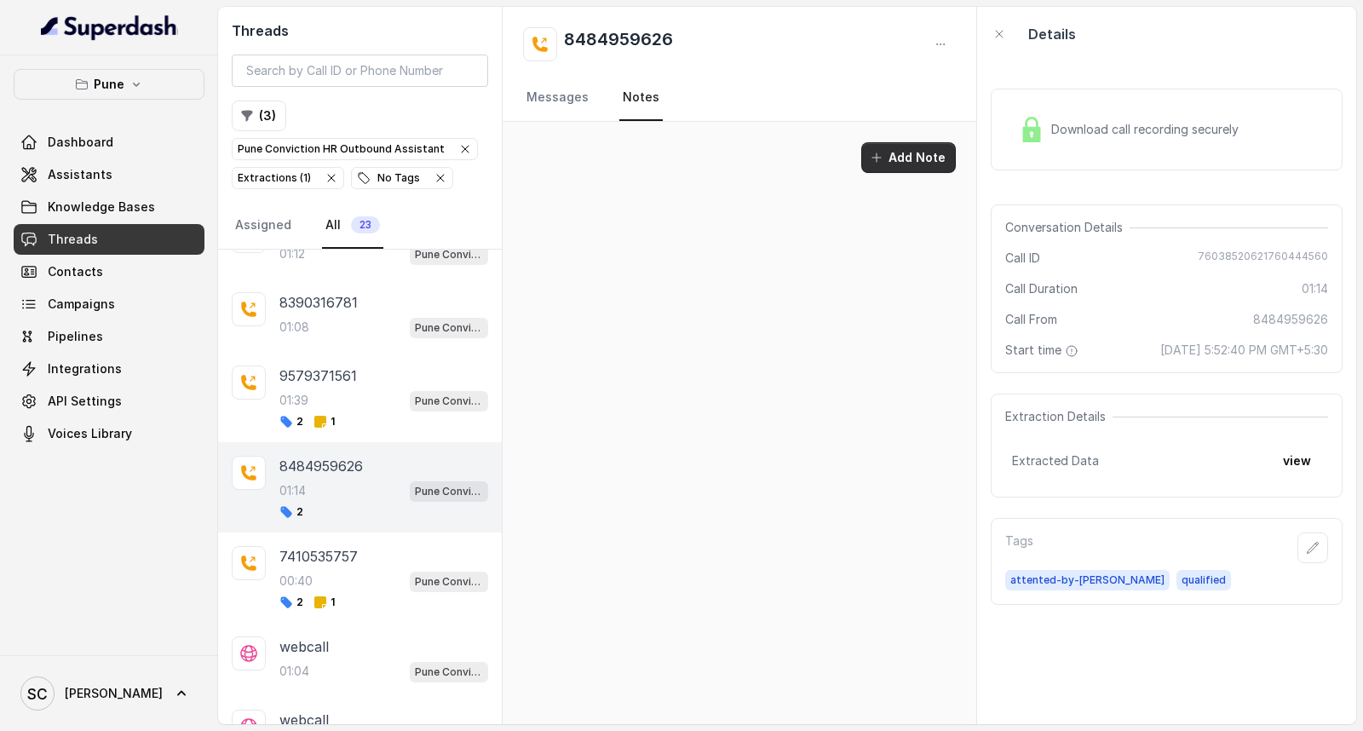
click at [906, 154] on button "Add Note" at bounding box center [908, 157] width 95 height 31
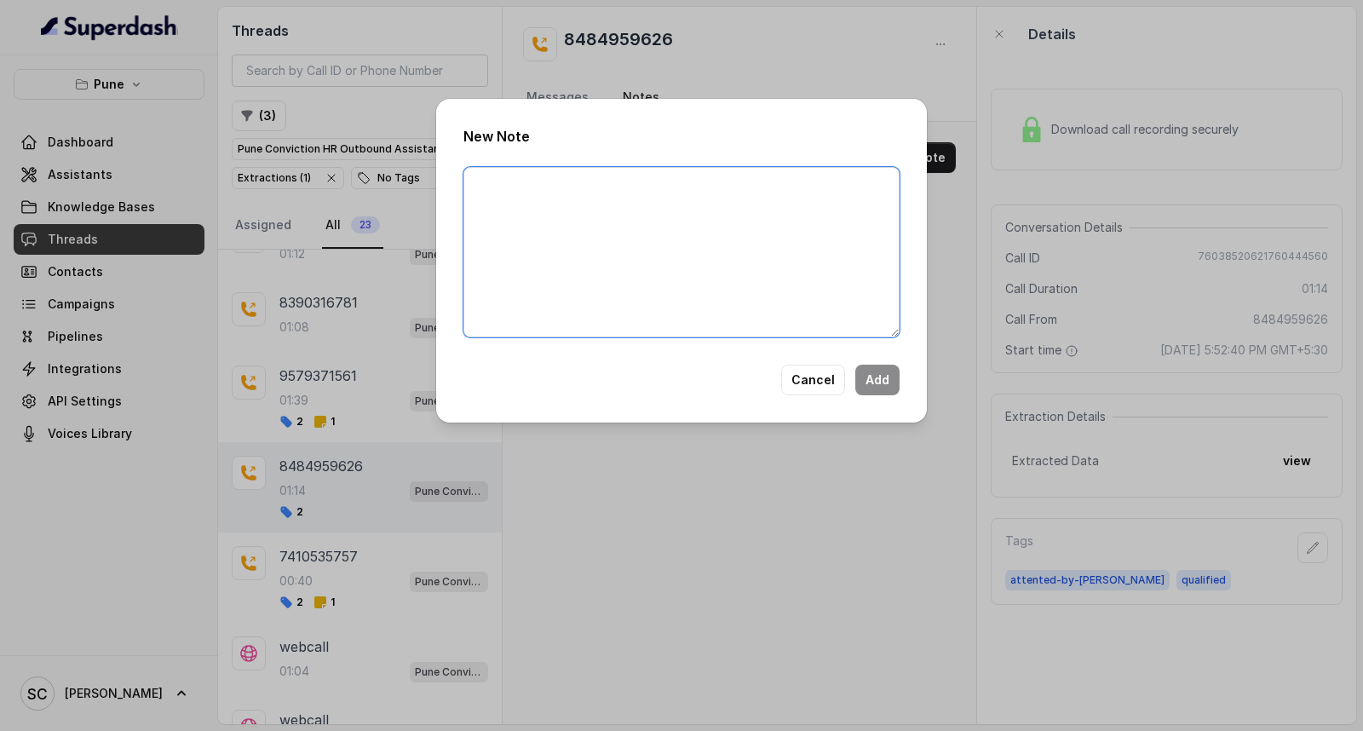
click at [683, 270] on textarea at bounding box center [681, 252] width 436 height 170
click at [511, 170] on textarea at bounding box center [681, 252] width 436 height 170
paste textarea "Name Number Recruiter Name of attender Comments AI Improvement"
click at [526, 184] on textarea "Name Number Recruiter Name of attender Comments AI Improvement" at bounding box center [681, 252] width 436 height 170
click at [562, 210] on textarea "Name [PERSON_NAME] Number Recruiter Name of attender Comments AI Improvement" at bounding box center [681, 252] width 436 height 170
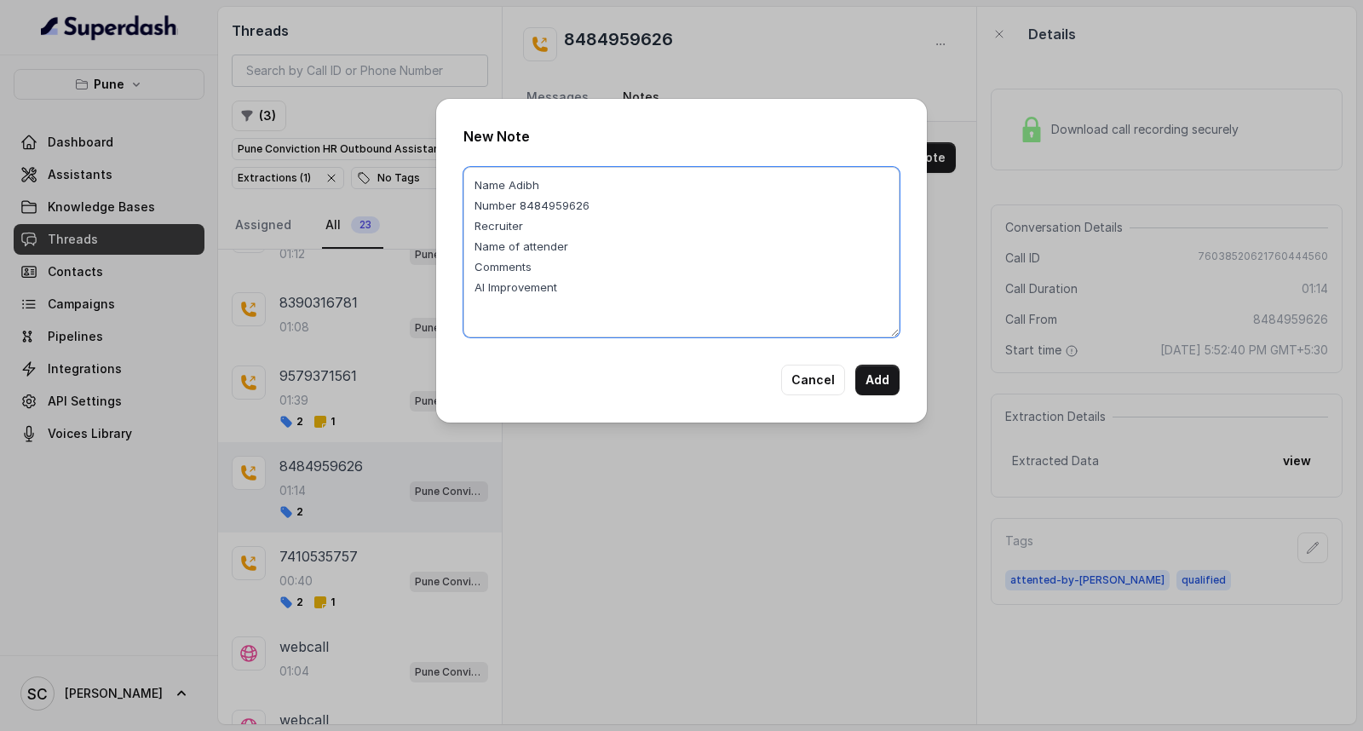
click at [542, 226] on textarea "Name Adibh Number 8484959626 Recruiter Name of attender Comments AI Improvement" at bounding box center [681, 252] width 436 height 170
click at [594, 247] on textarea "Name Adibh Number 8484959626 Recruiter [PERSON_NAME] Name of attender Comments …" at bounding box center [681, 252] width 436 height 170
click at [558, 261] on textarea "Name Adibh Number 8484959626 Recruiter [PERSON_NAME] Name of attender [PERSON_N…" at bounding box center [681, 252] width 436 height 170
click at [768, 266] on textarea "Name Adibh Number 8484959626 Recruiter [PERSON_NAME] Name of attender [PERSON_N…" at bounding box center [681, 252] width 436 height 170
type textarea "Name [PERSON_NAME] Number 8484959626 Recruiter [PERSON_NAME] Name of attender […"
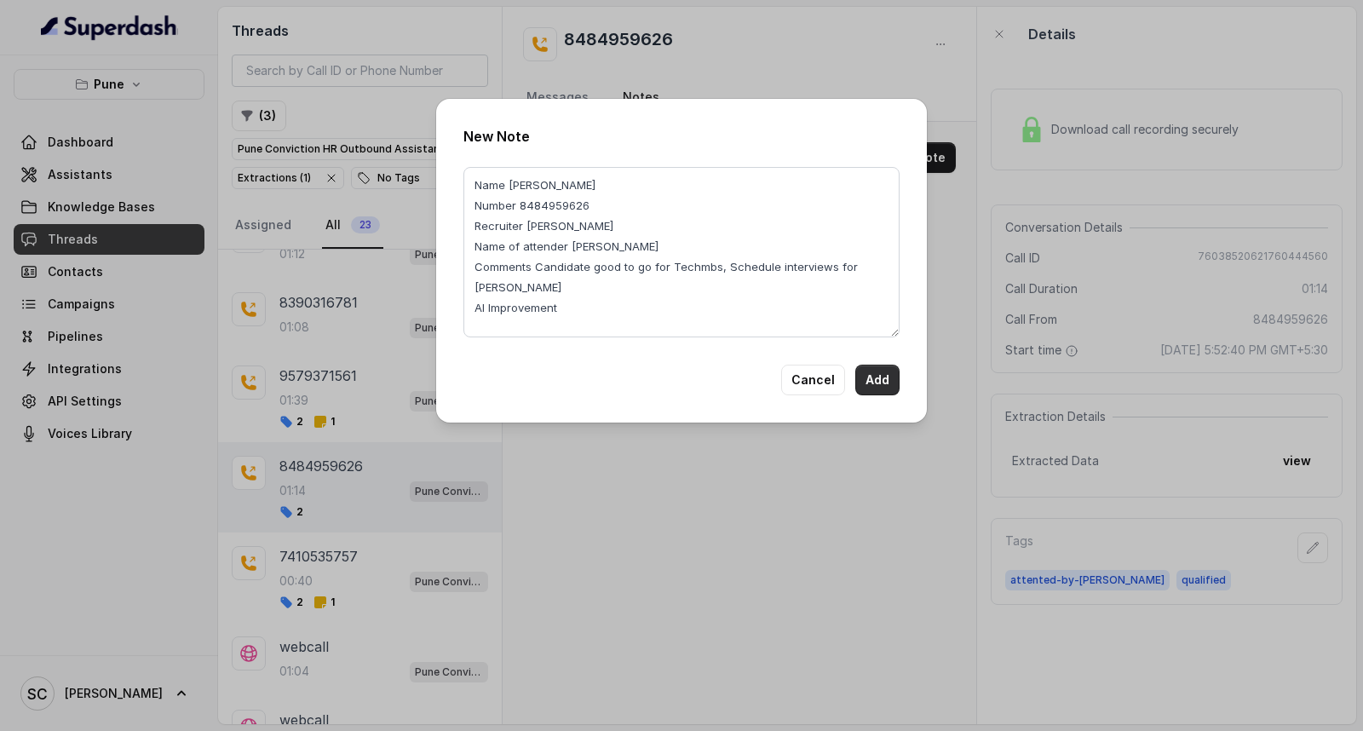
click at [871, 373] on button "Add" at bounding box center [877, 380] width 44 height 31
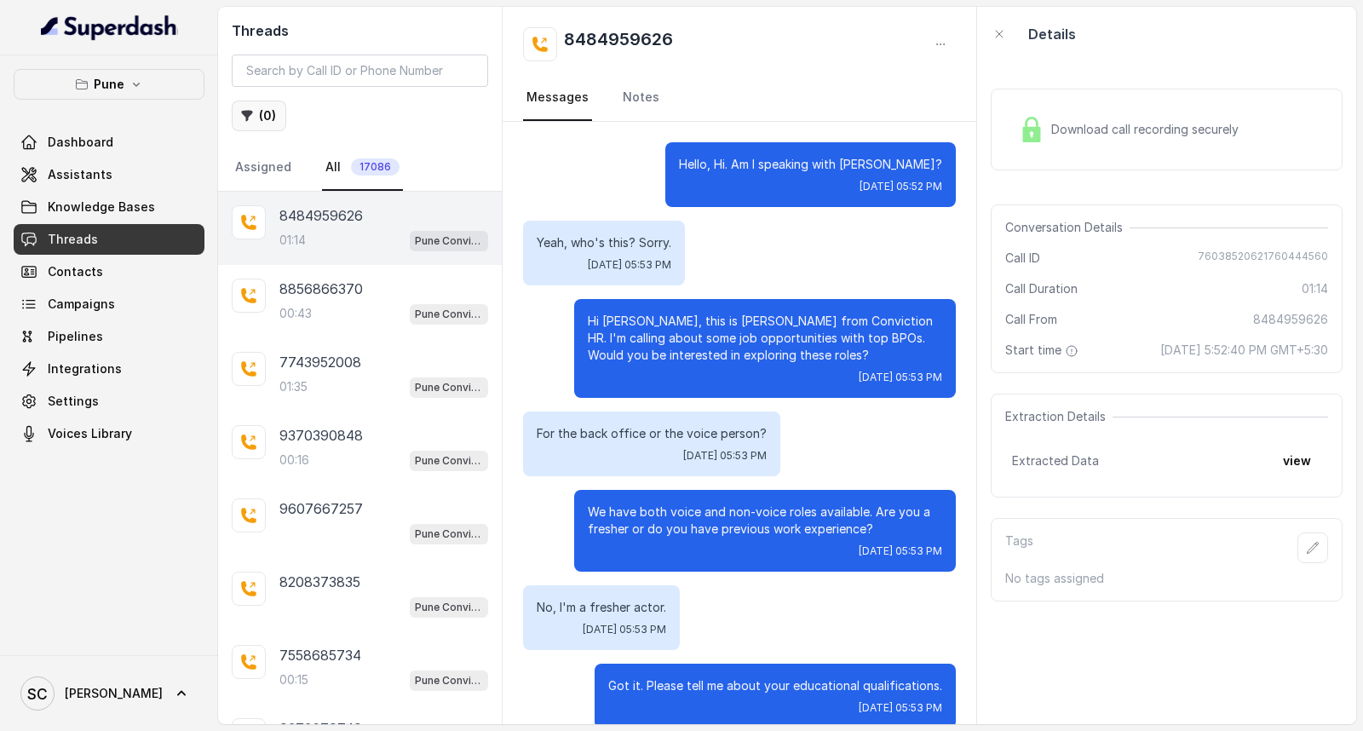
click at [266, 109] on button "( 0 )" at bounding box center [259, 116] width 55 height 31
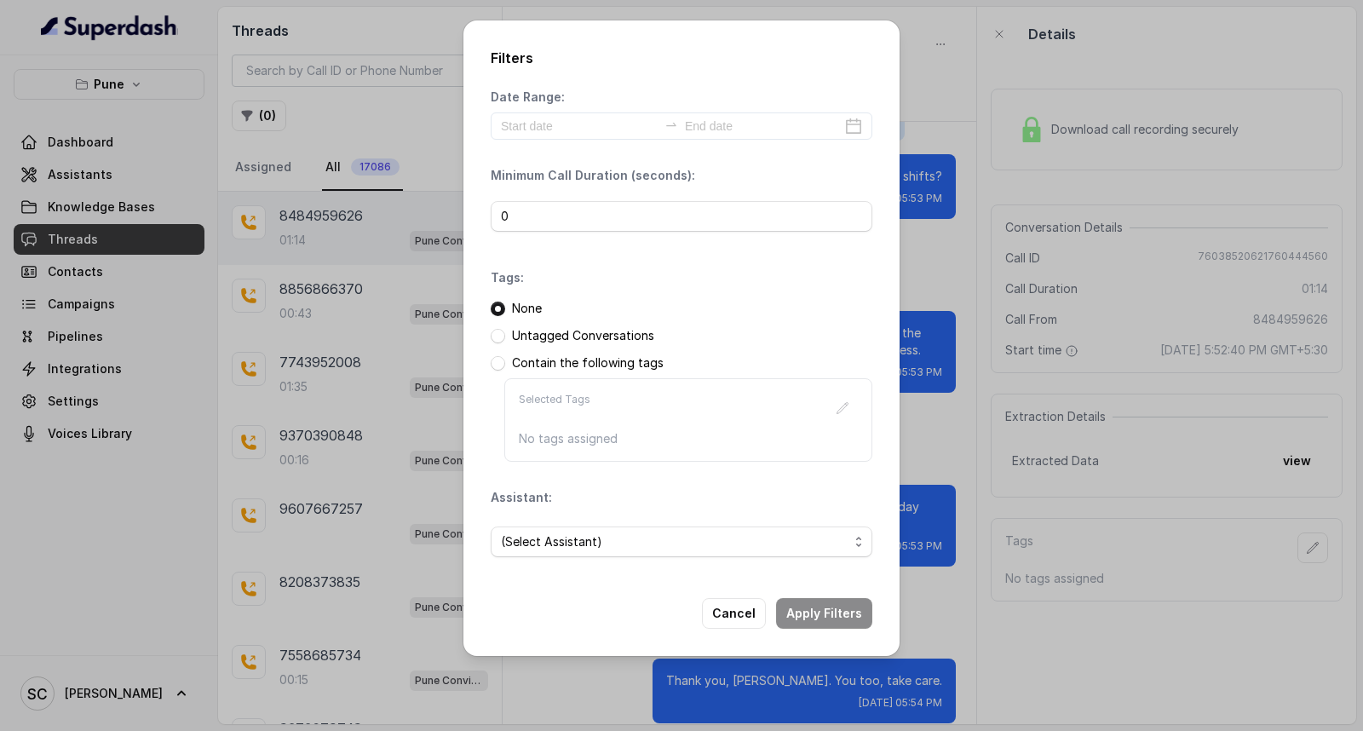
click at [559, 341] on p "Untagged Conversations" at bounding box center [583, 335] width 142 height 17
click at [498, 335] on span at bounding box center [498, 336] width 14 height 14
click at [558, 539] on span "(Select Assistant)" at bounding box center [675, 542] width 348 height 20
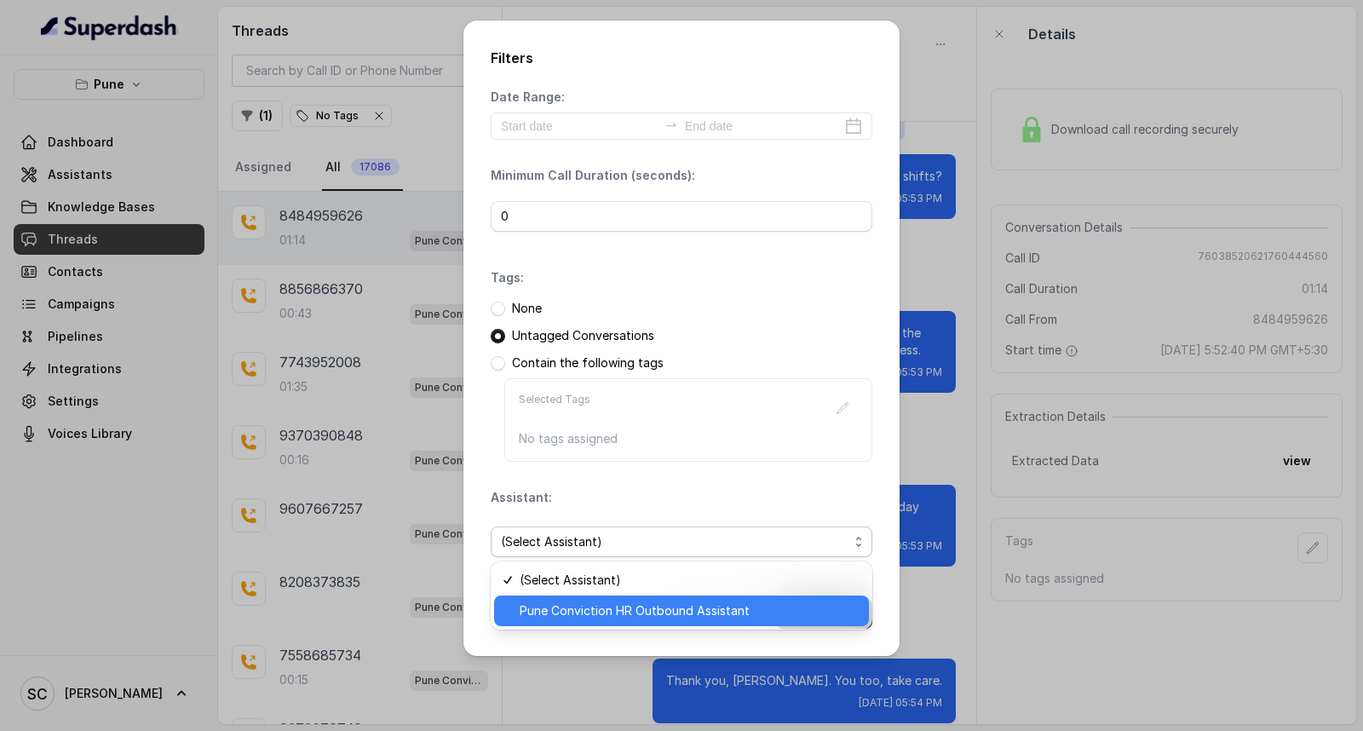
click at [557, 607] on span "Pune Conviction HR Outbound Assistant" at bounding box center [689, 611] width 339 height 20
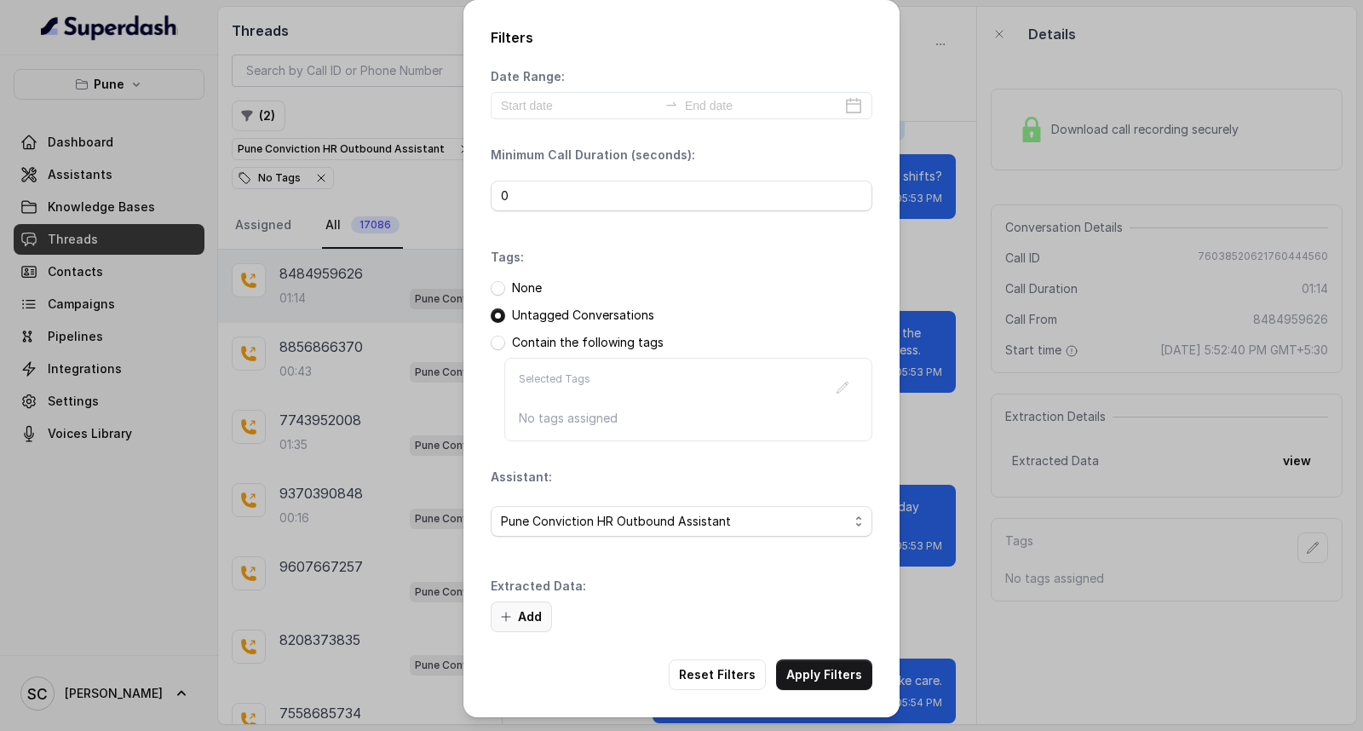
click at [524, 616] on button "Add" at bounding box center [521, 616] width 61 height 31
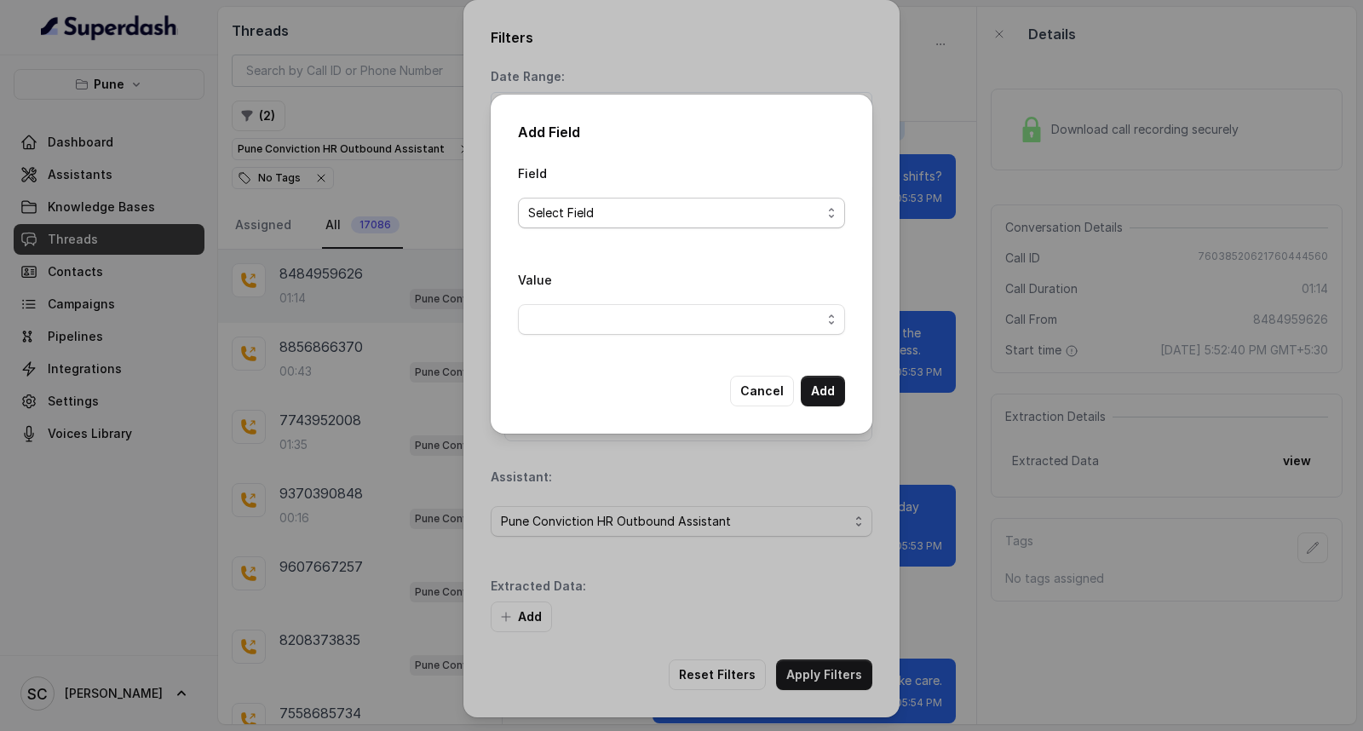
click at [579, 217] on span "Select Field" at bounding box center [674, 213] width 293 height 20
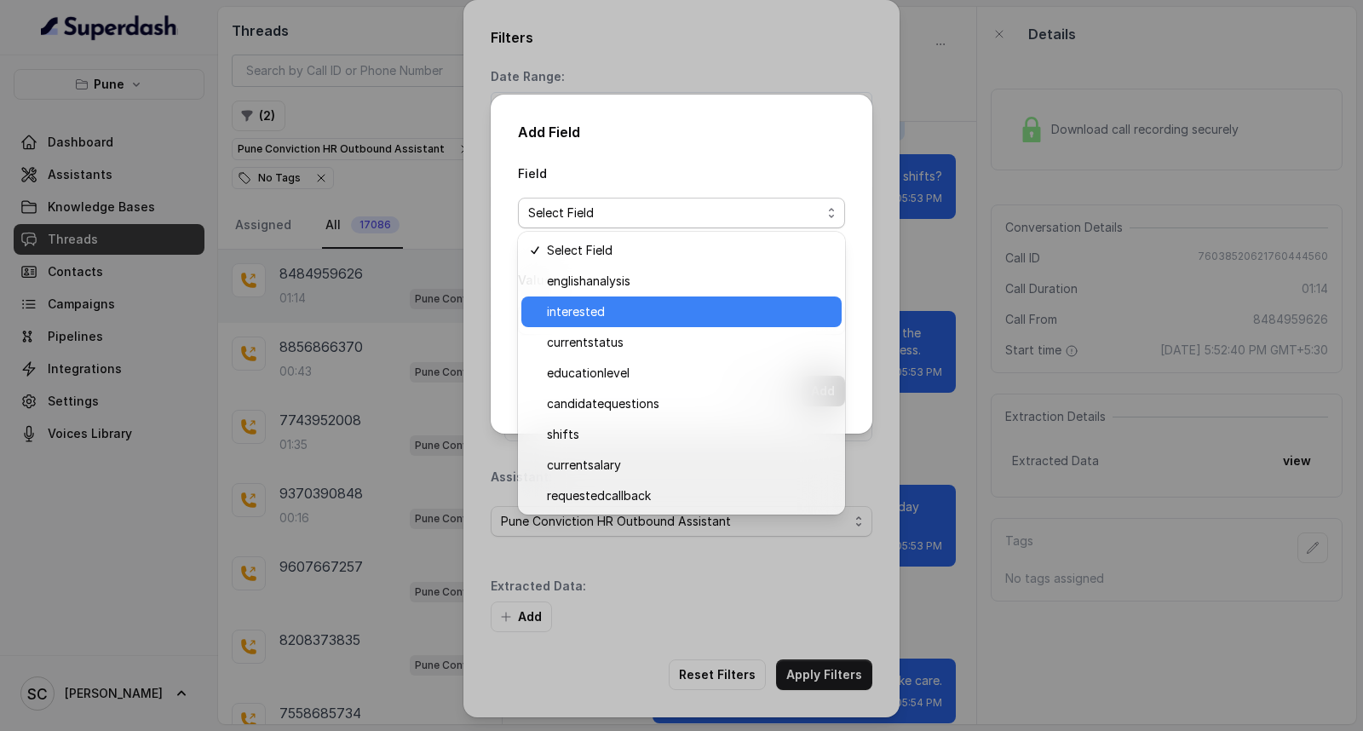
click at [601, 302] on span "interested" at bounding box center [689, 312] width 285 height 20
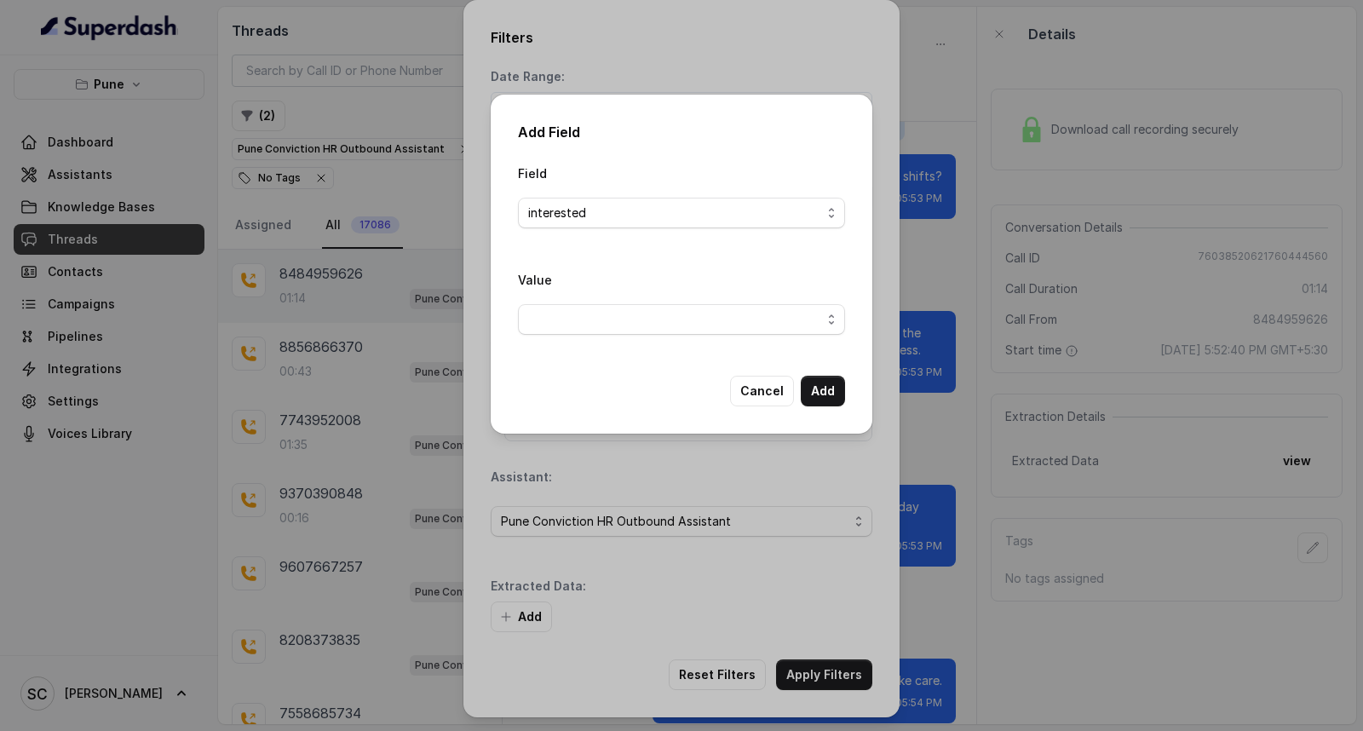
click at [598, 302] on div "Value" at bounding box center [681, 302] width 327 height 66
click at [597, 331] on span "button" at bounding box center [681, 319] width 327 height 31
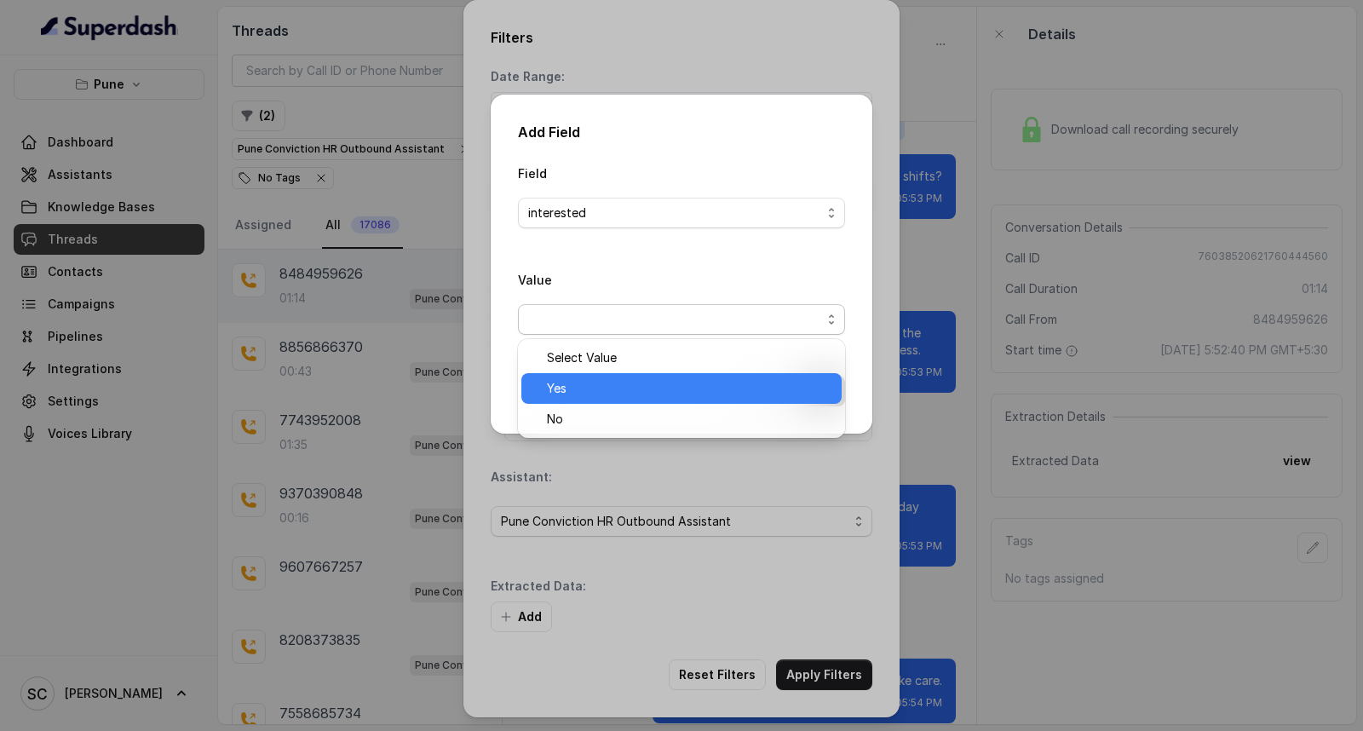
click at [589, 382] on span "Yes" at bounding box center [689, 388] width 285 height 20
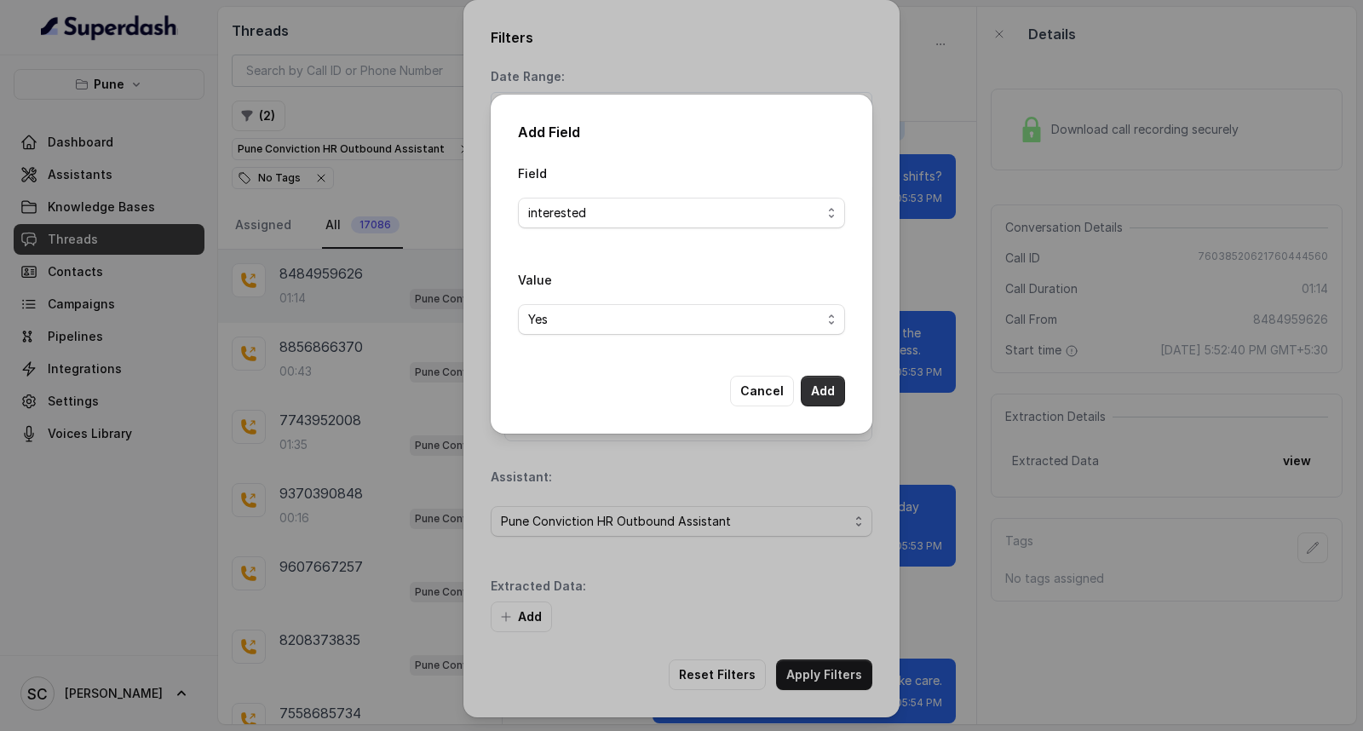
click at [813, 384] on button "Add" at bounding box center [823, 391] width 44 height 31
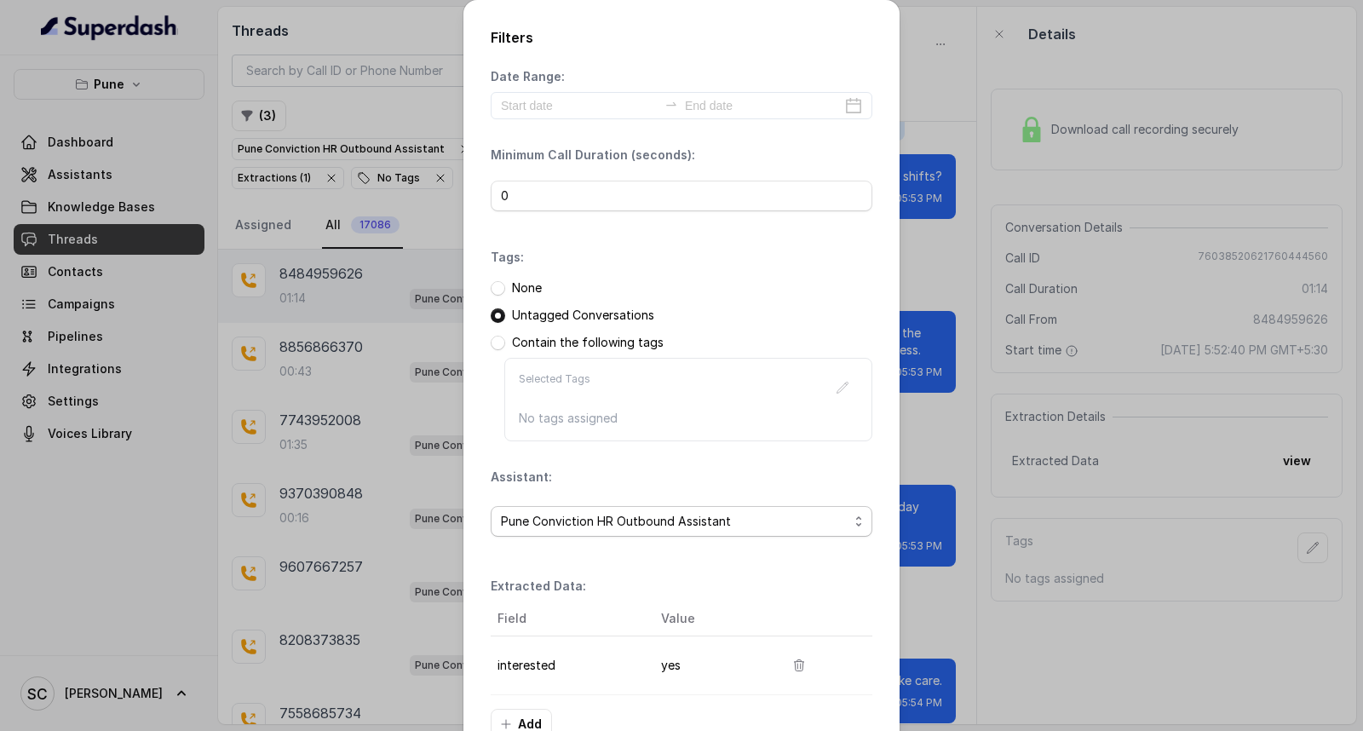
scroll to position [107, 0]
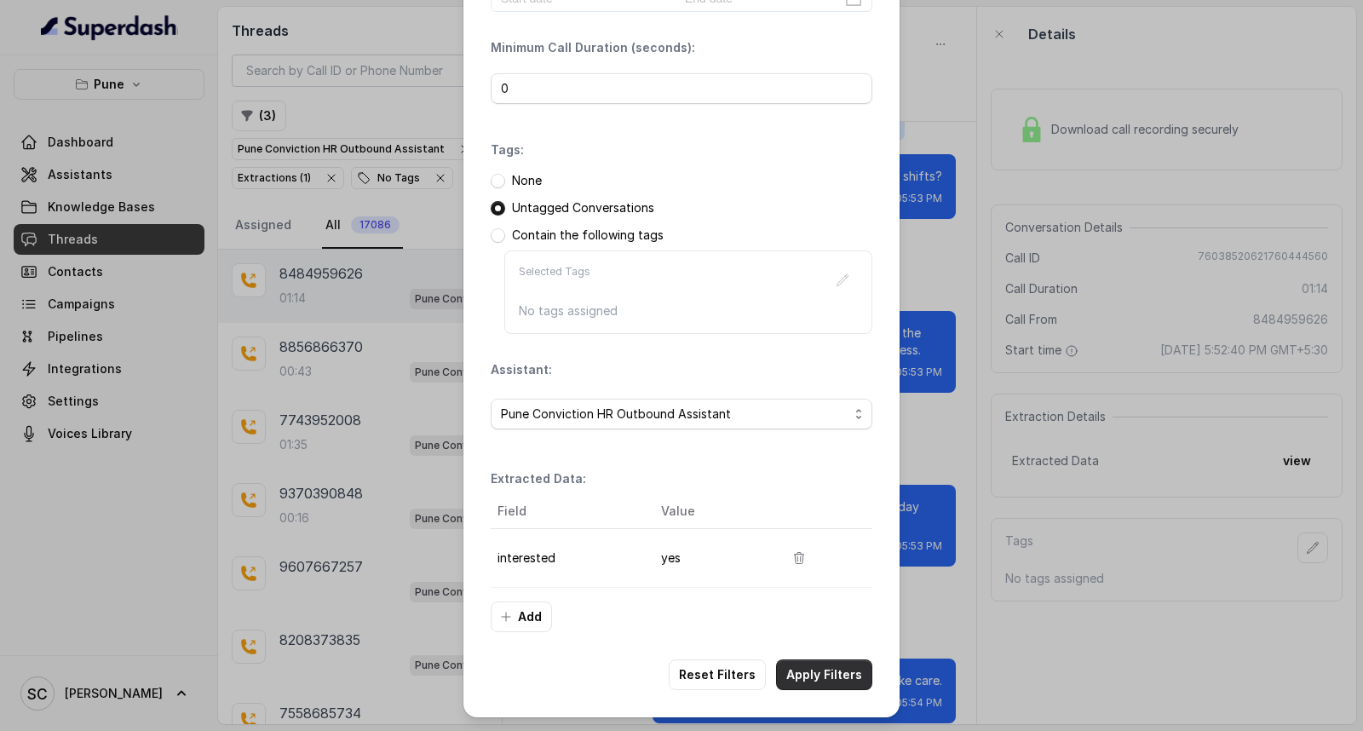
click at [809, 677] on button "Apply Filters" at bounding box center [824, 674] width 96 height 31
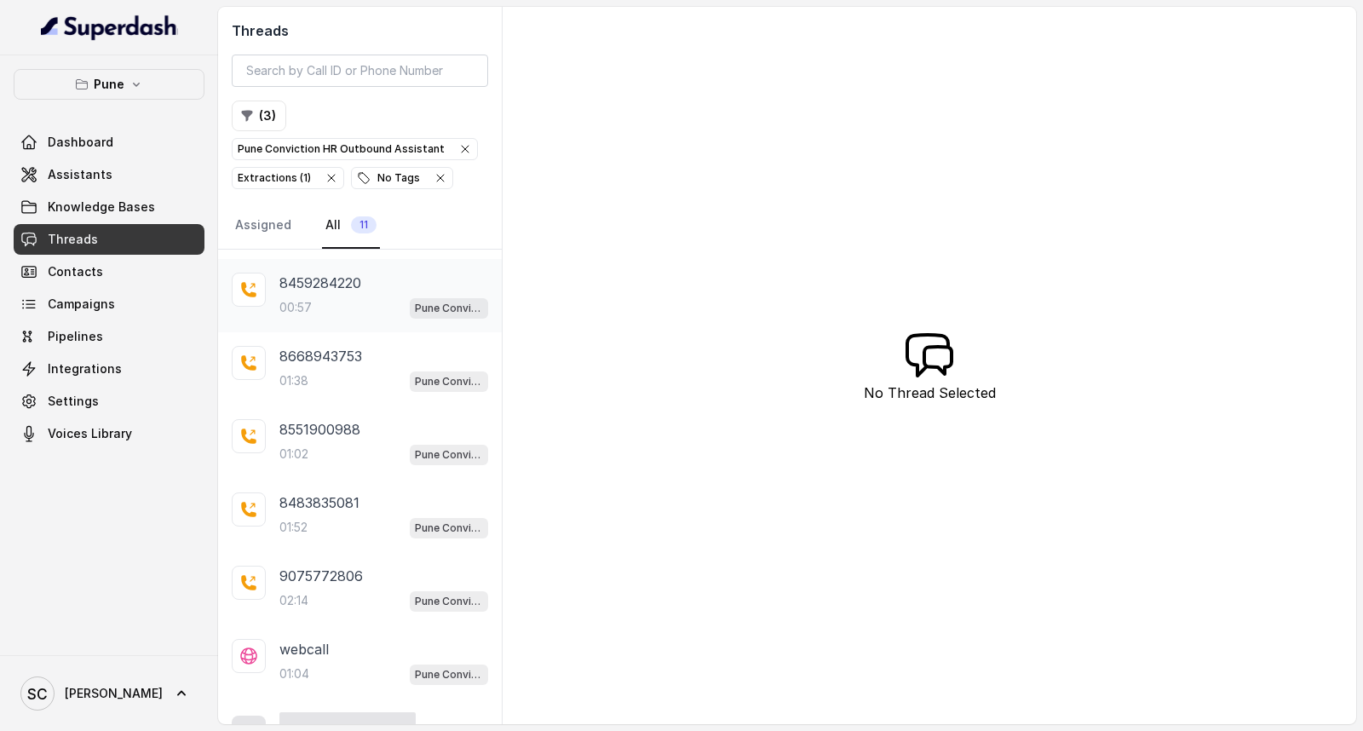
scroll to position [328, 0]
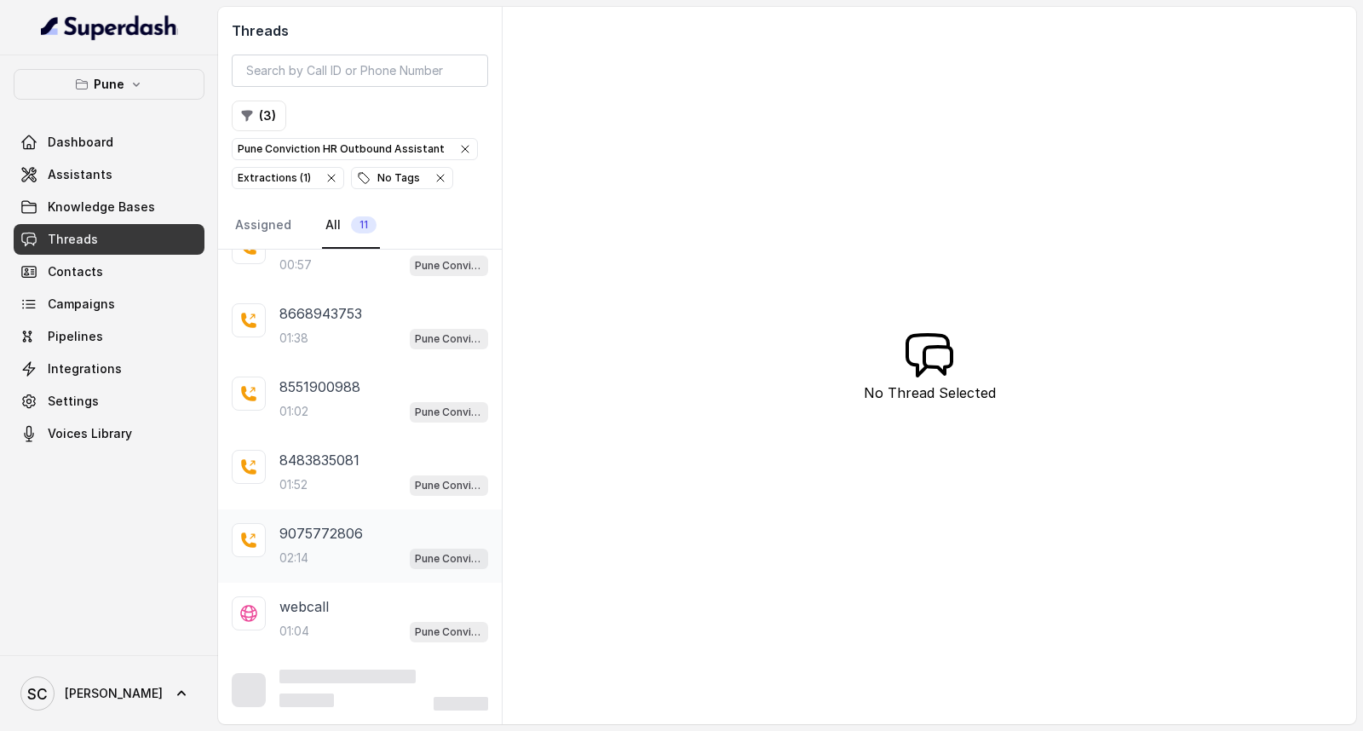
click at [327, 555] on div "02:14 Pune Conviction HR Outbound Assistant" at bounding box center [383, 558] width 209 height 22
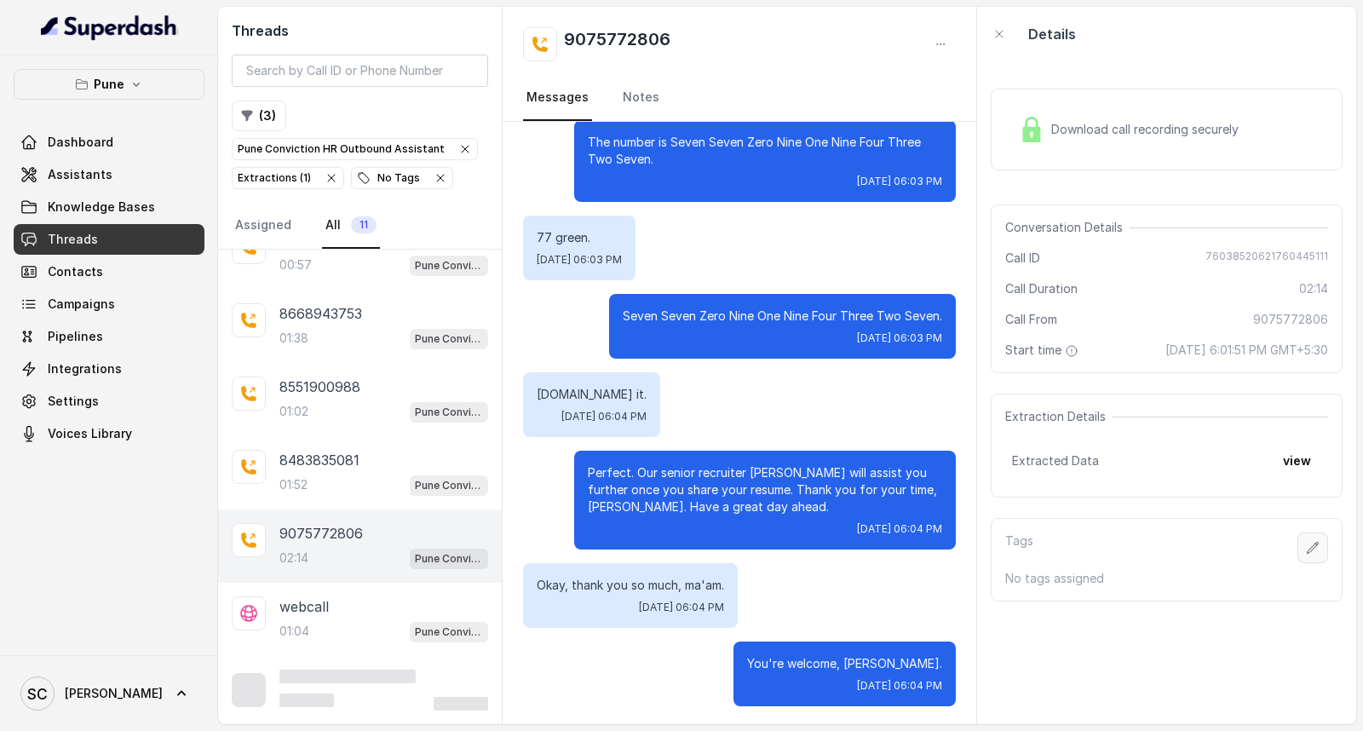
scroll to position [308, 0]
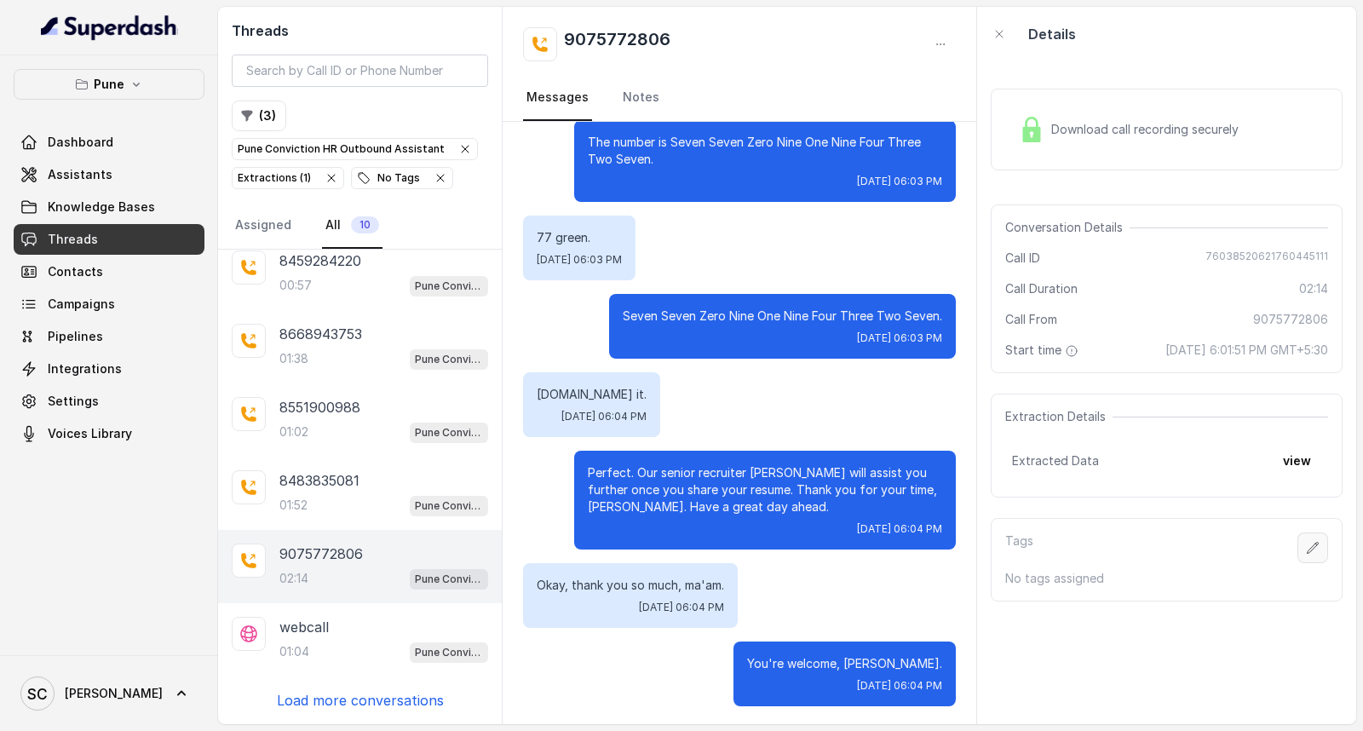
click at [1306, 548] on icon "button" at bounding box center [1313, 548] width 14 height 14
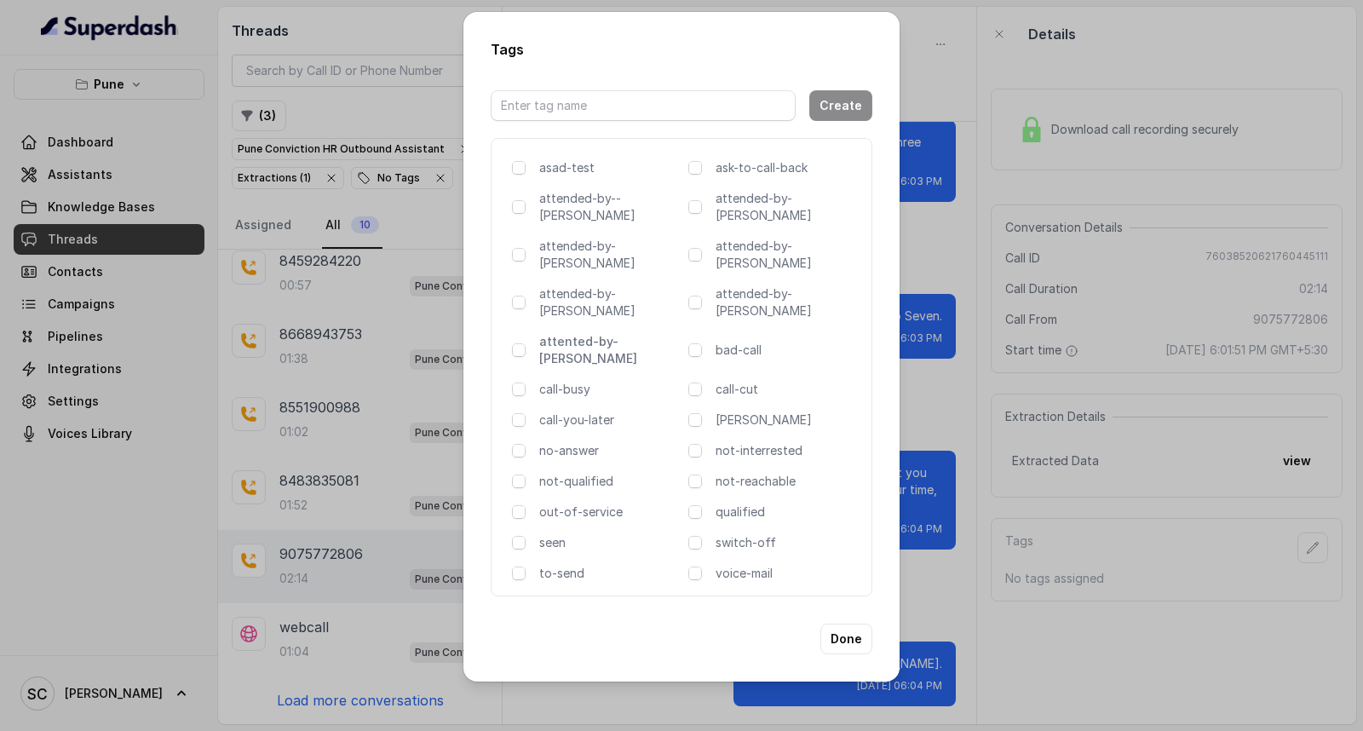
click at [610, 333] on p "attented-by-[PERSON_NAME]" at bounding box center [610, 350] width 142 height 34
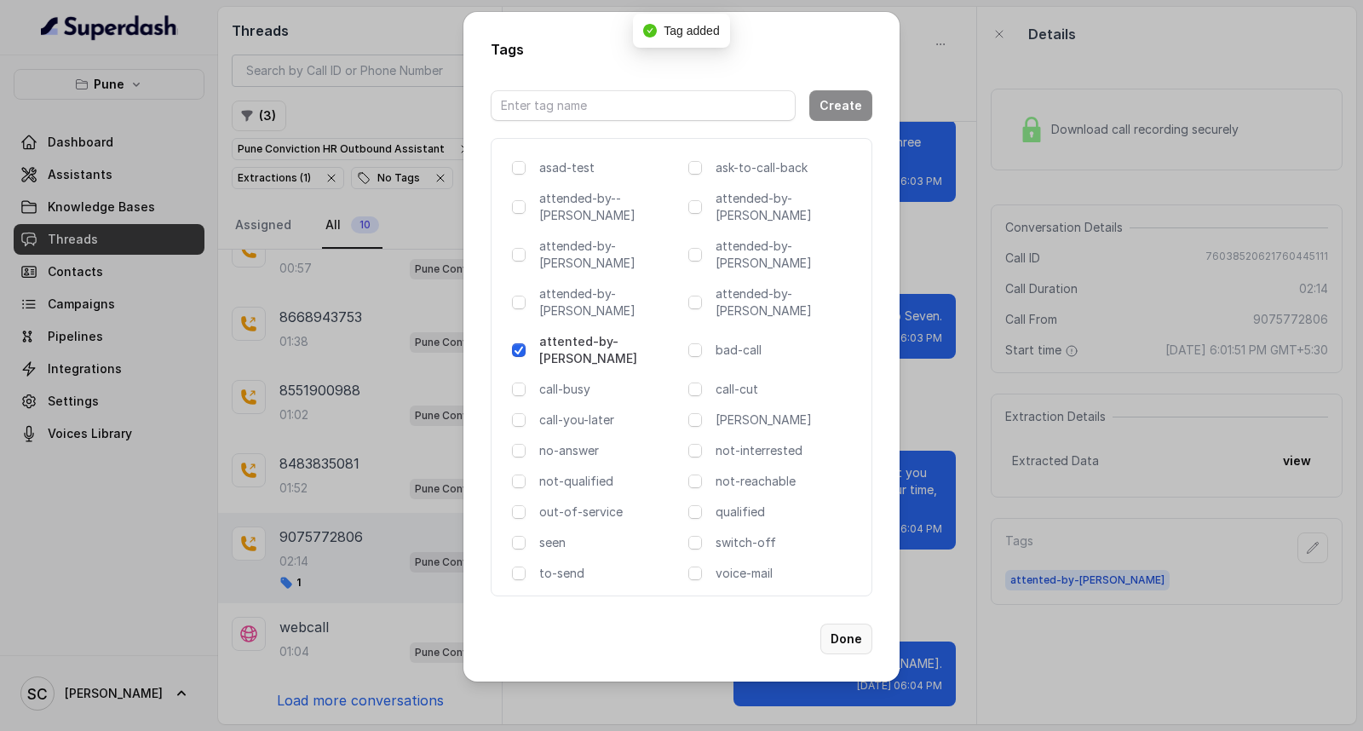
click at [846, 624] on button "Done" at bounding box center [846, 639] width 52 height 31
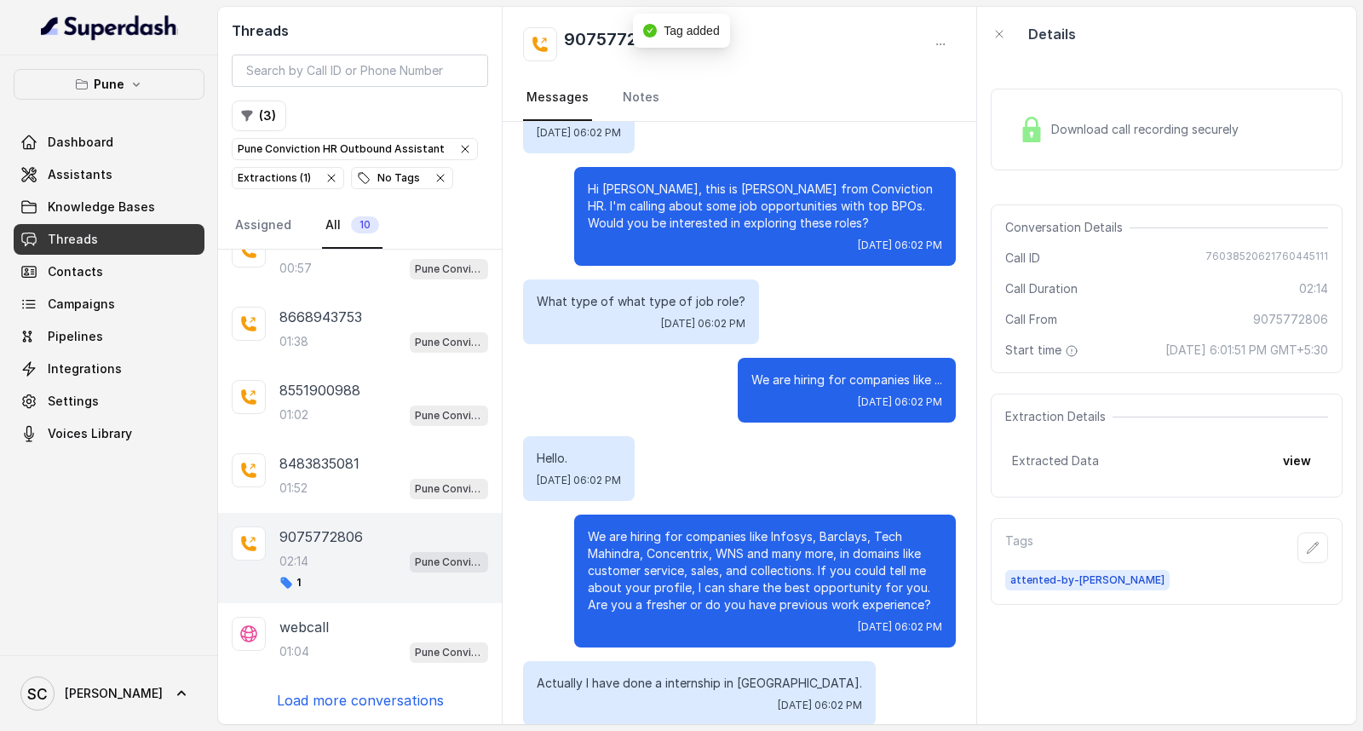
scroll to position [0, 0]
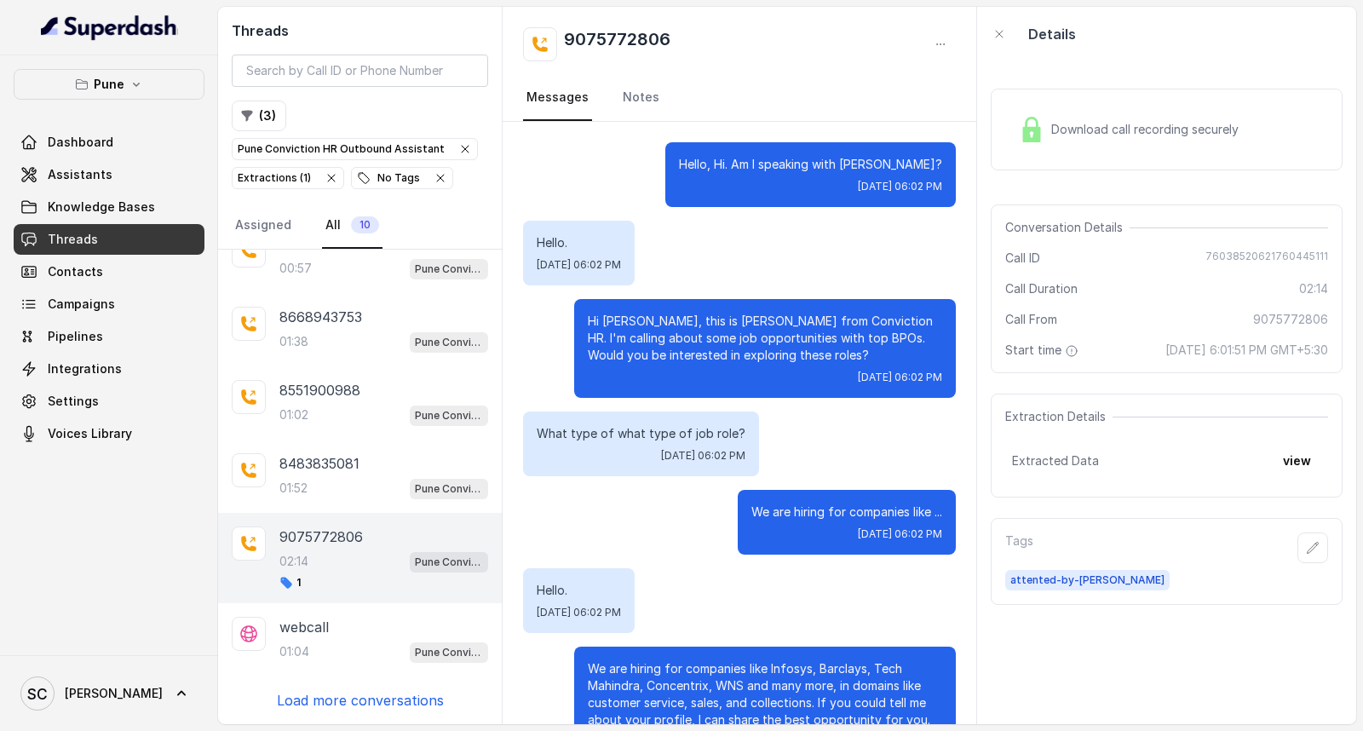
click at [628, 53] on h2 "9075772806" at bounding box center [617, 44] width 106 height 34
copy h2 "9075772806"
click at [793, 52] on div "9075772806" at bounding box center [739, 44] width 433 height 34
click at [1308, 551] on icon "button" at bounding box center [1313, 547] width 11 height 11
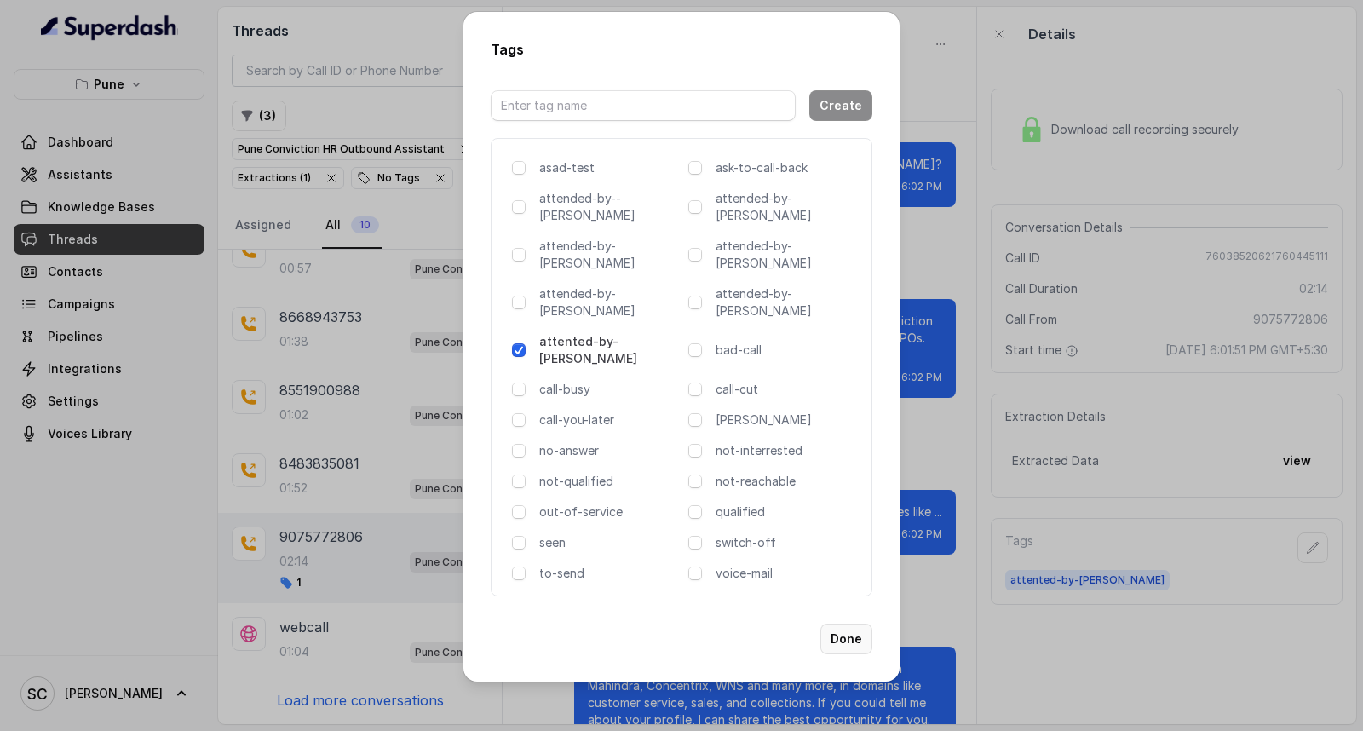
click at [849, 624] on button "Done" at bounding box center [846, 639] width 52 height 31
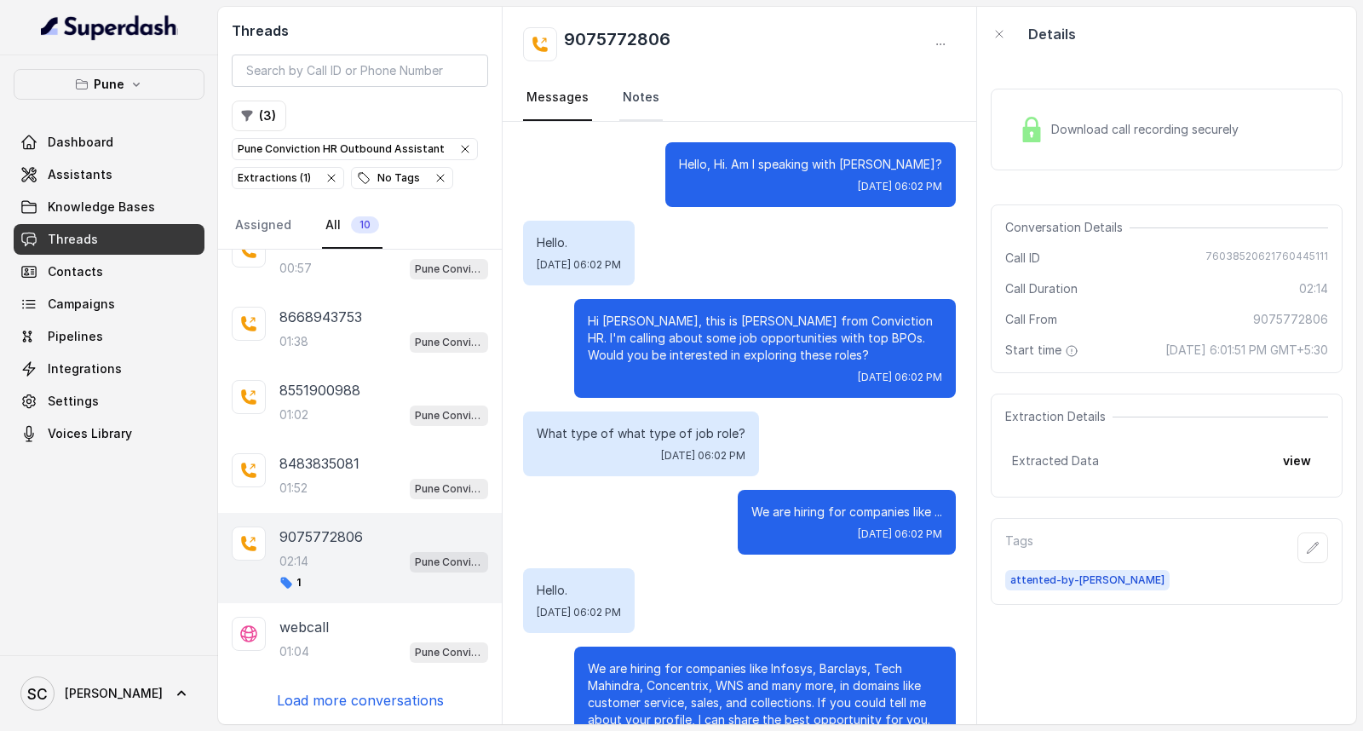
click at [640, 87] on link "Notes" at bounding box center [640, 98] width 43 height 46
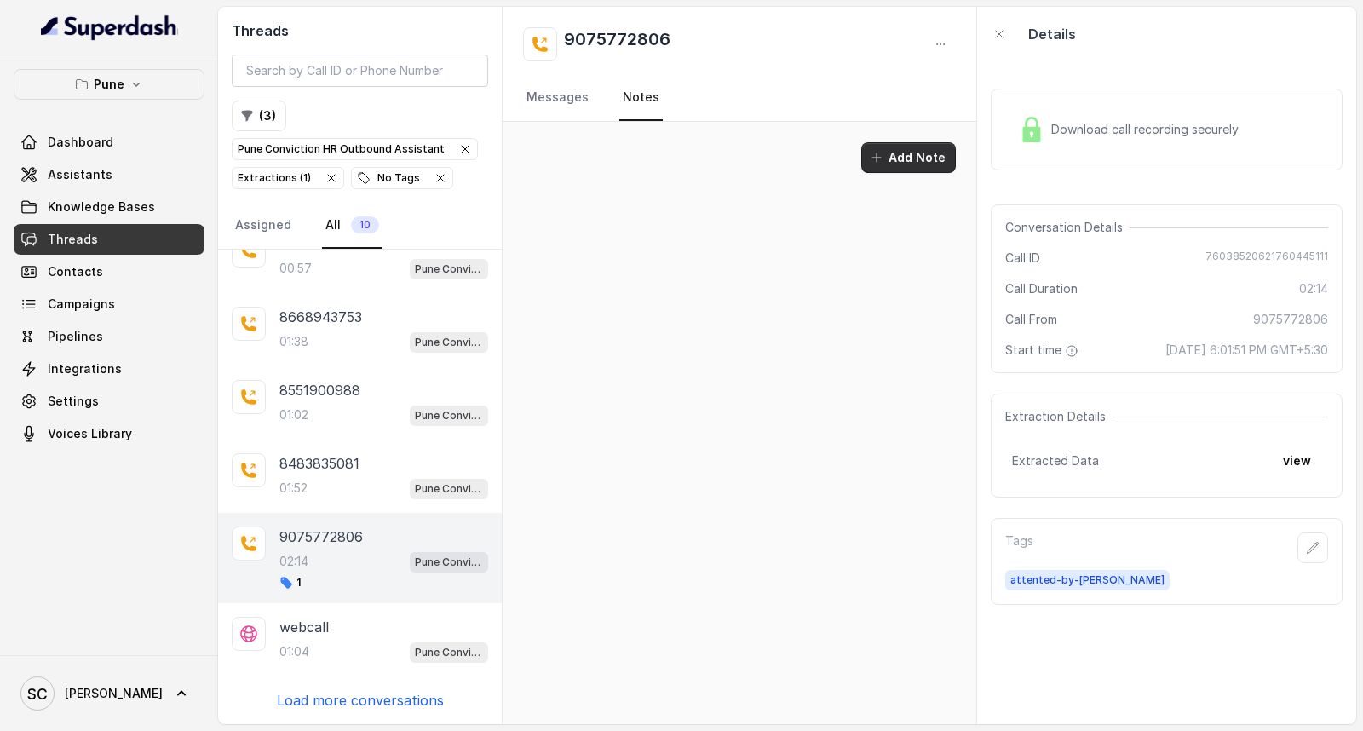
click at [937, 157] on button "Add Note" at bounding box center [908, 157] width 95 height 31
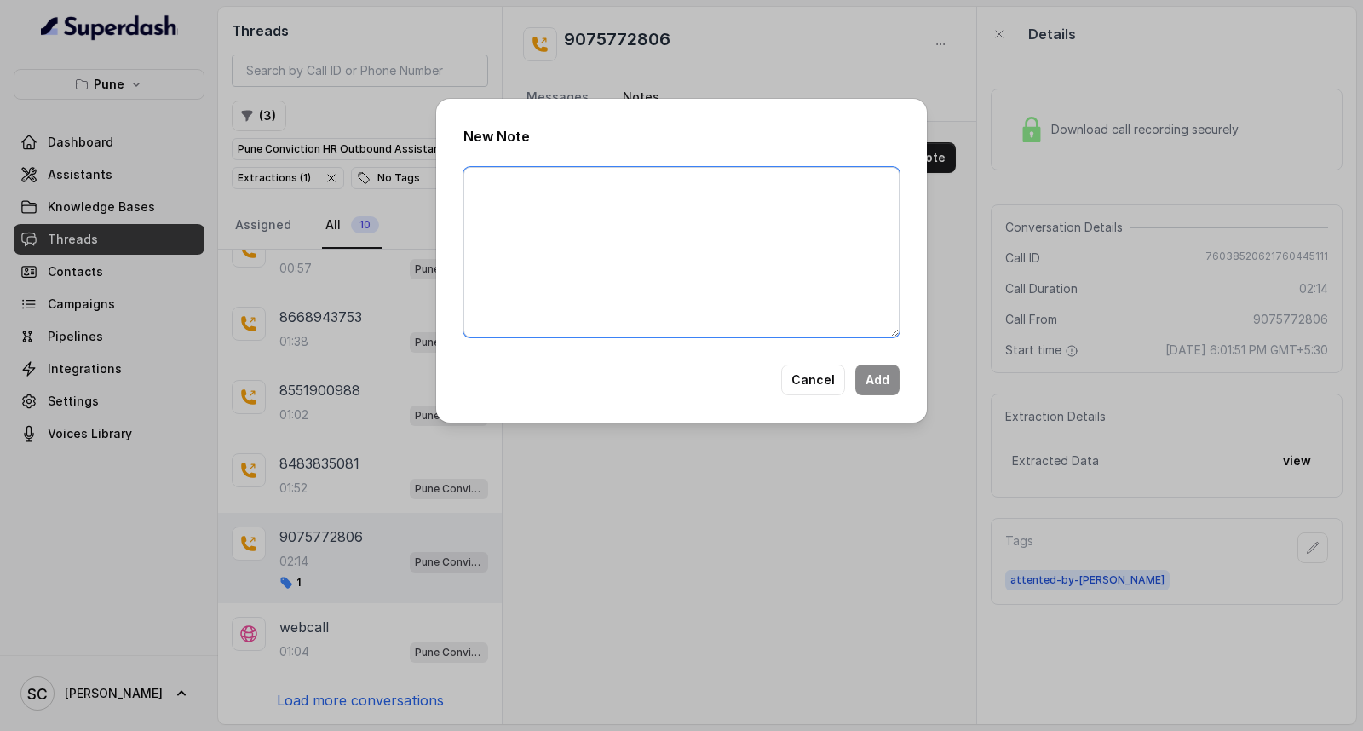
click at [806, 262] on textarea at bounding box center [681, 252] width 436 height 170
paste textarea "Name Number Recruiter Name of attender Comments AI Improvement"
click at [616, 186] on textarea "Name Number Recruiter Name of attender Comments AI Improvement" at bounding box center [681, 252] width 436 height 170
click at [590, 201] on textarea "Name Aftab Number Recruiter Name of attender Comments AI Improvement" at bounding box center [681, 252] width 436 height 170
click at [537, 222] on textarea "Name Aftab Number 9075772806 Recruiter Name of attender Comments AI Improvement" at bounding box center [681, 252] width 436 height 170
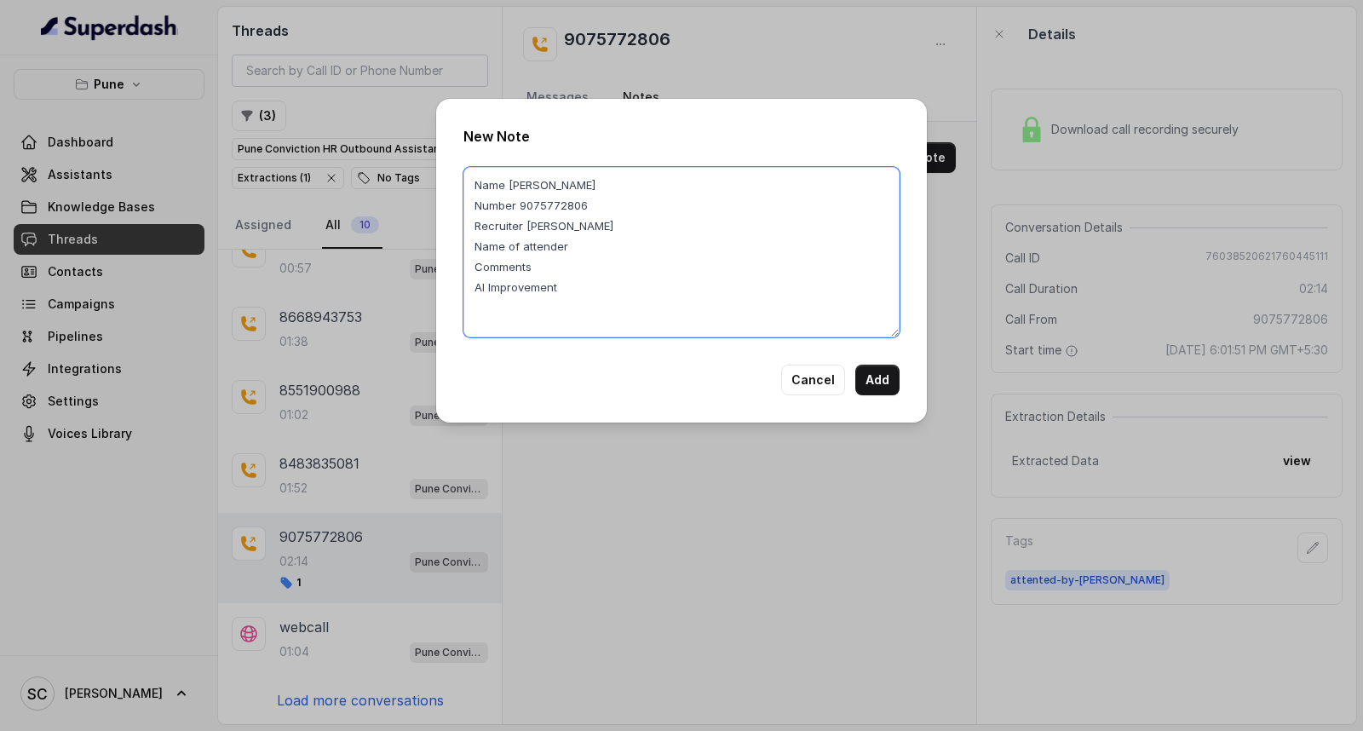
click at [583, 250] on textarea "Name Aftab Number 9075772806 Recruiter Rupal Name of attender Comments AI Impro…" at bounding box center [681, 252] width 436 height 170
click at [549, 266] on textarea "Name Aftab Number 9075772806 Recruiter Rupal Name of attender Rupal Comments AI…" at bounding box center [681, 252] width 436 height 170
click at [535, 199] on textarea "Name Aftab Number 9075772806 Recruiter Rupal Name of attender Rupal Comments Ca…" at bounding box center [681, 252] width 436 height 170
type textarea "Name Aftab Number 9075772806 Recruiter Rupal Name of attender Rupal Comments Ca…"
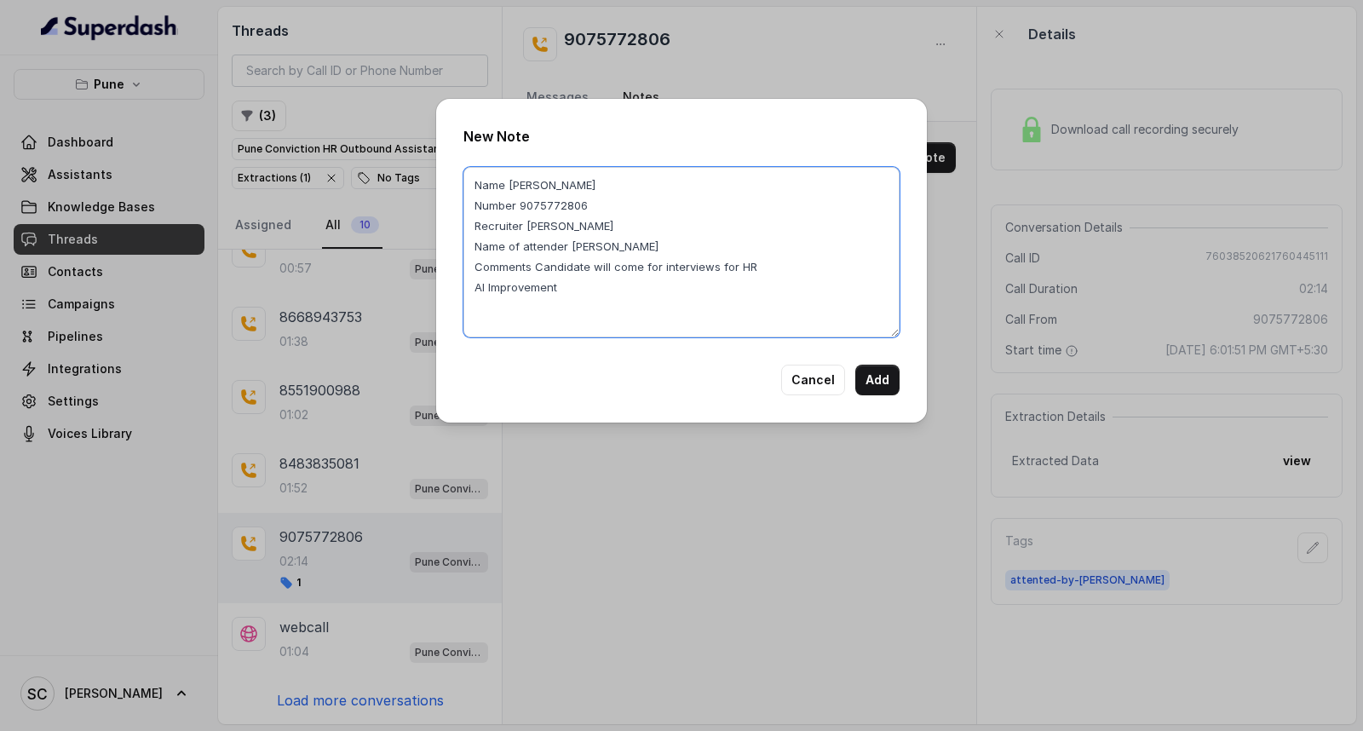
click at [518, 185] on textarea "Name Aftab Number 9075772806 Recruiter Rupal Name of attender Rupal Comments Ca…" at bounding box center [681, 252] width 436 height 170
drag, startPoint x: 533, startPoint y: 271, endPoint x: 768, endPoint y: 262, distance: 234.5
click at [768, 262] on textarea "Name Aftab Number 9075772806 Recruiter Rupal Name of attender Rupal Comments Ca…" at bounding box center [681, 252] width 436 height 170
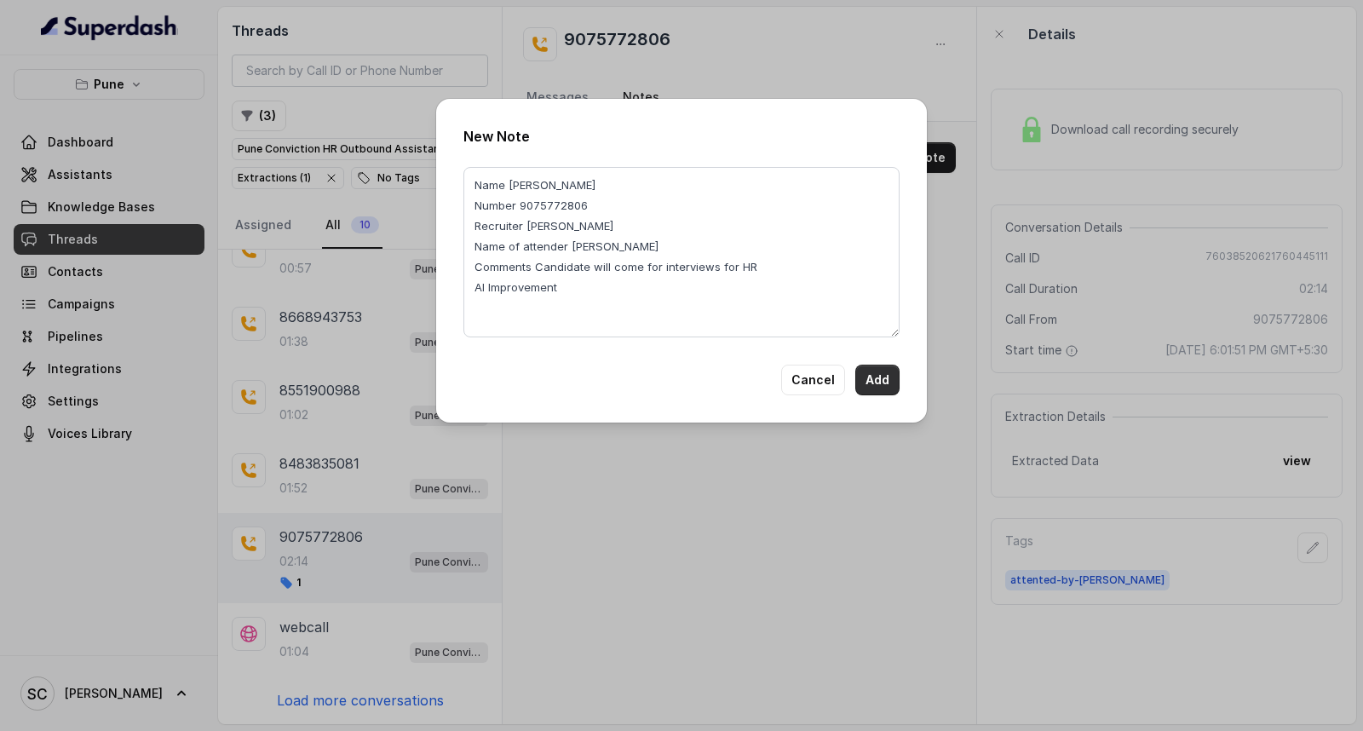
click at [880, 382] on button "Add" at bounding box center [877, 380] width 44 height 31
